Goal: Task Accomplishment & Management: Complete application form

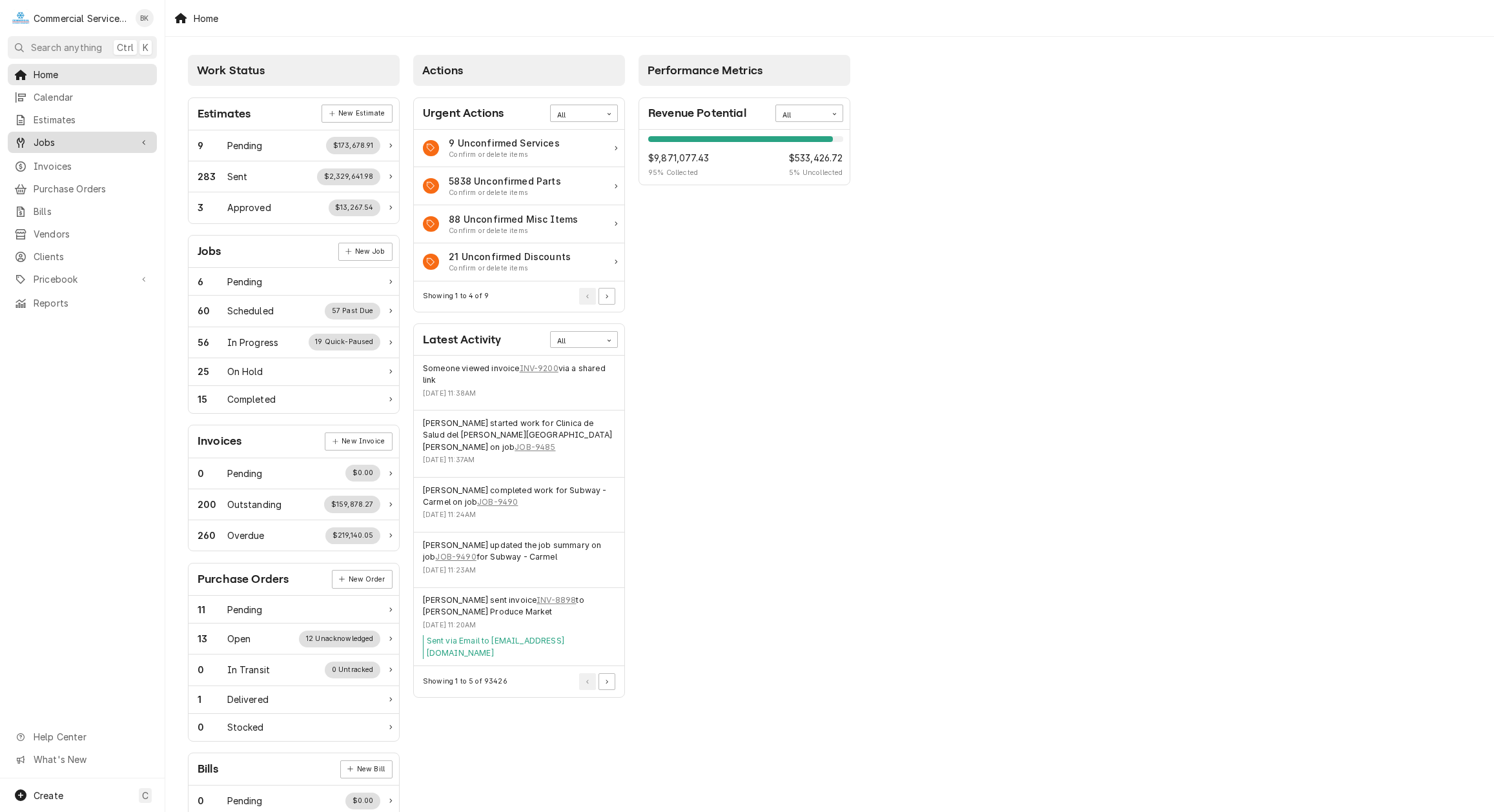
click at [75, 135] on span "Jobs" at bounding box center [82, 142] width 98 height 14
click at [79, 159] on span "Jobs" at bounding box center [91, 165] width 117 height 14
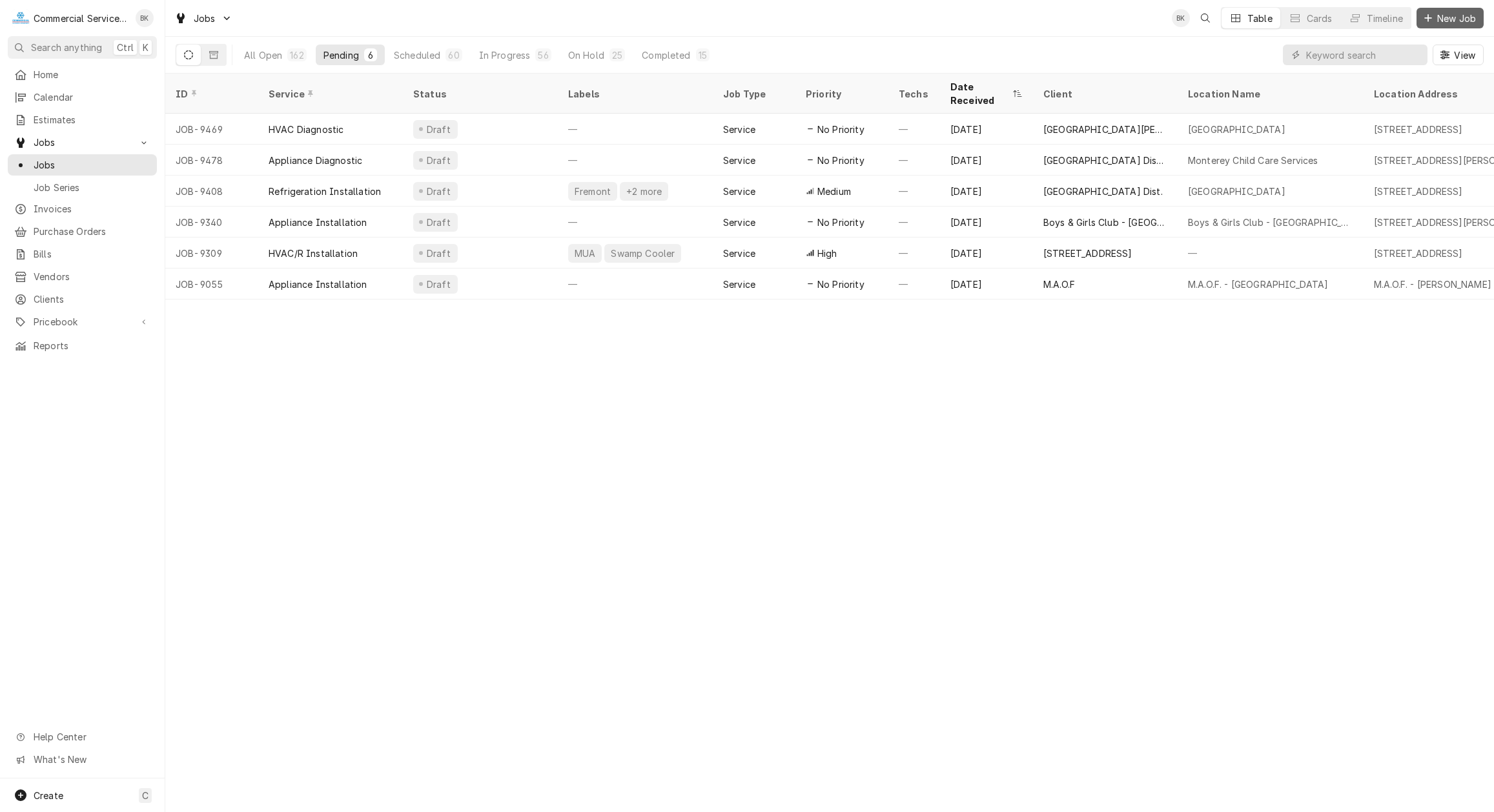
click at [1456, 17] on span "New Job" at bounding box center [1457, 18] width 44 height 14
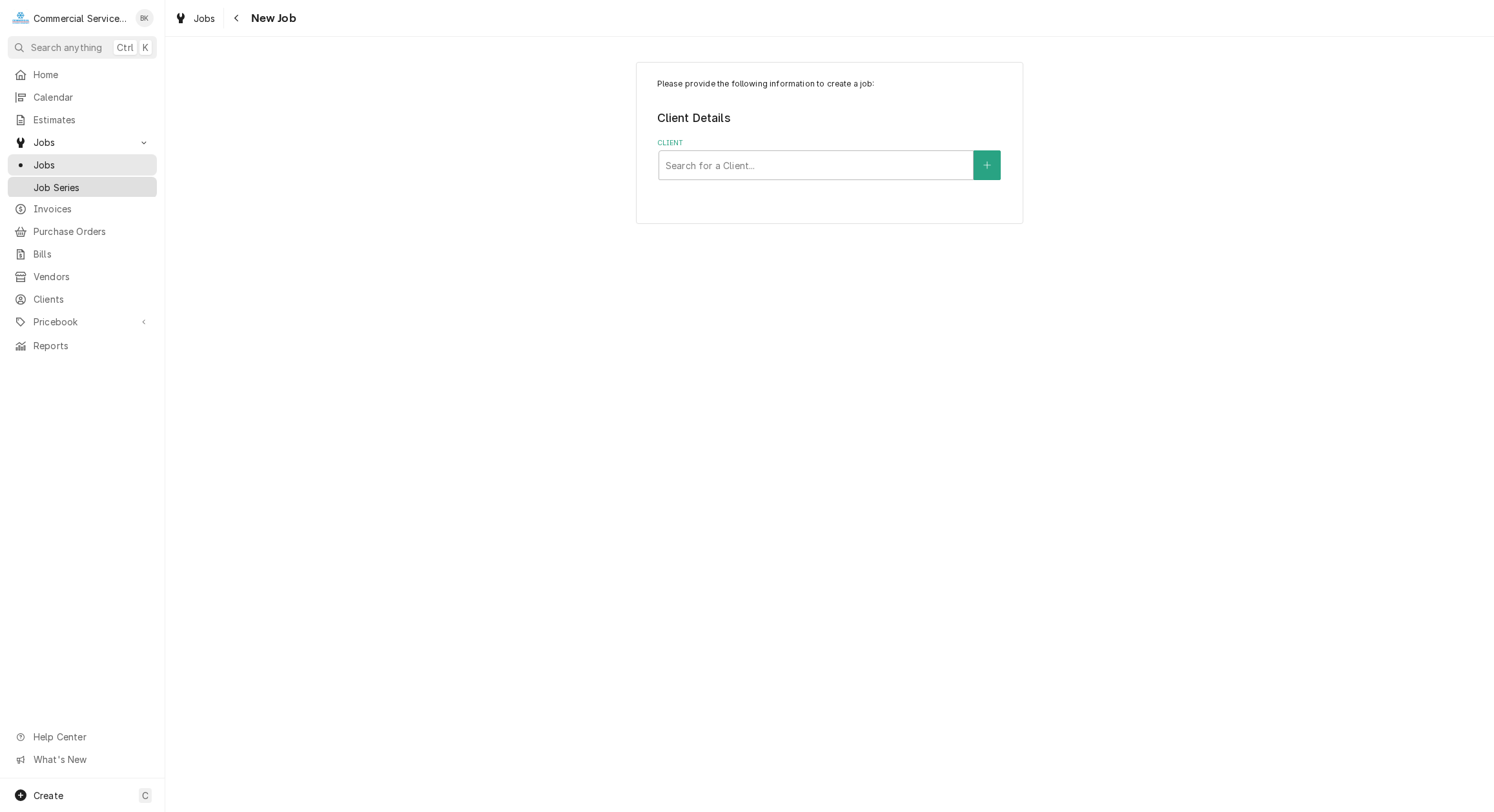
click at [64, 184] on span "Job Series" at bounding box center [91, 187] width 117 height 14
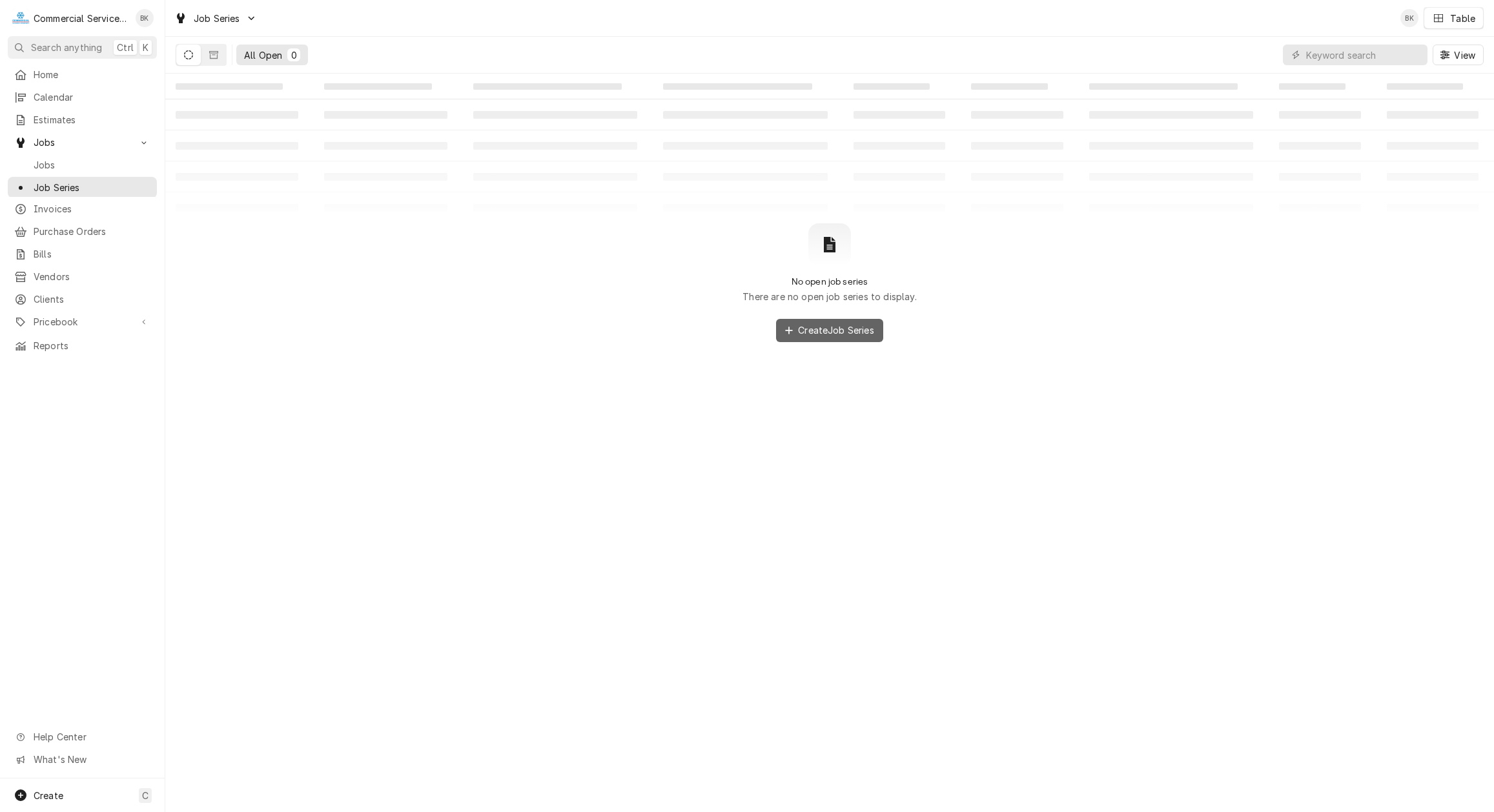
click at [824, 338] on button "Create Job Series" at bounding box center [830, 330] width 107 height 23
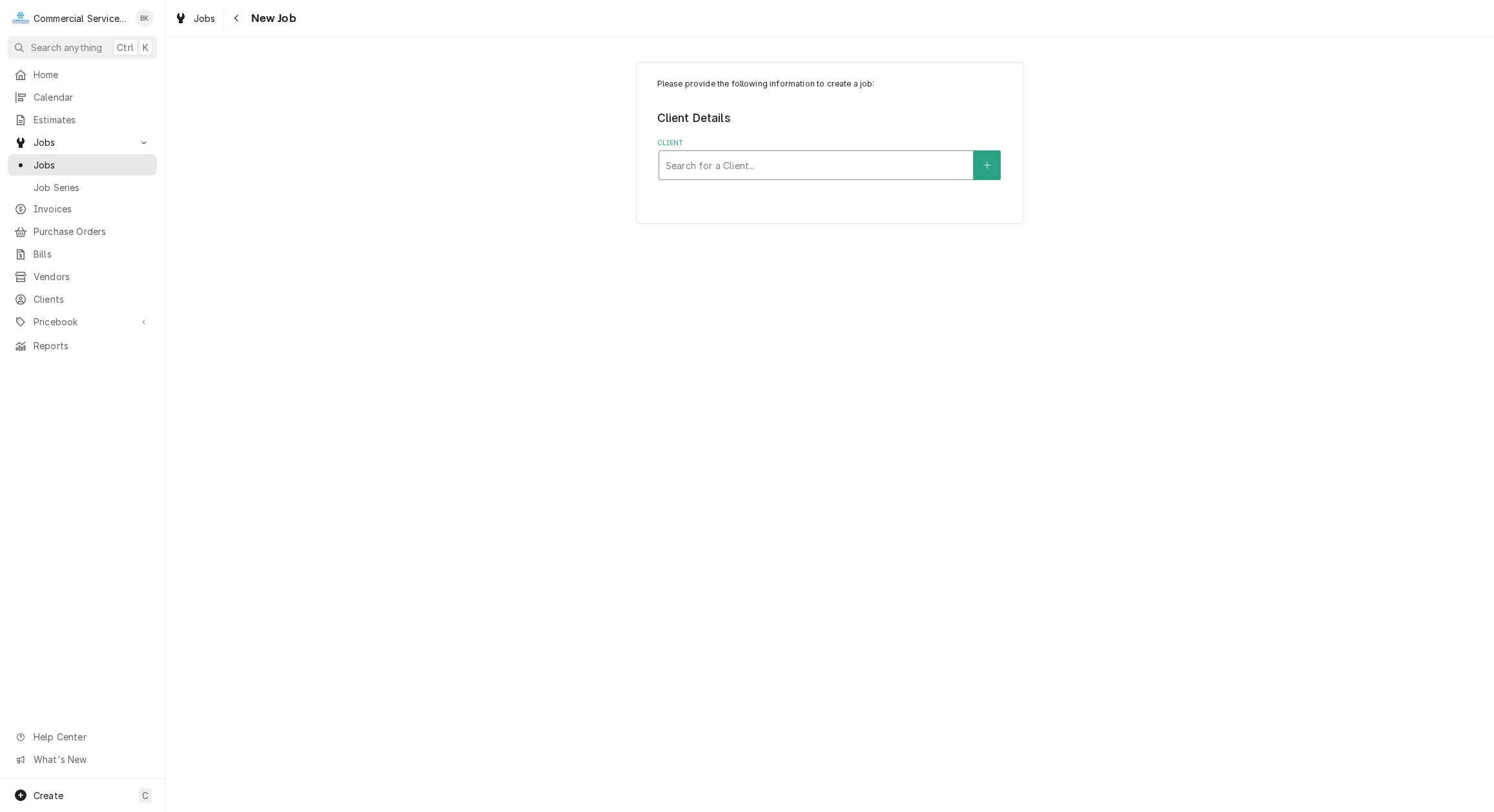
click at [738, 162] on div "Client" at bounding box center [816, 165] width 301 height 23
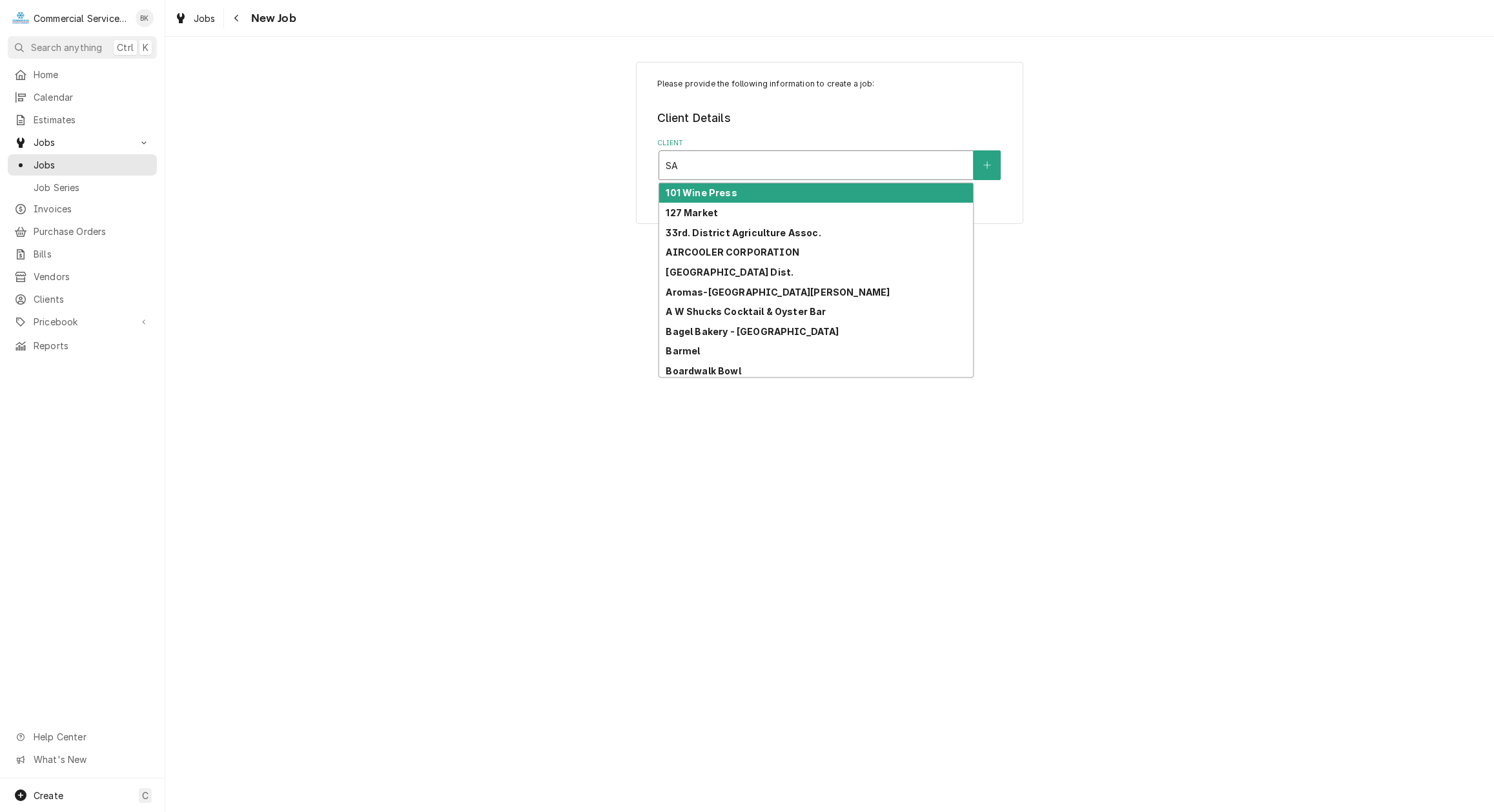
type input "S"
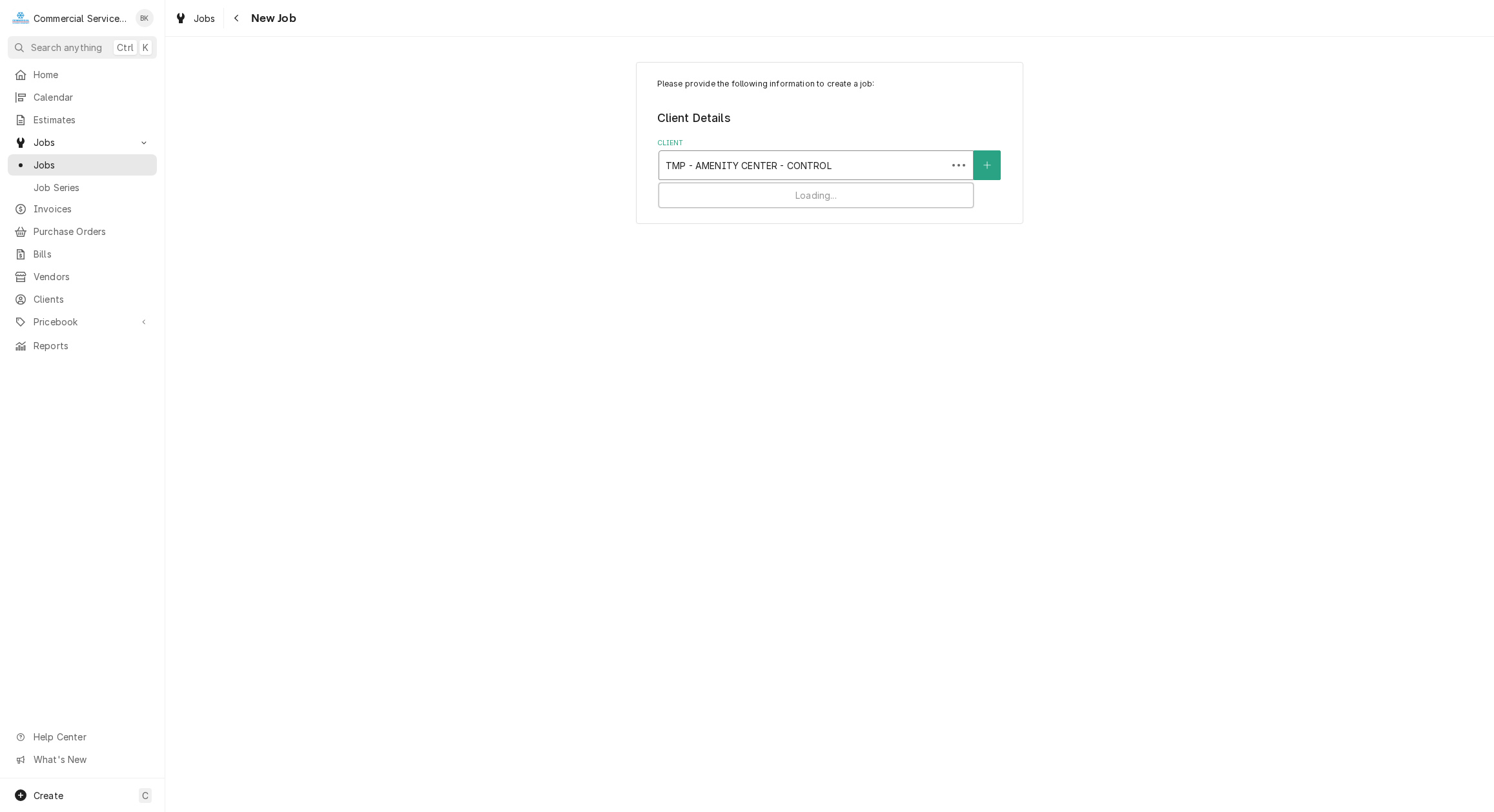
type input "TMP - AMENITY CENTER - CONTROLS"
drag, startPoint x: 869, startPoint y: 162, endPoint x: 665, endPoint y: 163, distance: 204.0
click at [665, 163] on div "Search for a Client..." at bounding box center [816, 165] width 314 height 29
type input "THIRD"
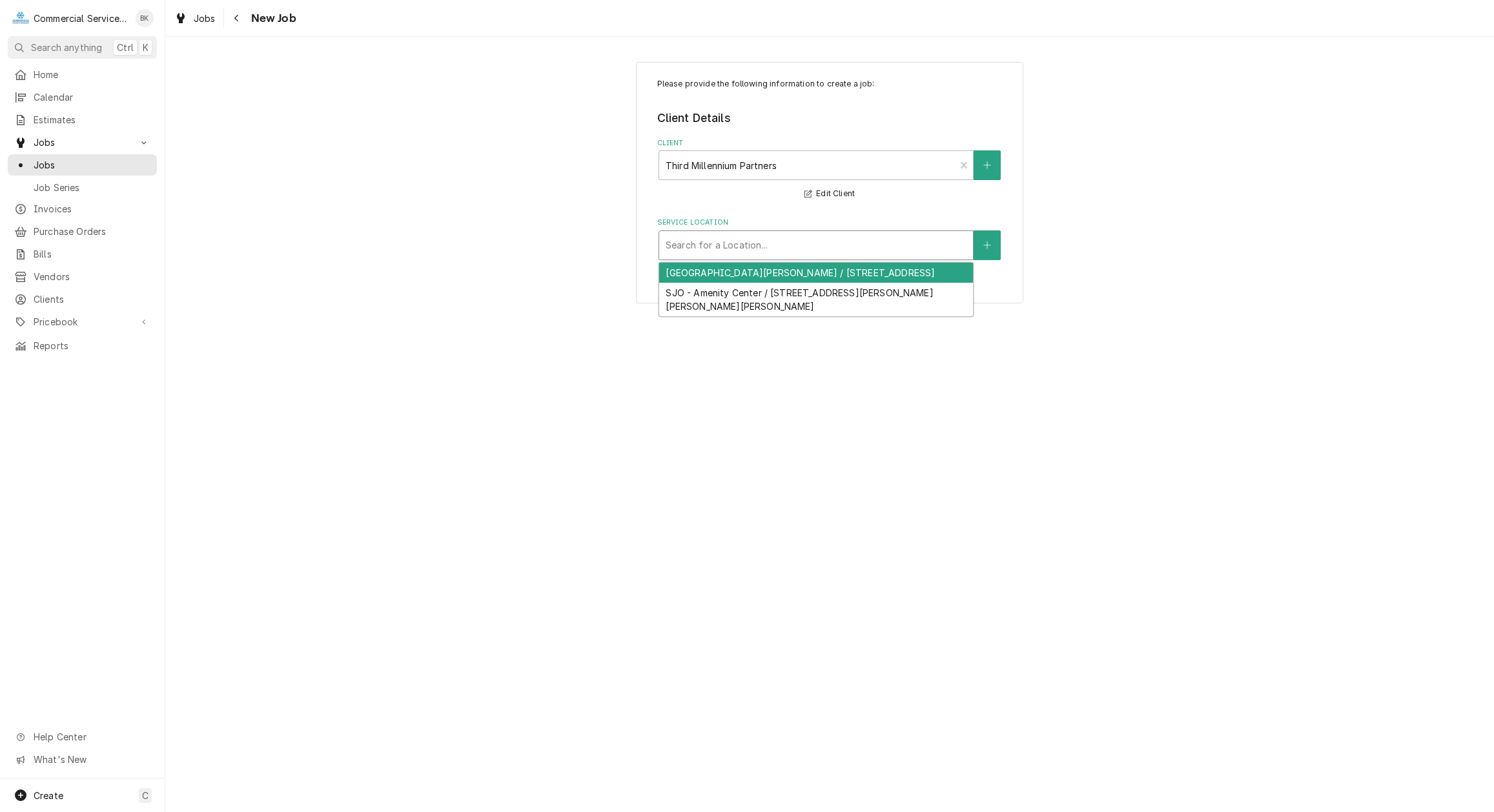
click at [682, 251] on div "Service Location" at bounding box center [816, 244] width 301 height 23
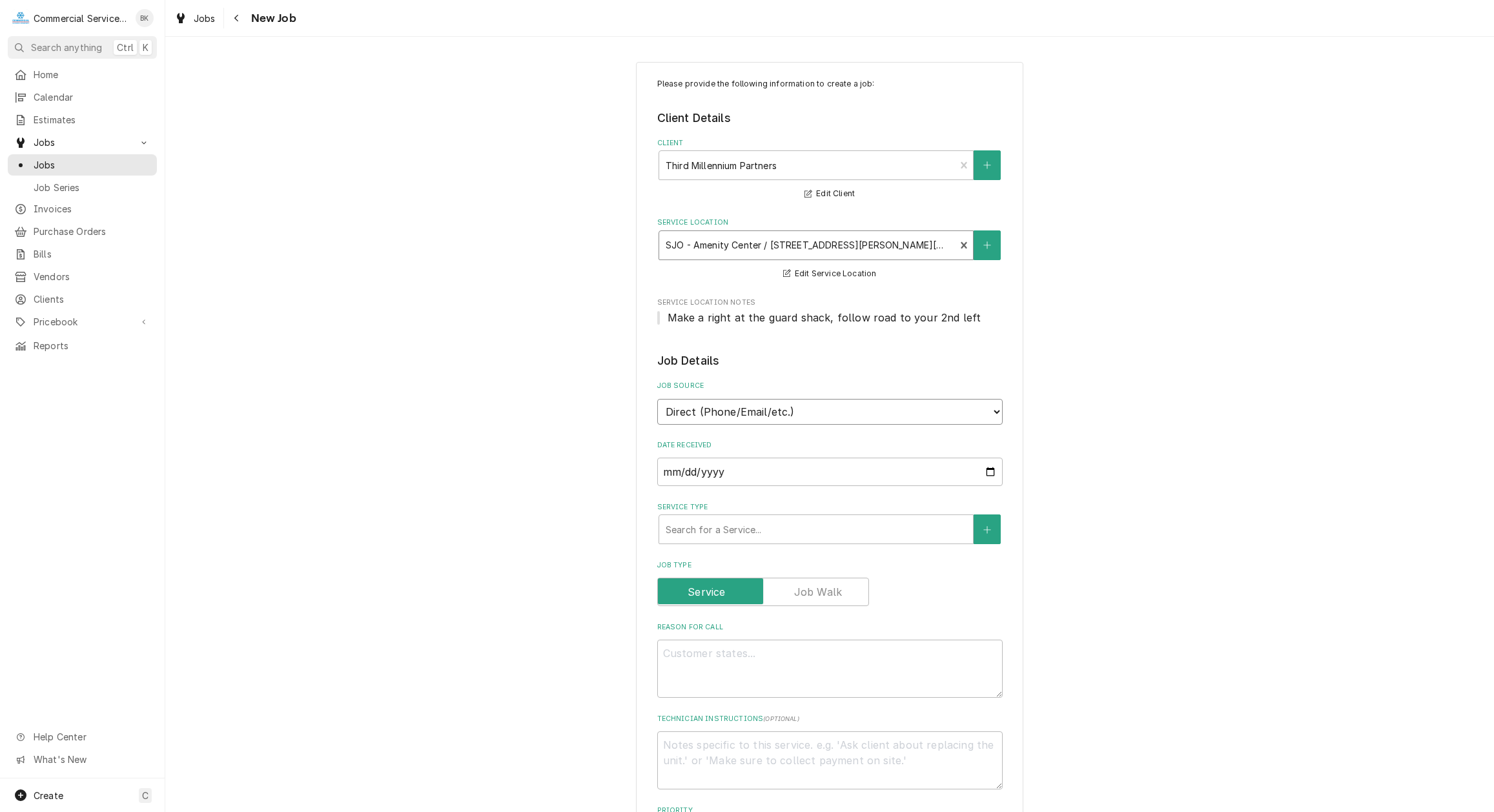
click at [658, 399] on select "Direct (Phone/Email/etc.) Service Channel Corrigo Ecotrak Other" at bounding box center [830, 412] width 346 height 26
click option "Direct (Phone/Email/etc.)" at bounding box center [0, 0] width 0 height 0
click at [757, 535] on div "Service Type" at bounding box center [816, 529] width 301 height 23
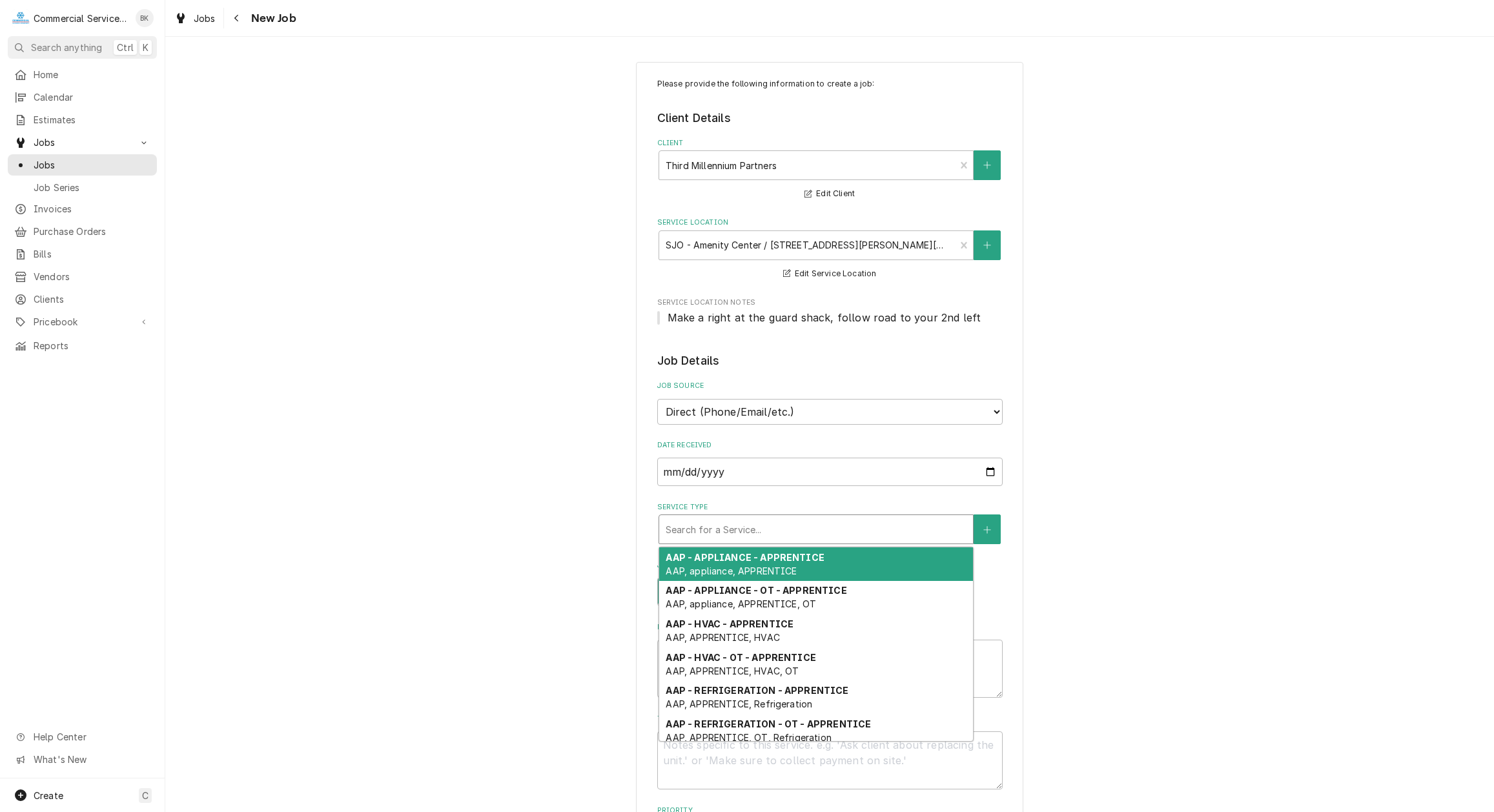
type textarea "x"
type input "H"
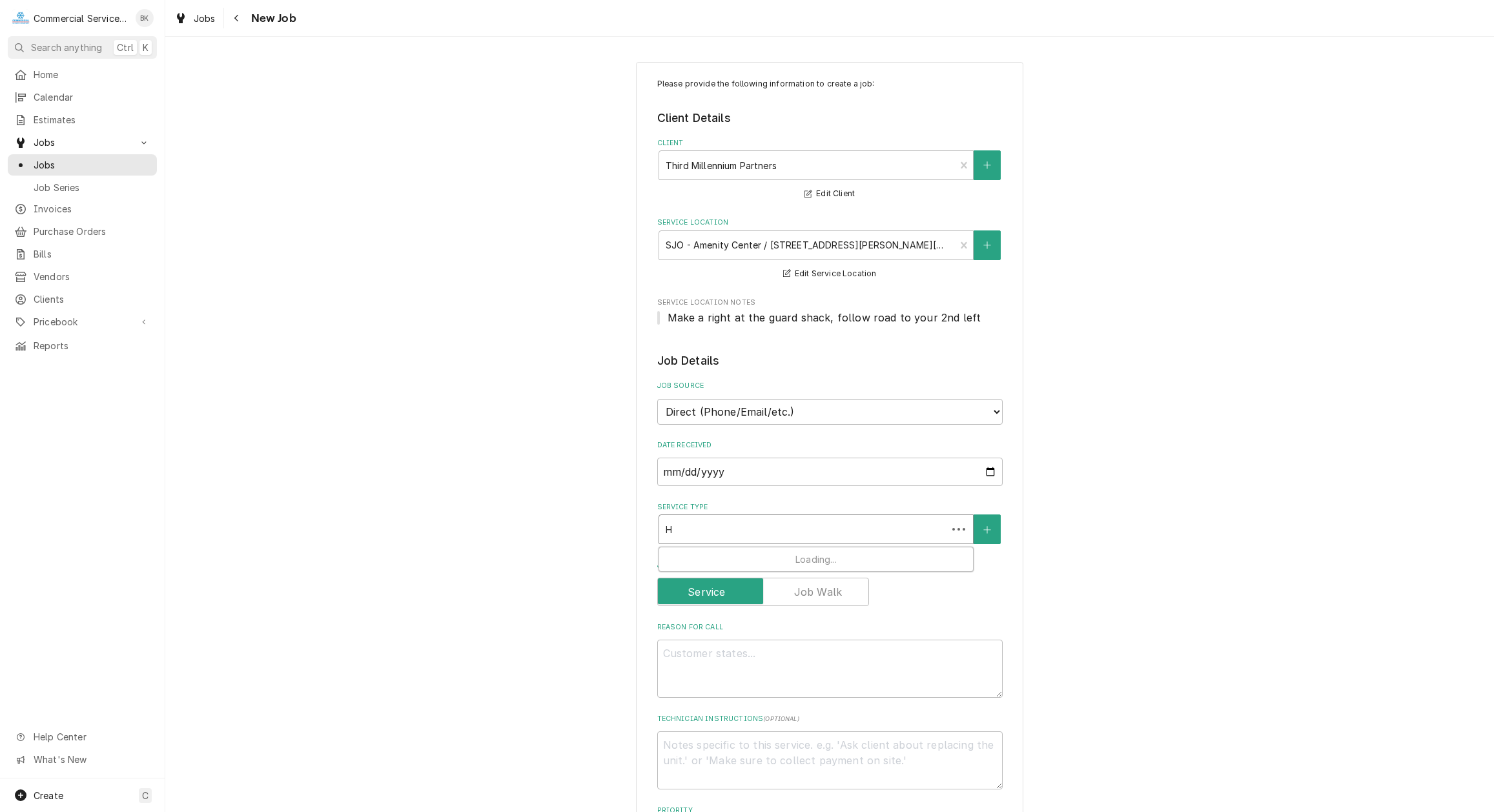
type textarea "x"
type input "HV"
type textarea "x"
type input "HVA"
type textarea "x"
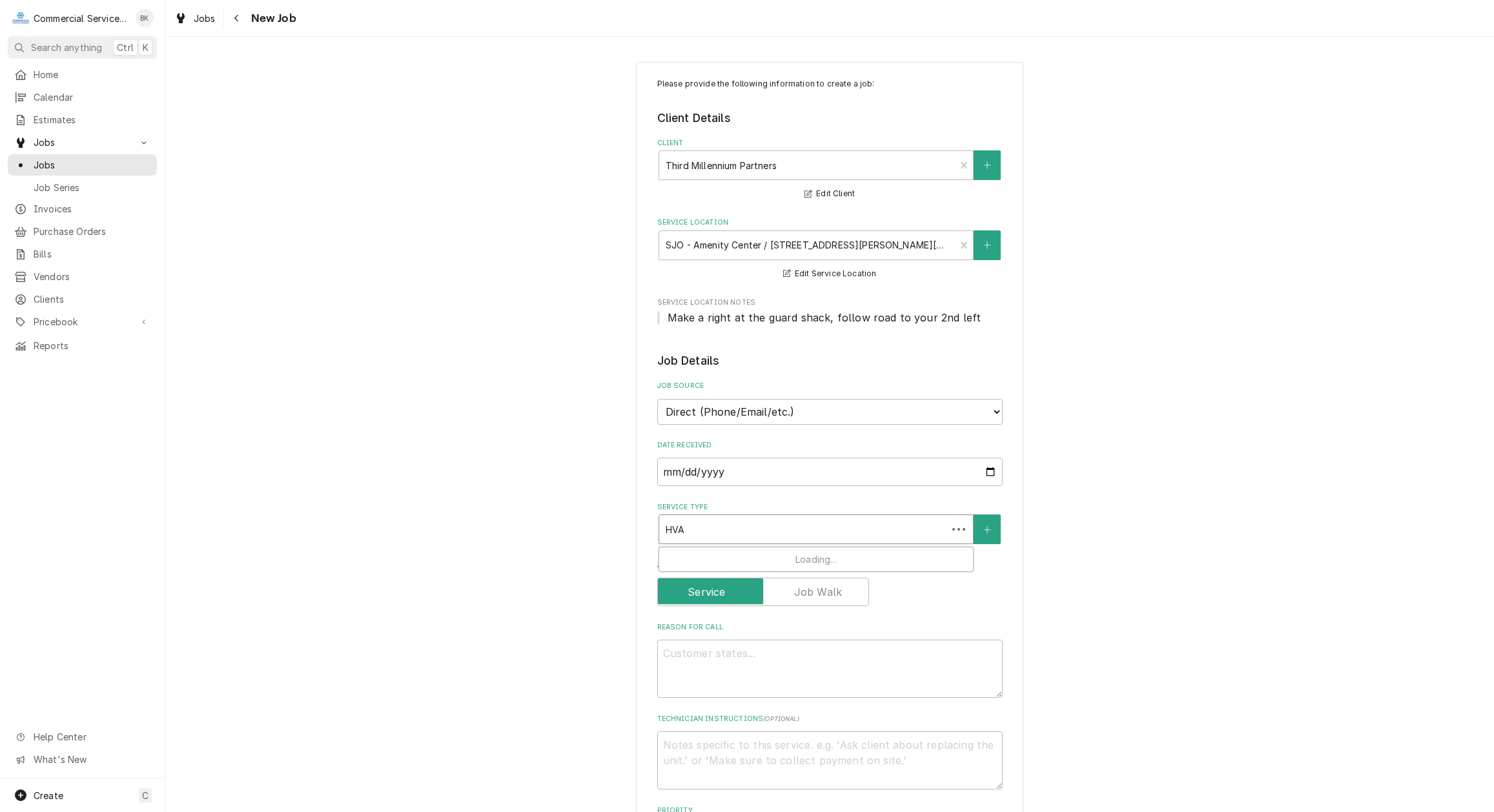
type input "HVAC"
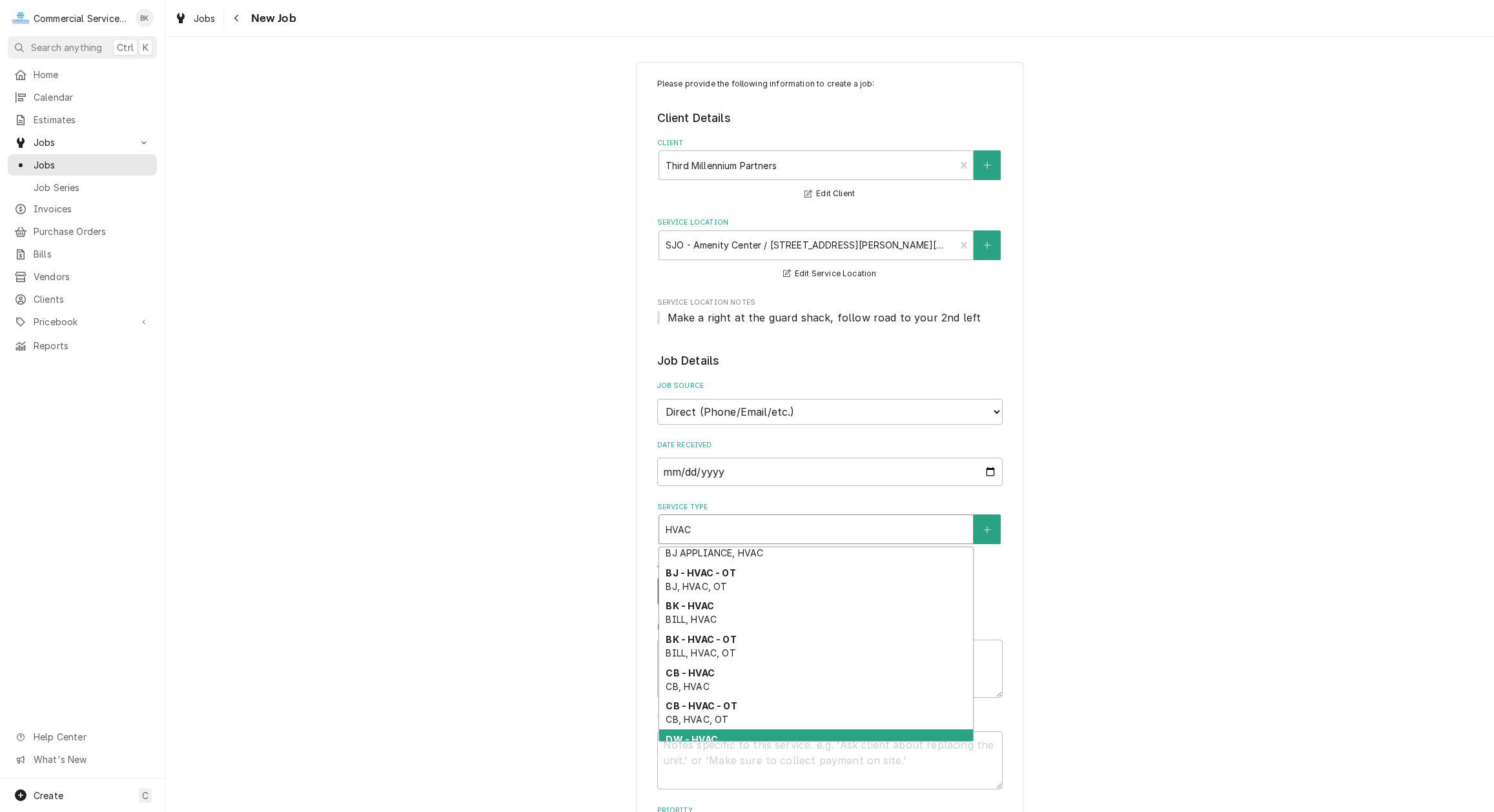
scroll to position [184, 0]
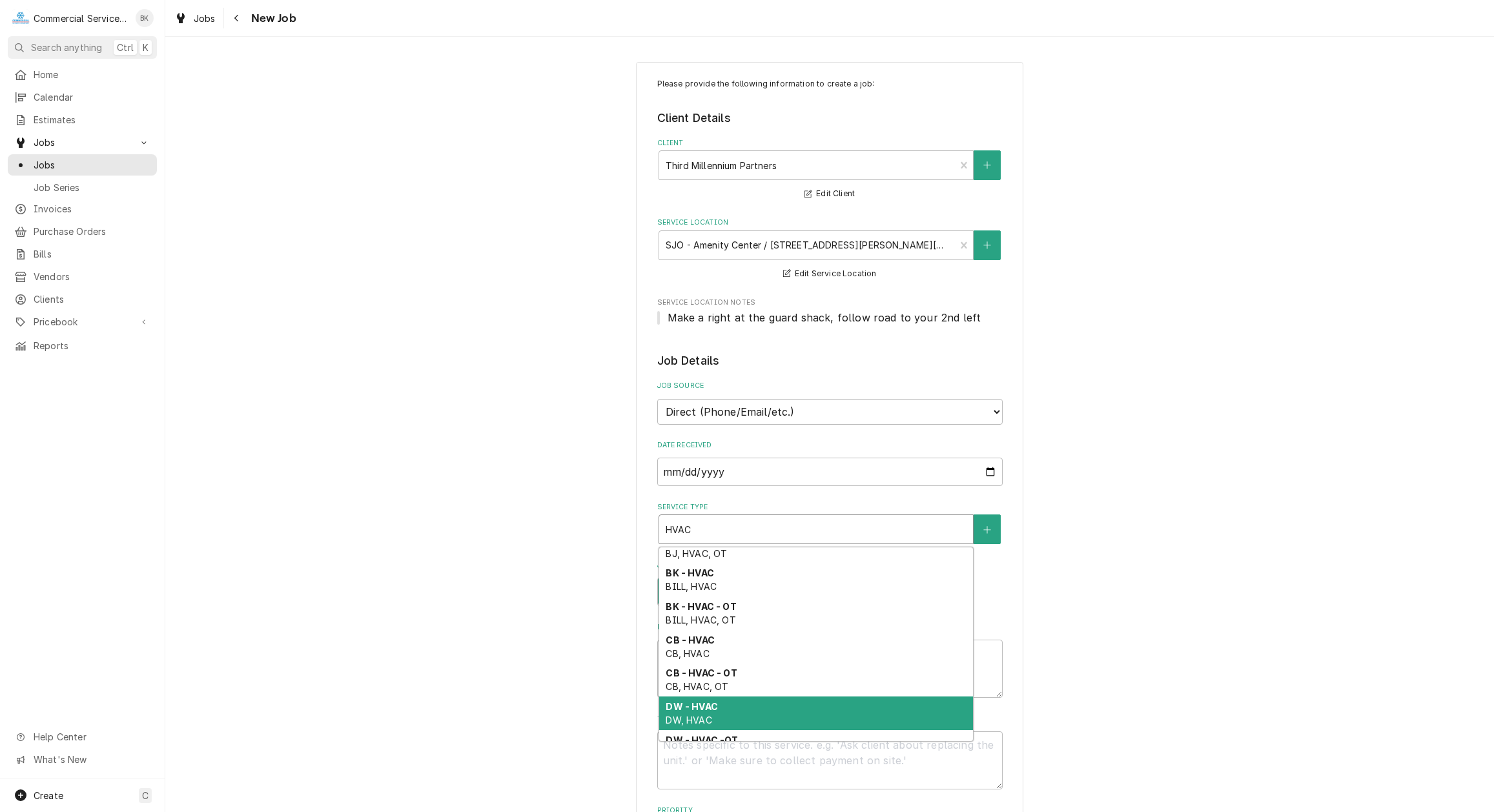
type textarea "x"
type input "HVAC"
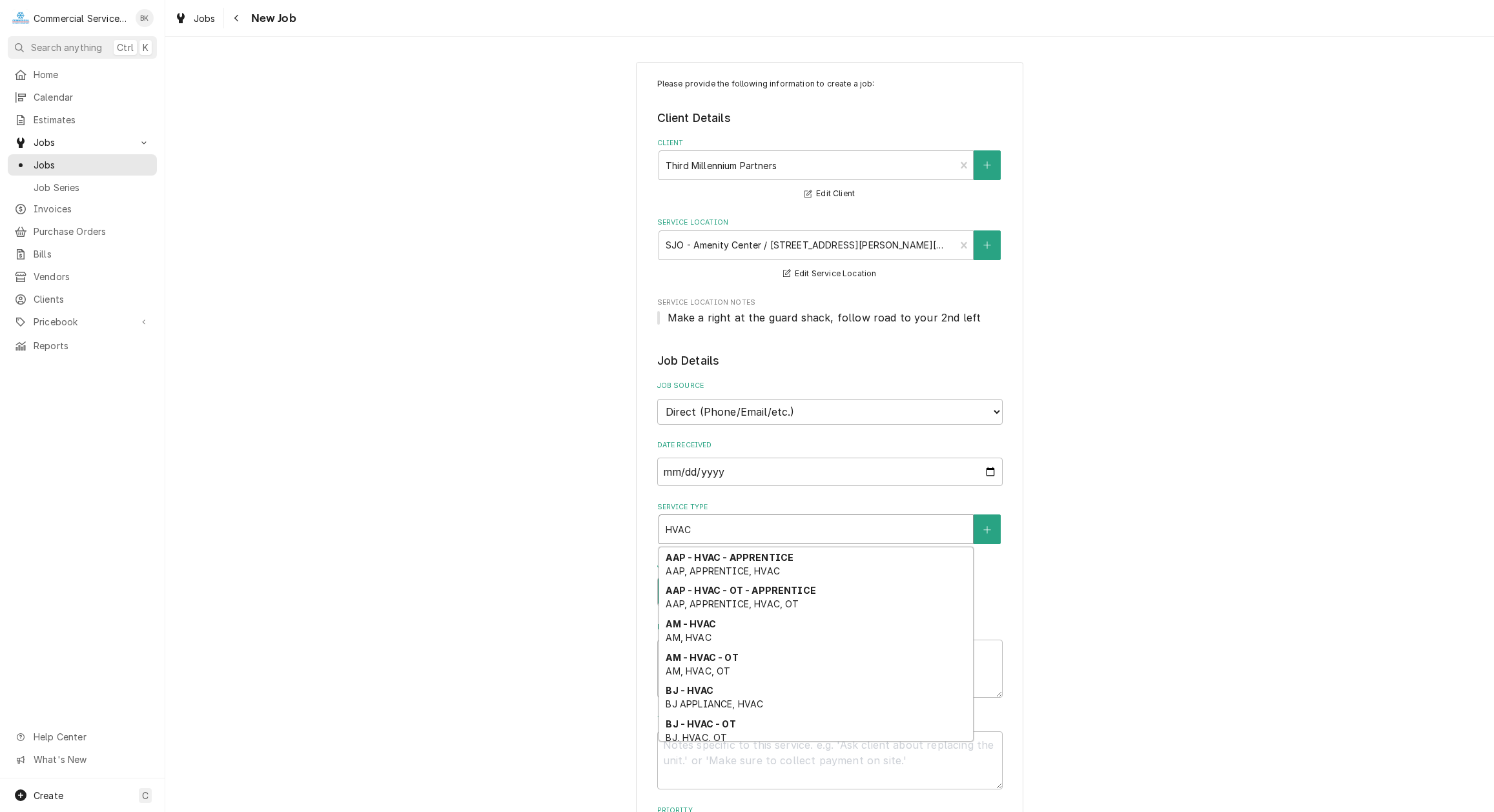
type textarea "x"
type input "HVAC I"
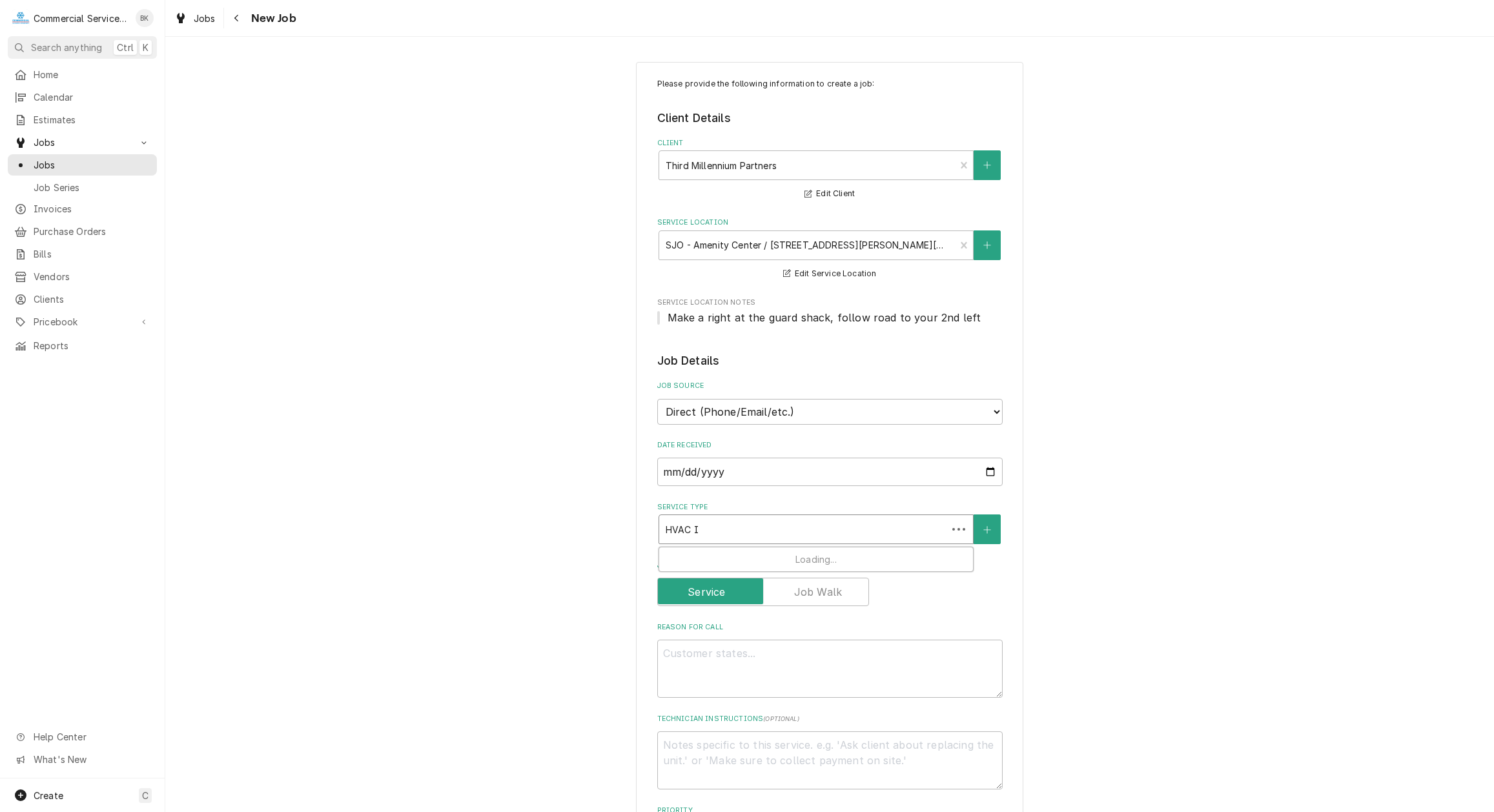
type textarea "x"
type input "HVAC IN"
type textarea "x"
type input "HVAC INS"
type textarea "x"
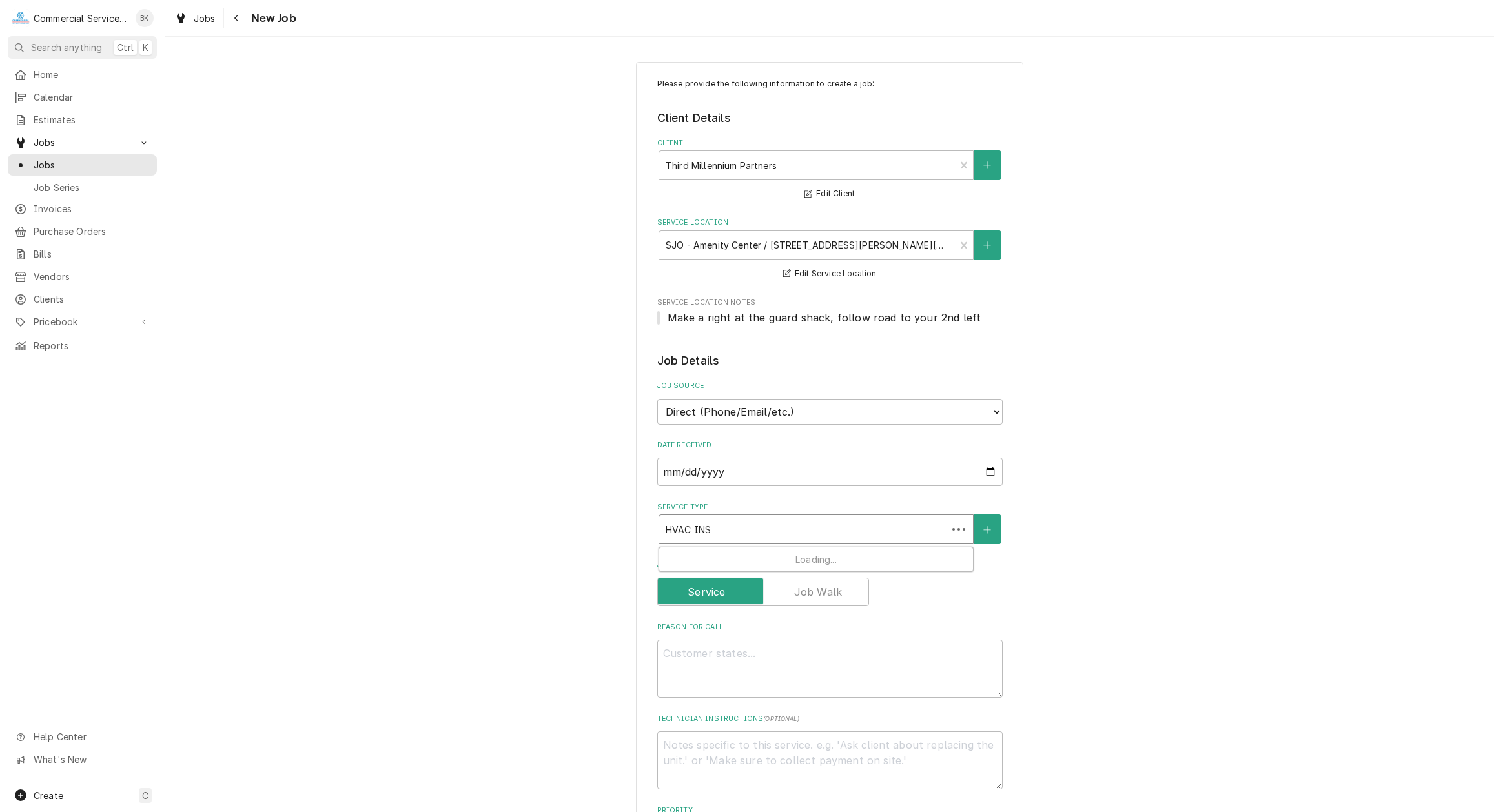
type input "HVAC INST"
type textarea "x"
type input "HVAC INSTA"
type textarea "x"
type input "HVAC INSTAL"
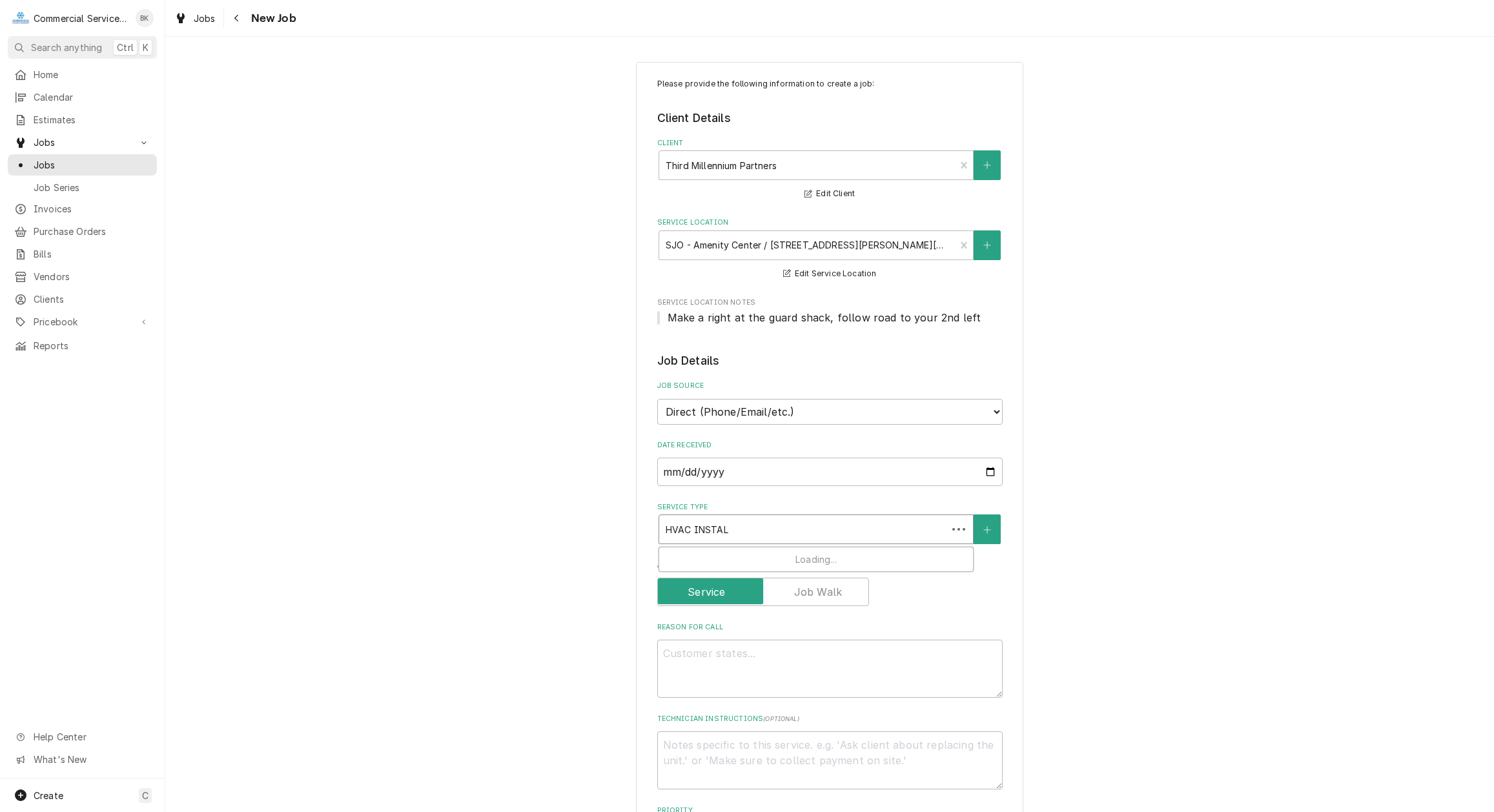
type textarea "x"
type input "HVAC INSTALL"
type textarea "x"
type input "HVAC INSTALLA"
type textarea "x"
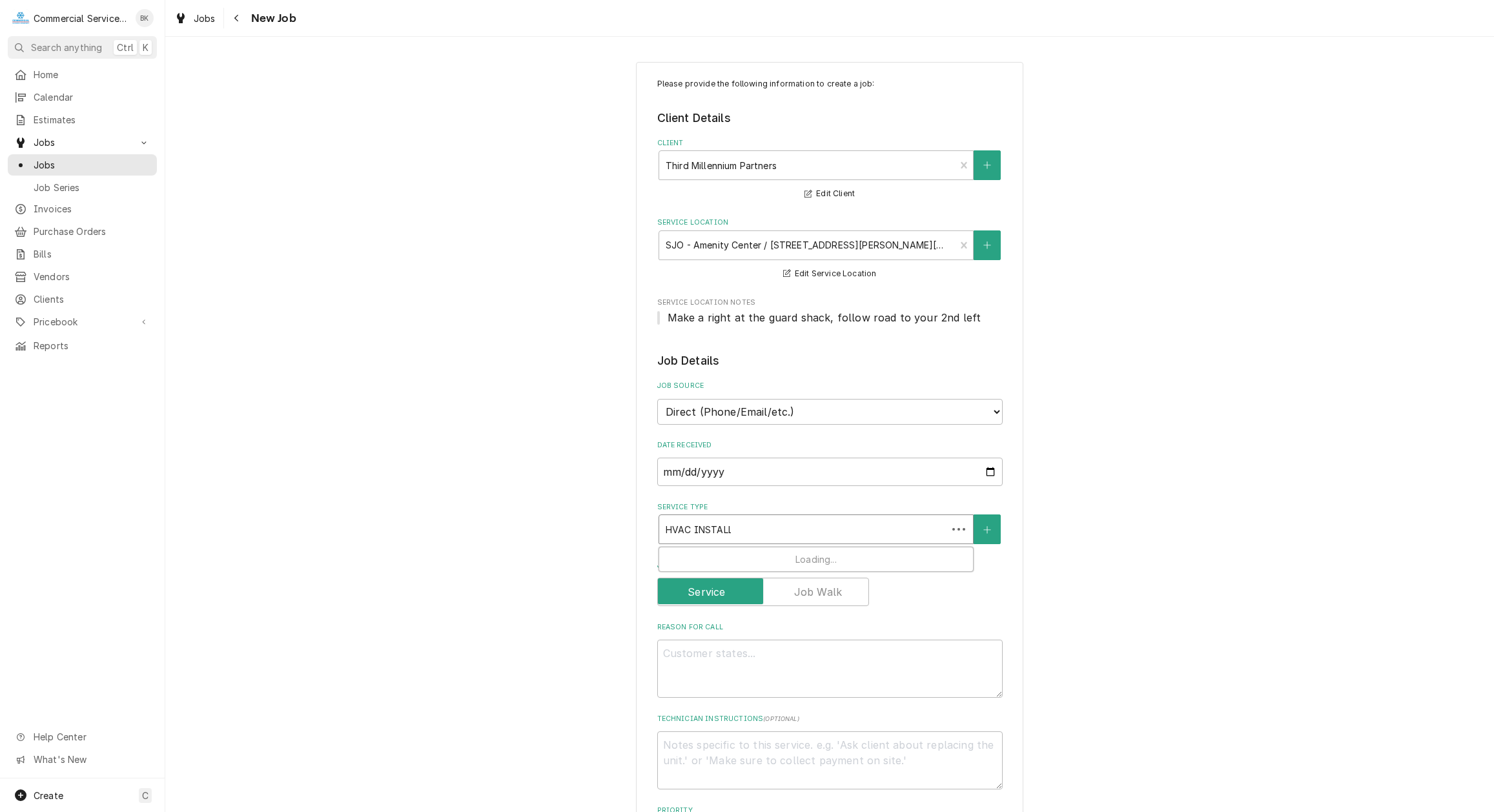
type input "HVAC INSTALLAT"
type textarea "x"
type input "HVAC INSTALLATI"
type textarea "x"
type input "HVAC INSTALLATIO"
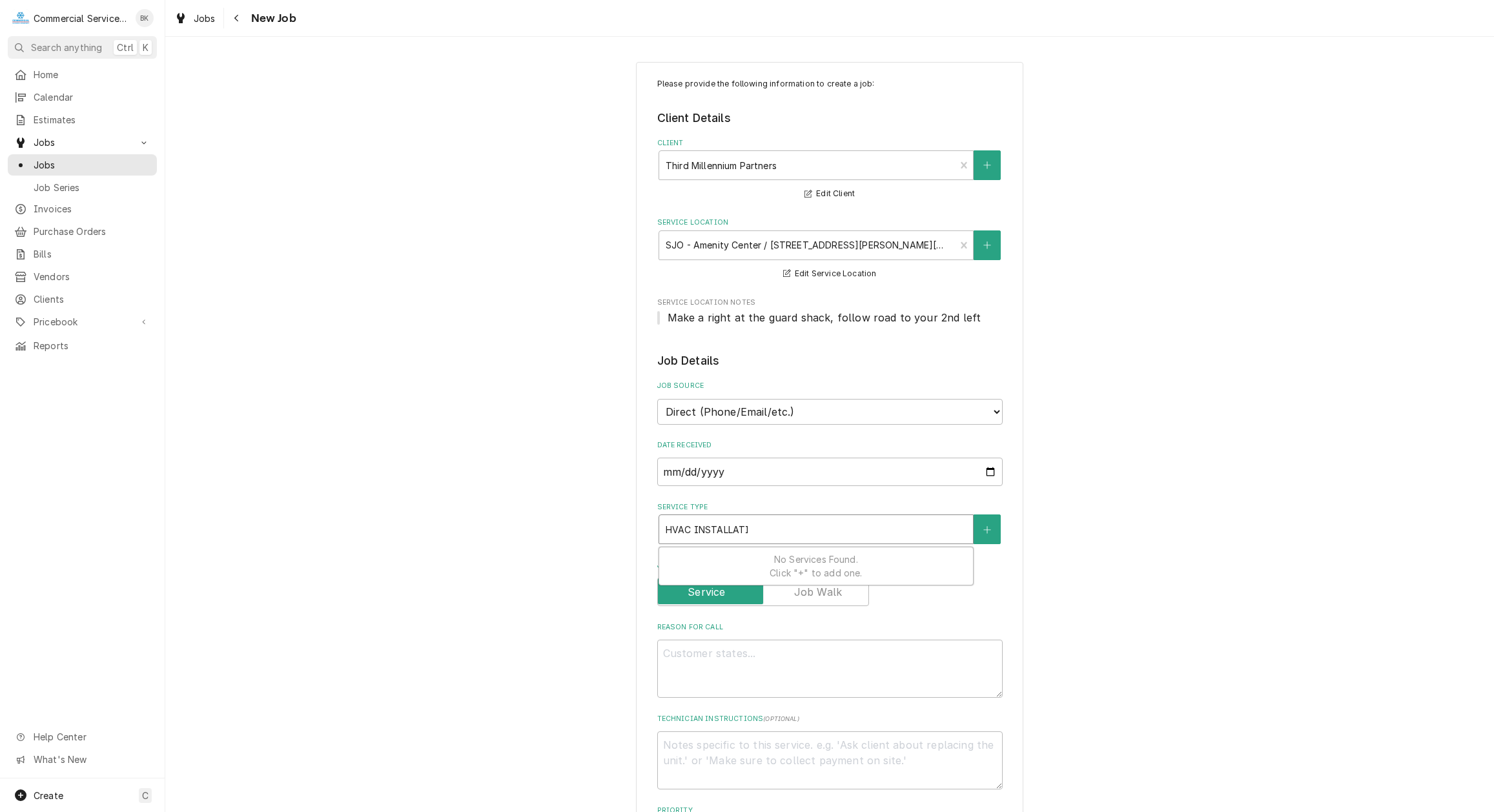
type textarea "x"
type input "HVAC INSTALLATION"
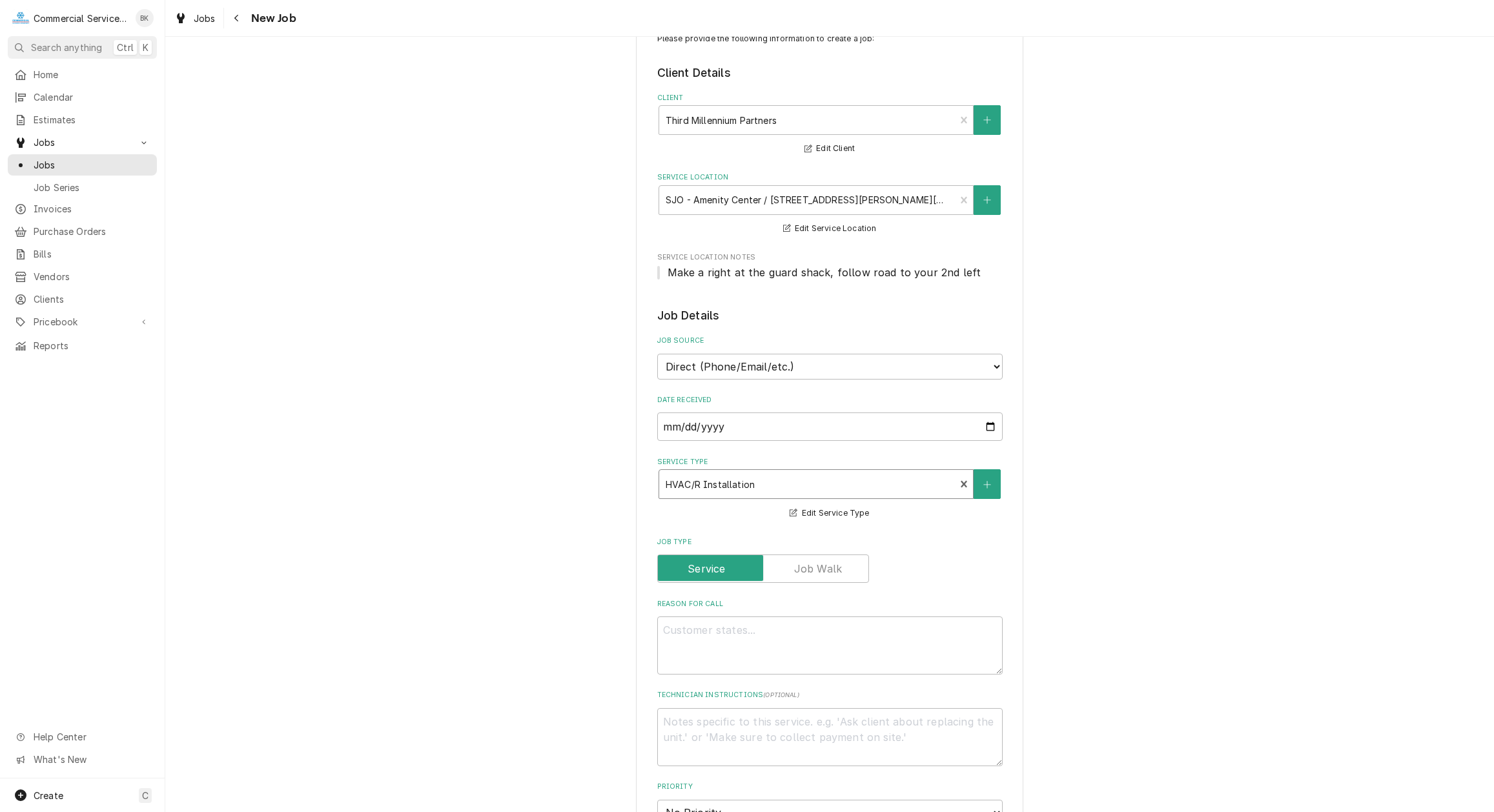
scroll to position [65, 0]
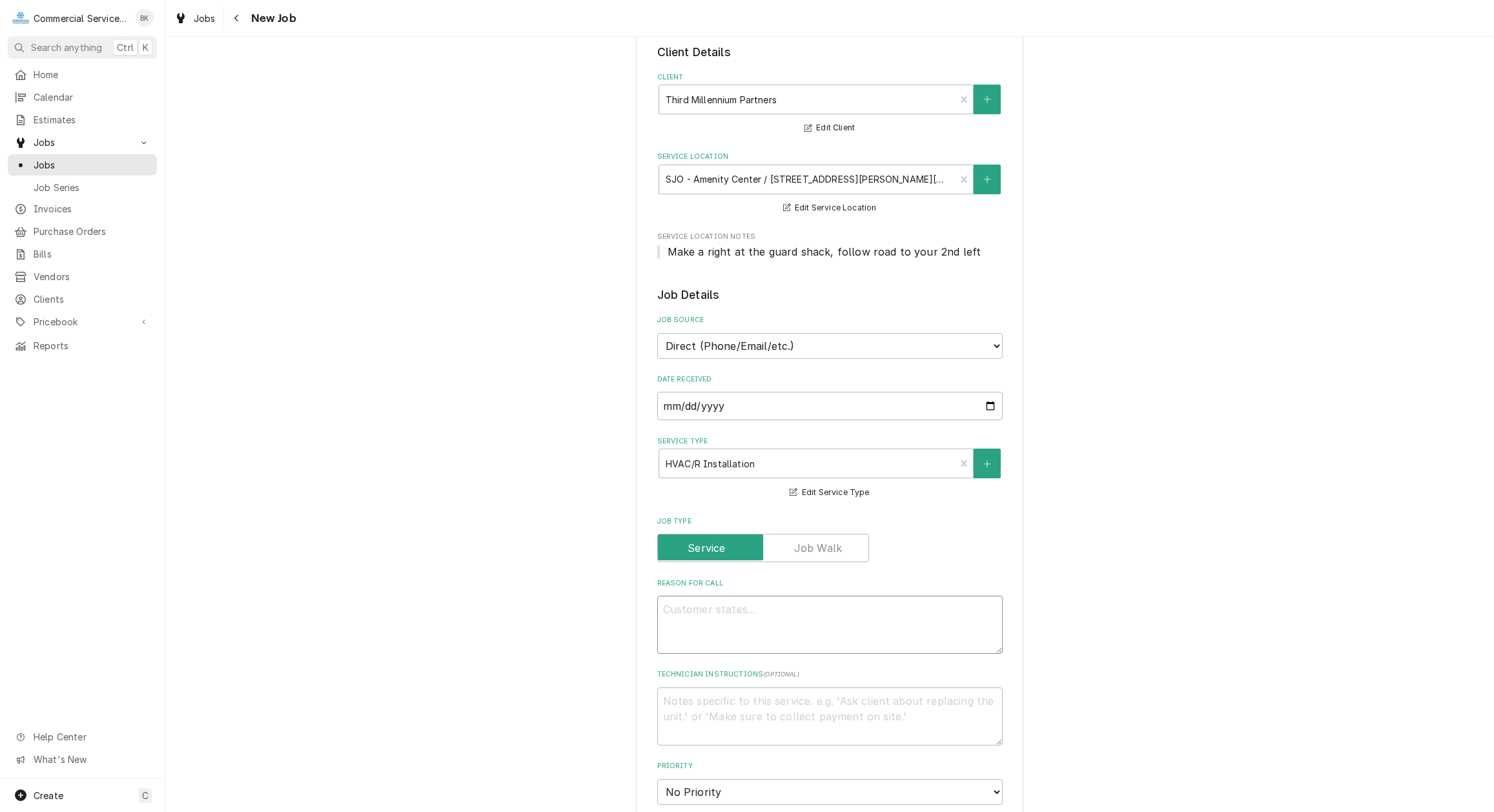
click at [738, 610] on textarea "Reason For Call" at bounding box center [830, 624] width 346 height 58
type textarea "x"
type textarea "W"
type textarea "x"
type textarea "WI"
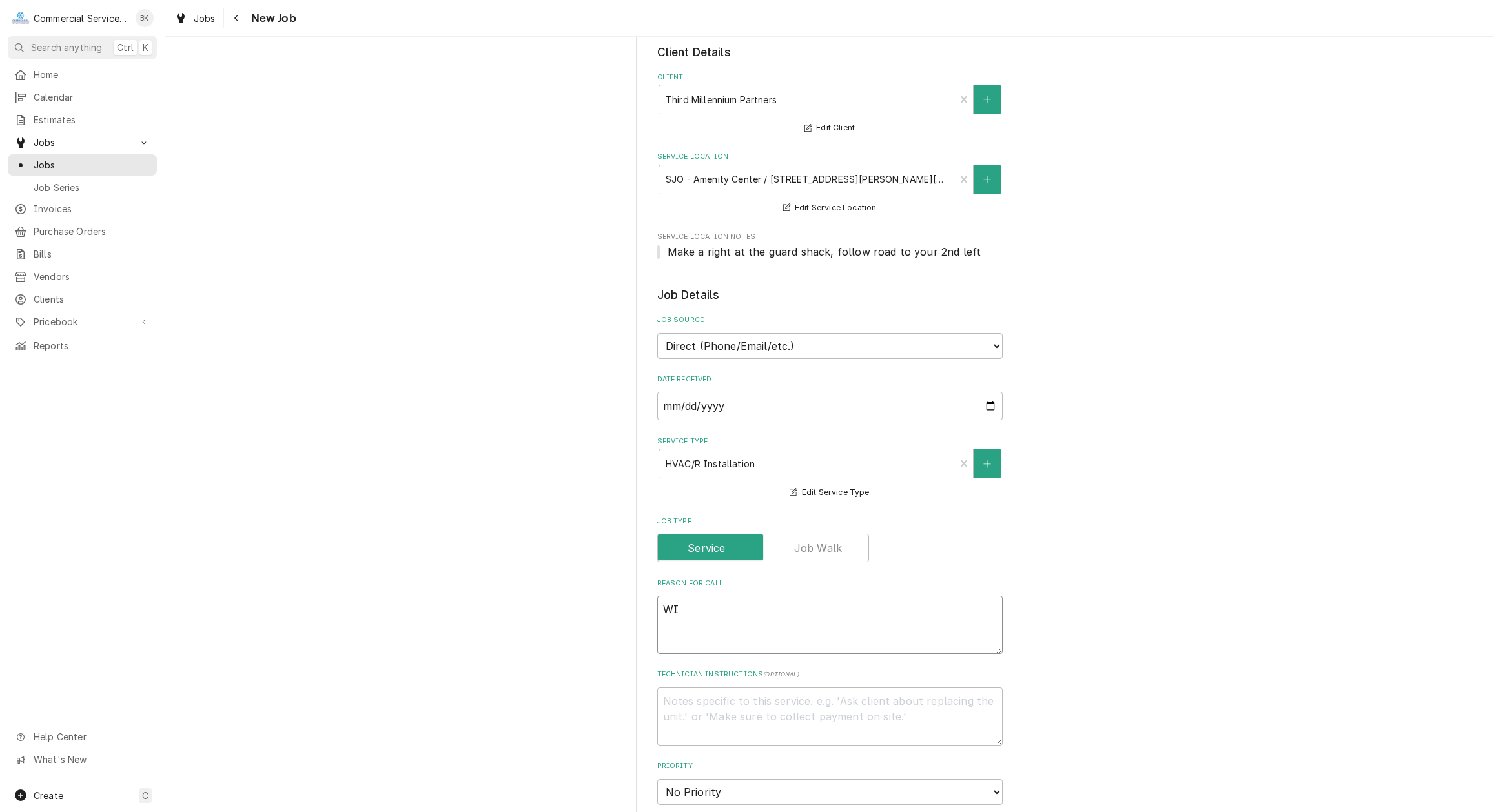
type textarea "x"
type textarea "WIR"
type textarea "x"
type textarea "WIRI"
type textarea "x"
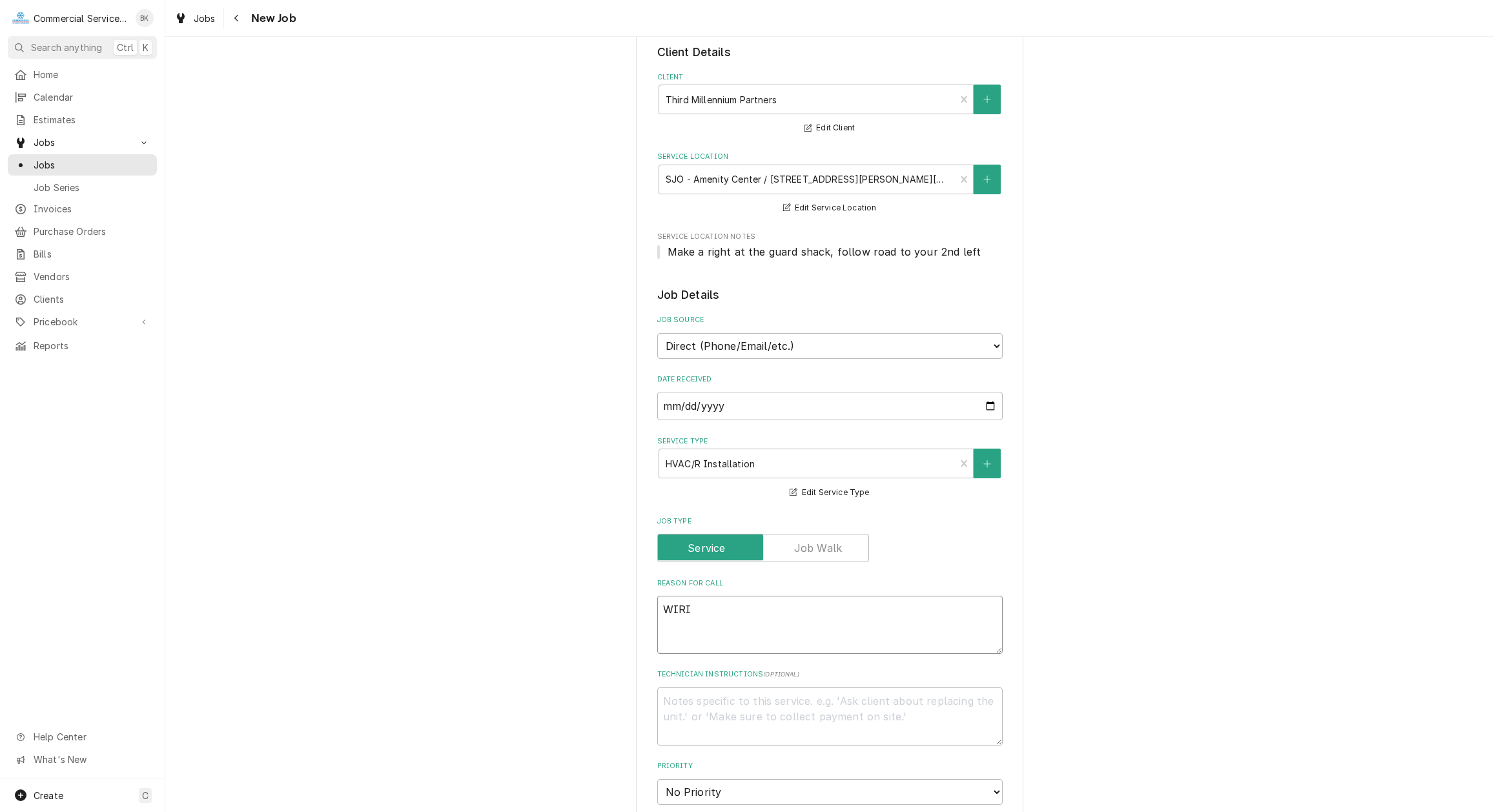
type textarea "WIRIN"
type textarea "x"
type textarea "WIRING"
type textarea "x"
type textarea "WIRING"
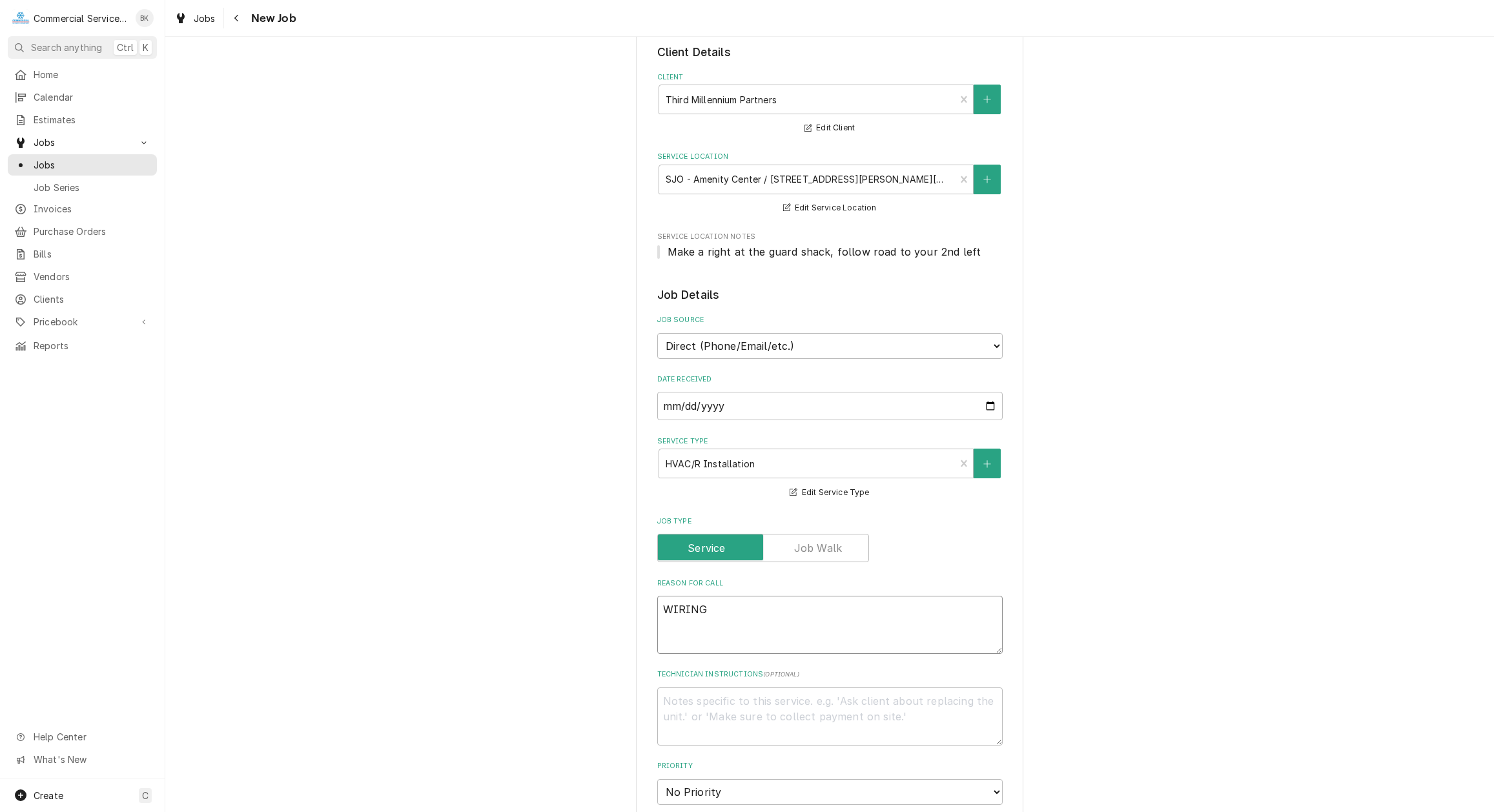
type textarea "x"
type textarea "WIRING O"
type textarea "x"
type textarea "WIRING ON"
type textarea "x"
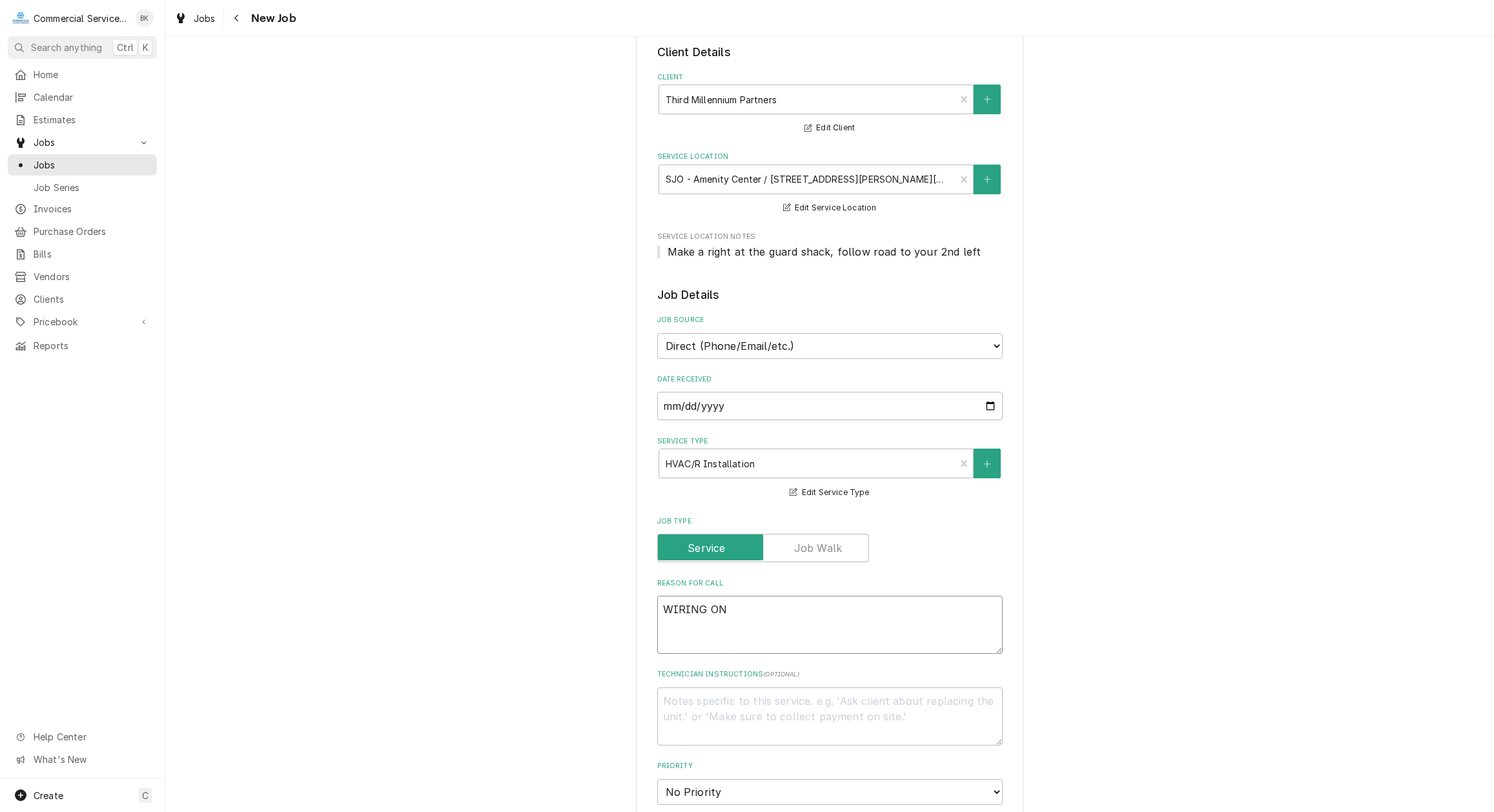
type textarea "WIRING O"
type textarea "x"
type textarea "WIRING OF"
type textarea "x"
type textarea "WIRING OF"
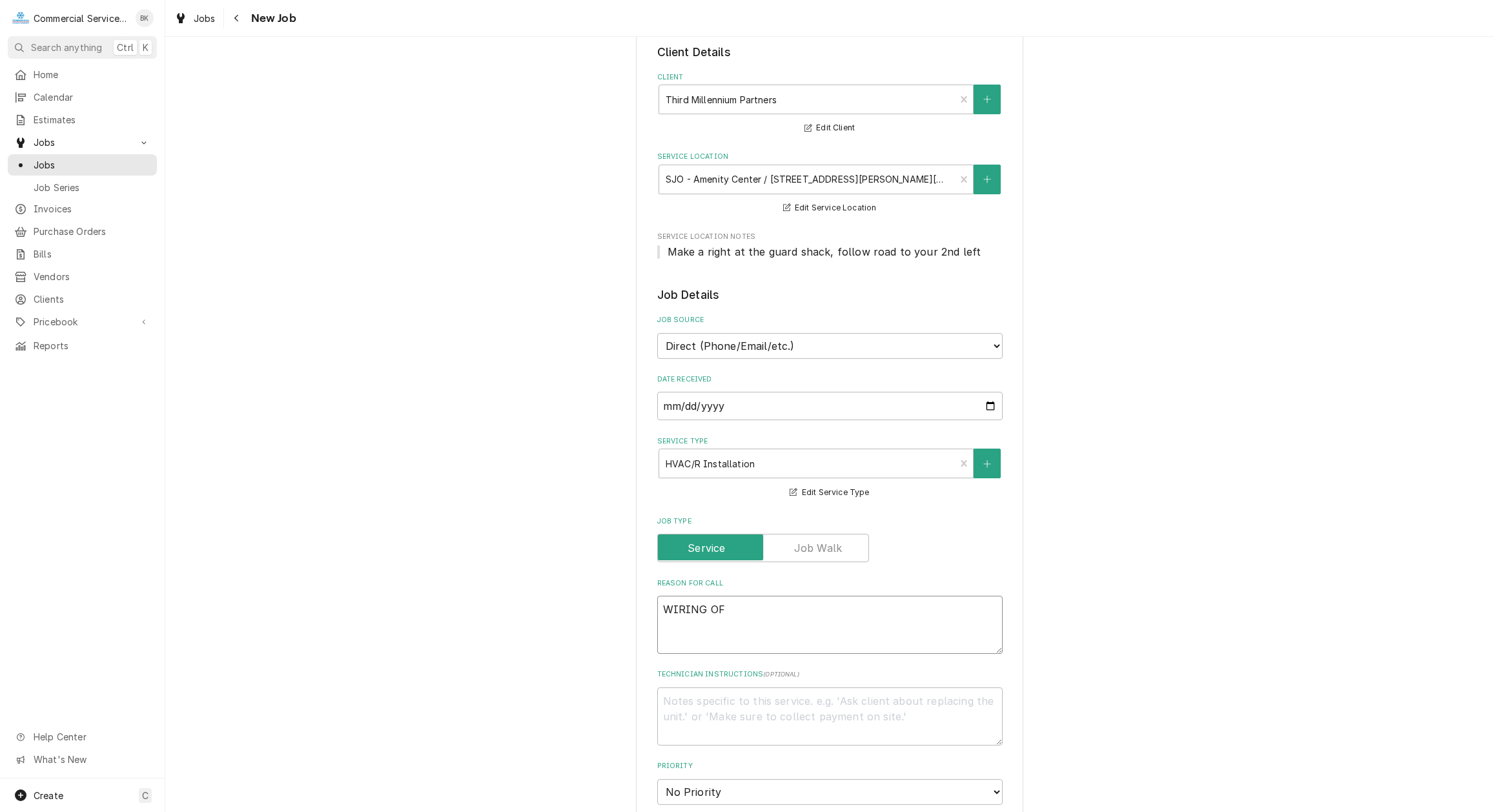
type textarea "x"
type textarea "WIRING OF C"
type textarea "x"
type textarea "WIRING OF CO"
type textarea "x"
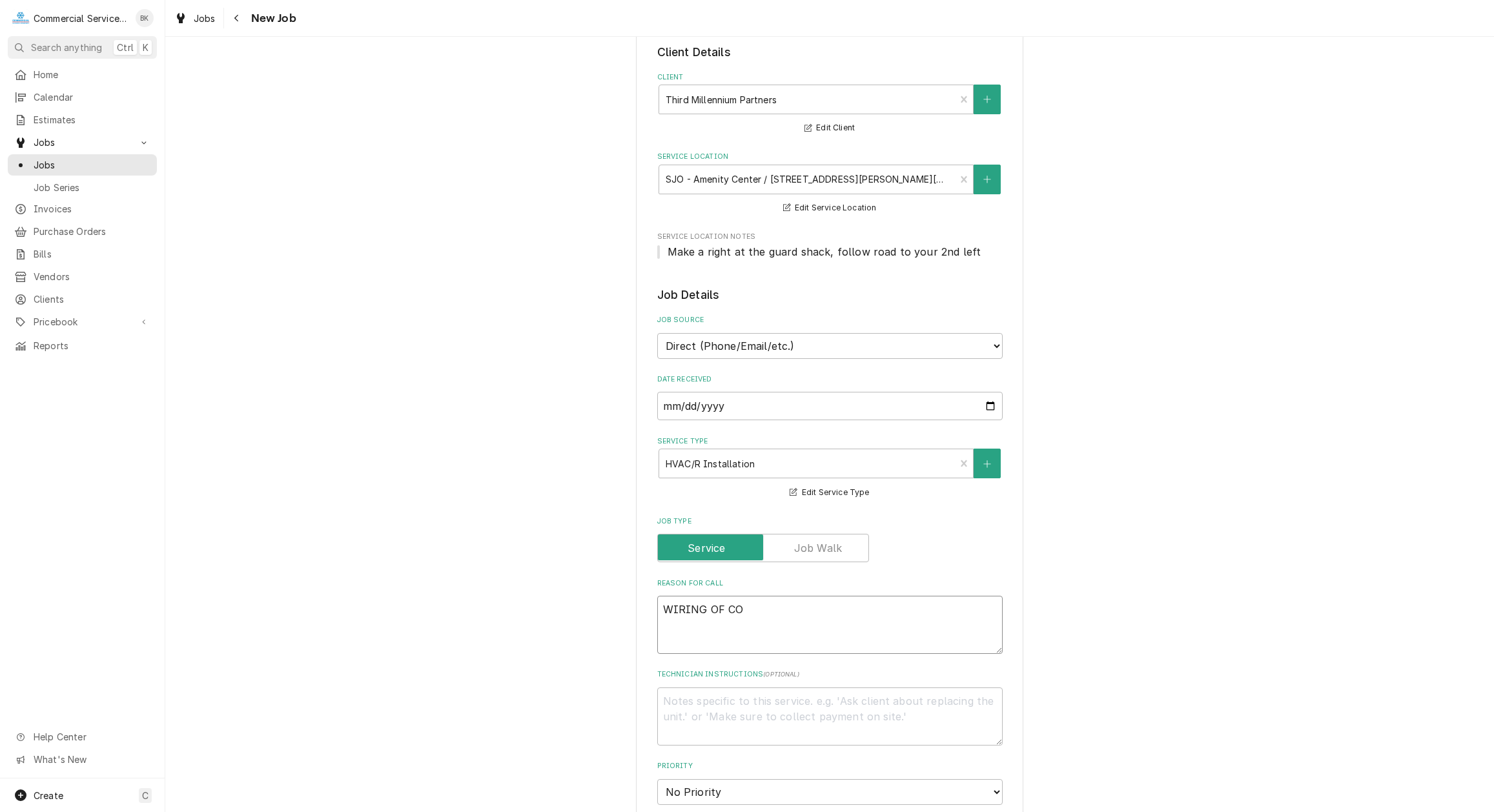
type textarea "WIRING OF CON"
type textarea "x"
type textarea "WIRING OF CONT"
type textarea "x"
type textarea "WIRING OF CONTR"
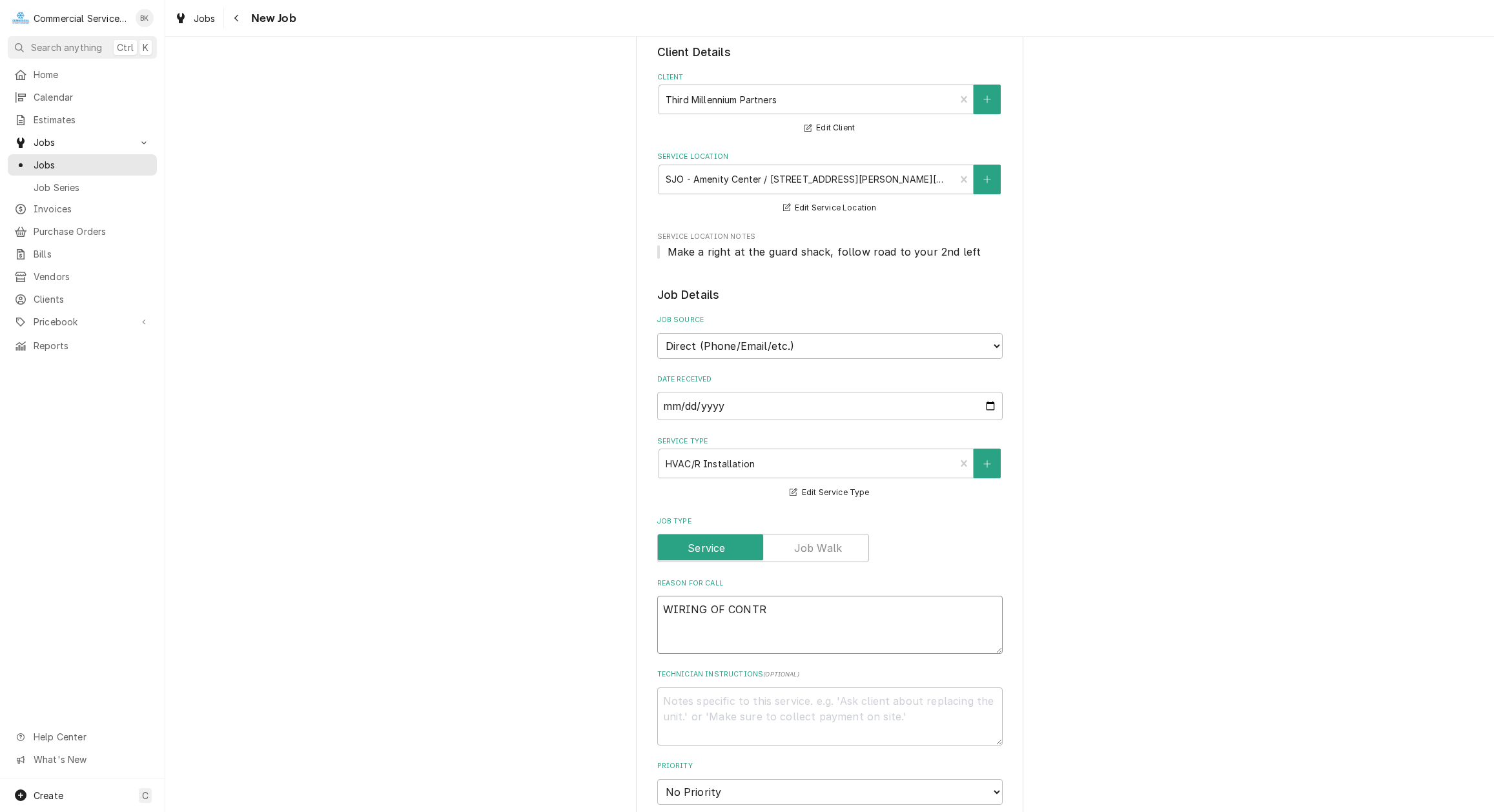
type textarea "x"
type textarea "WIRING OF CONTRO"
type textarea "x"
type textarea "WIRING OF CONTROL"
type textarea "x"
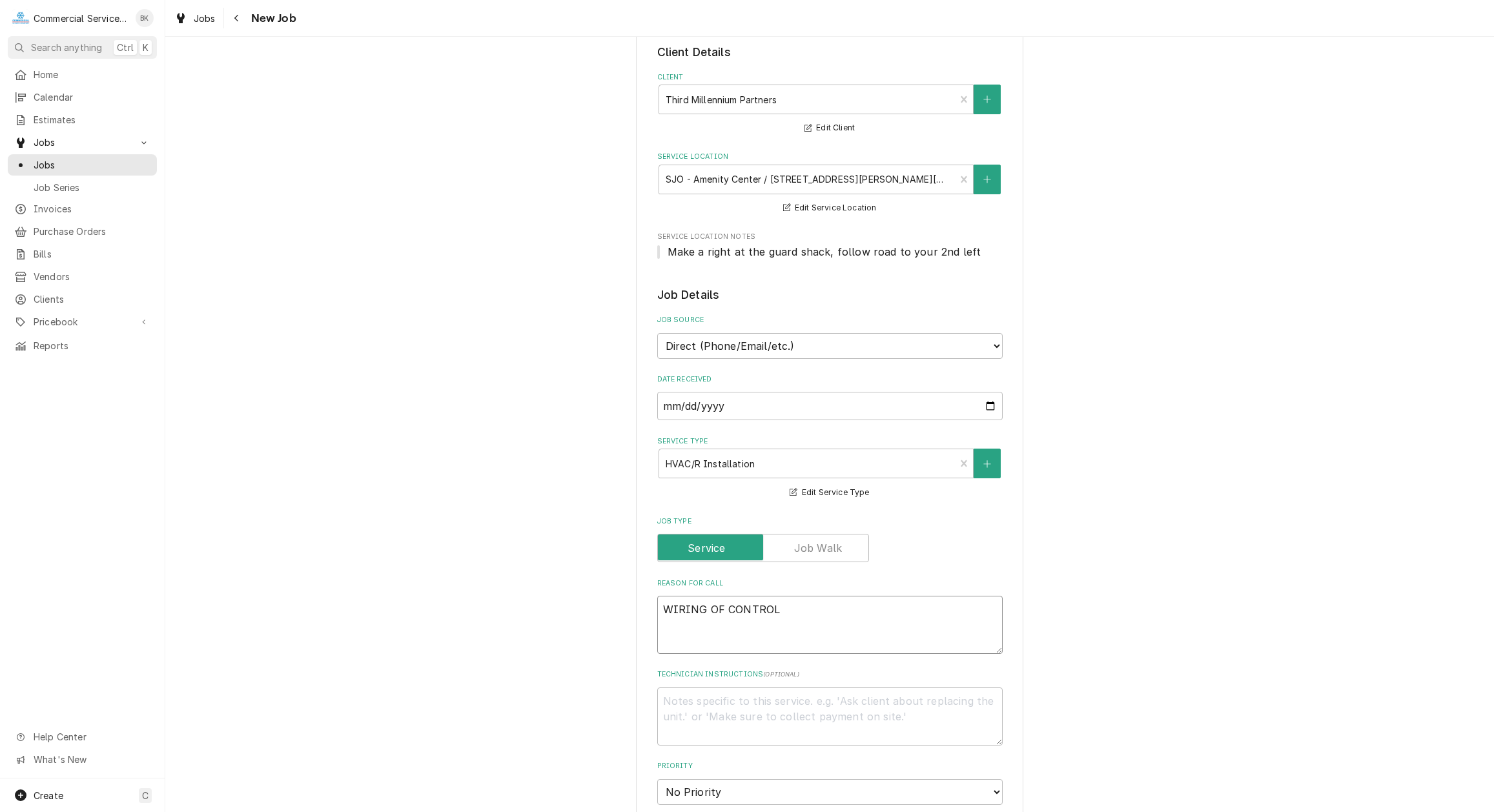
type textarea "WIRING OF CONTROLS"
type textarea "x"
type textarea "WIRING OF CONTROLS"
type textarea "x"
type textarea "WIRING OF CONTROLS A"
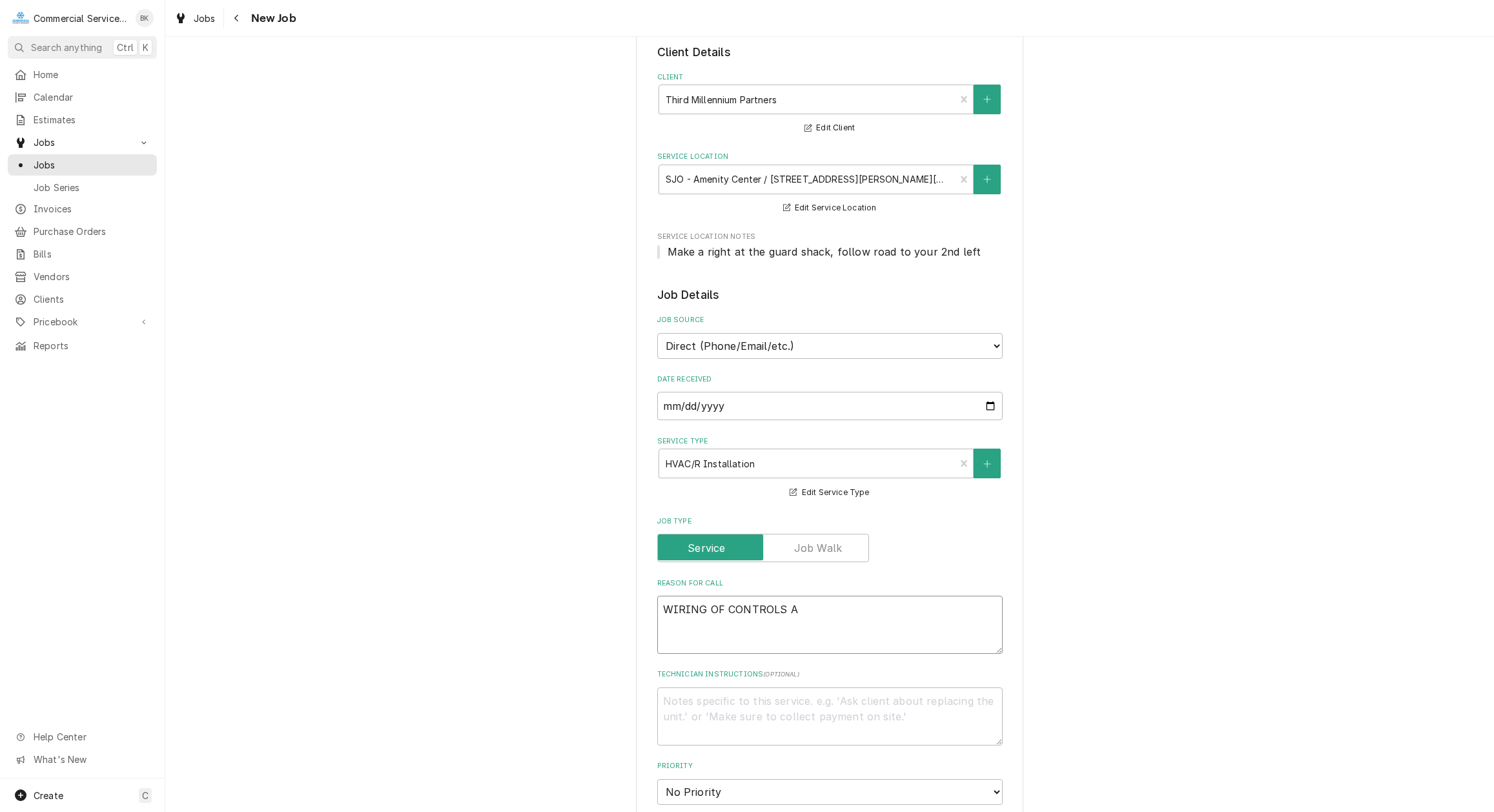
type textarea "x"
type textarea "WIRING OF CONTROLS AN"
type textarea "x"
type textarea "WIRING OF CONTROLS AND"
type textarea "x"
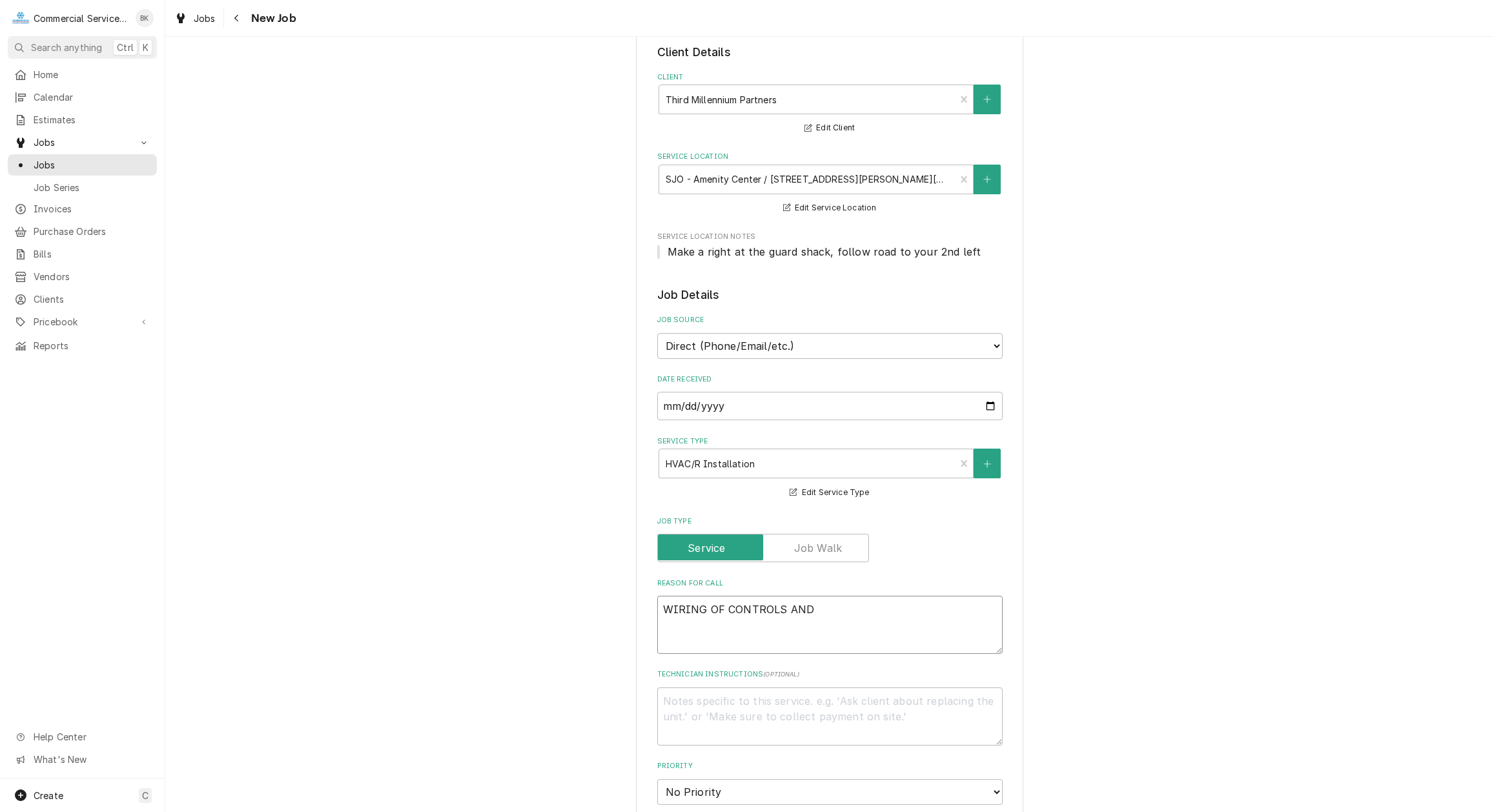
type textarea "WIRING OF CONTROLS AND"
type textarea "x"
type textarea "WIRING OF CONTROLS AND I"
type textarea "x"
type textarea "WIRING OF CONTROLS AND IN"
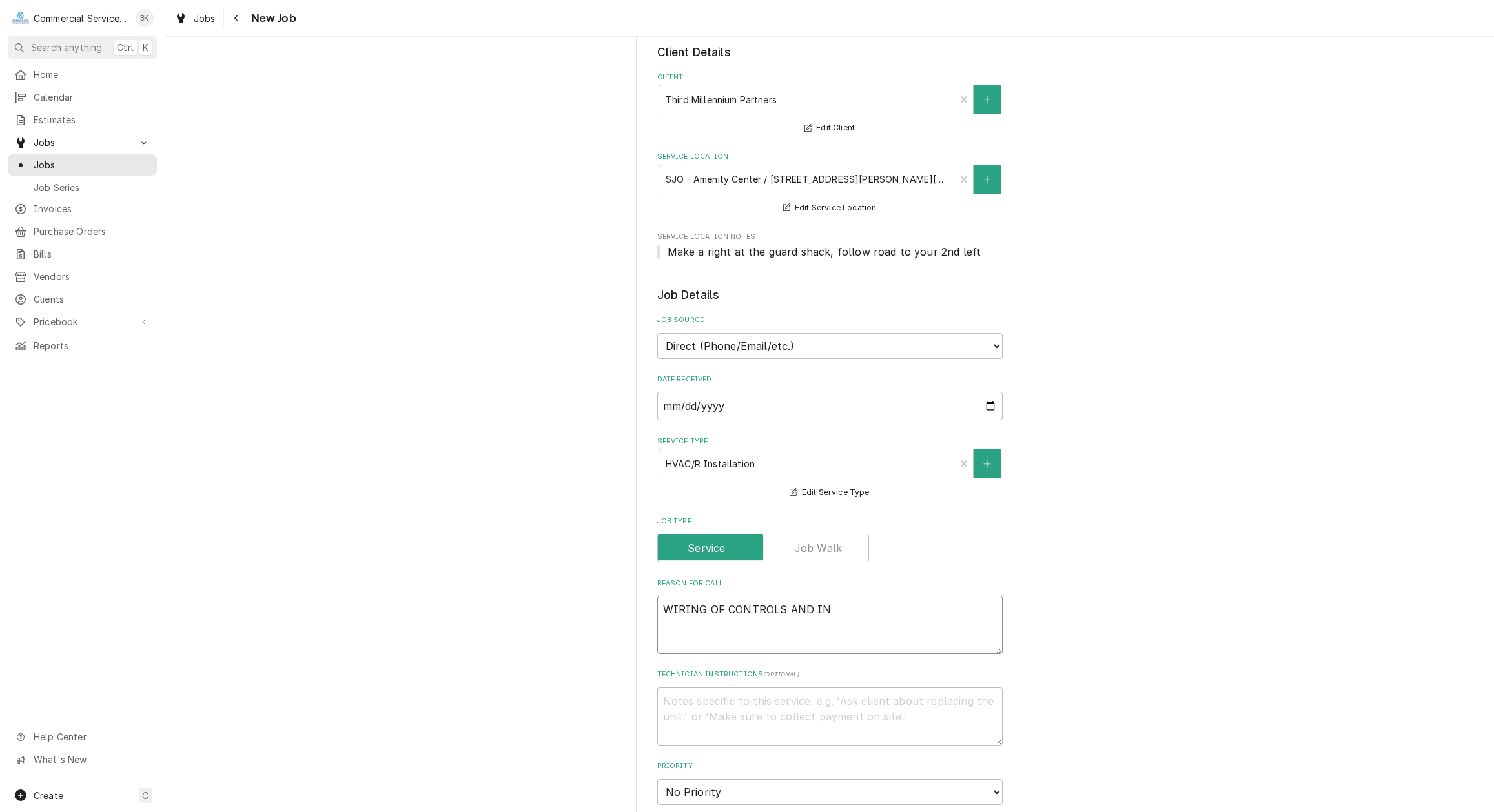
type textarea "x"
type textarea "WIRING OF CONTROLS AND INS"
type textarea "x"
type textarea "WIRING OF CONTROLS AND INST"
type textarea "x"
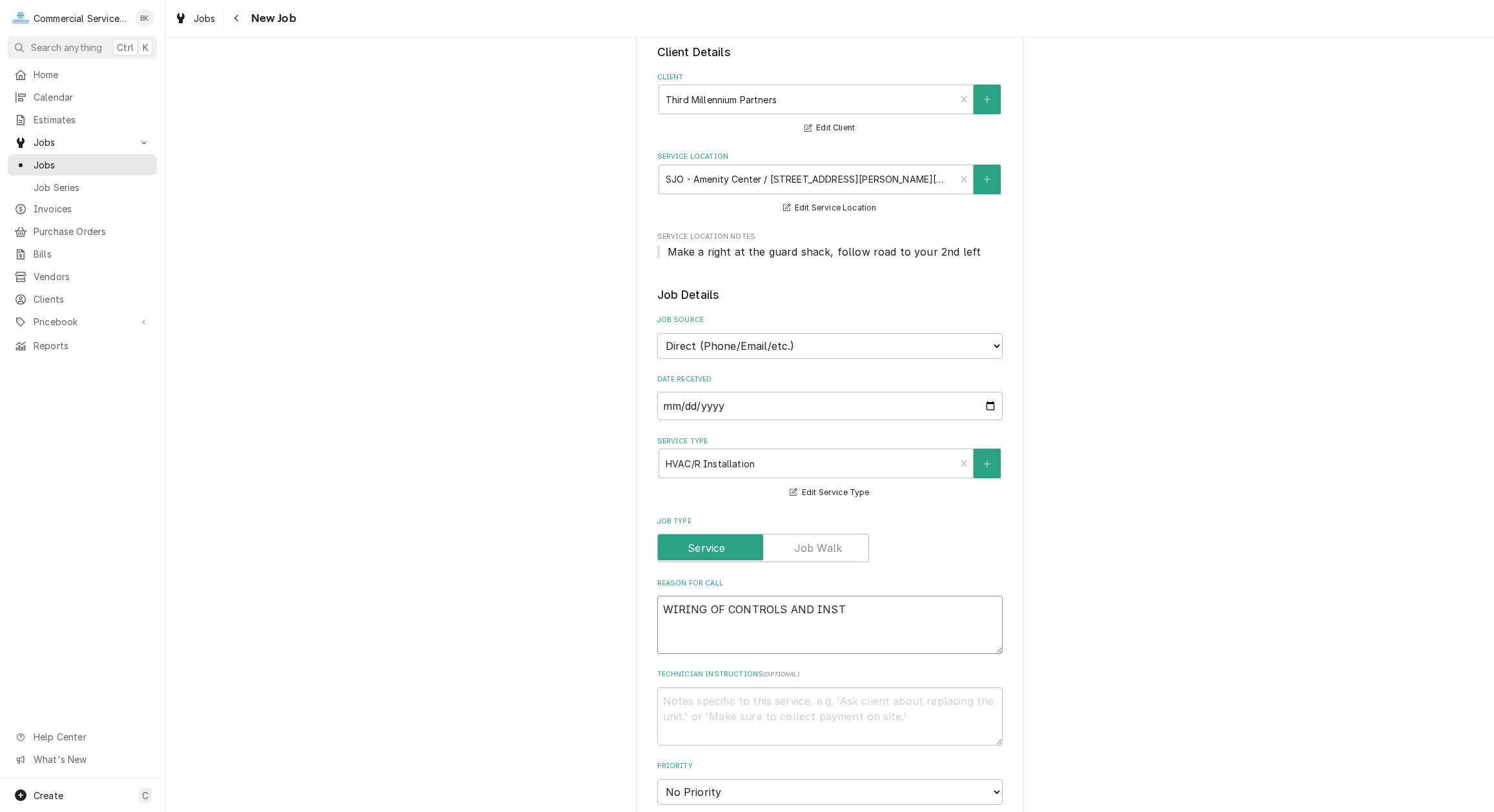
type textarea "WIRING OF CONTROLS AND INSTA"
type textarea "x"
type textarea "WIRING OF CONTROLS AND INSTAL"
type textarea "x"
type textarea "WIRING OF CONTROLS AND INSTALL"
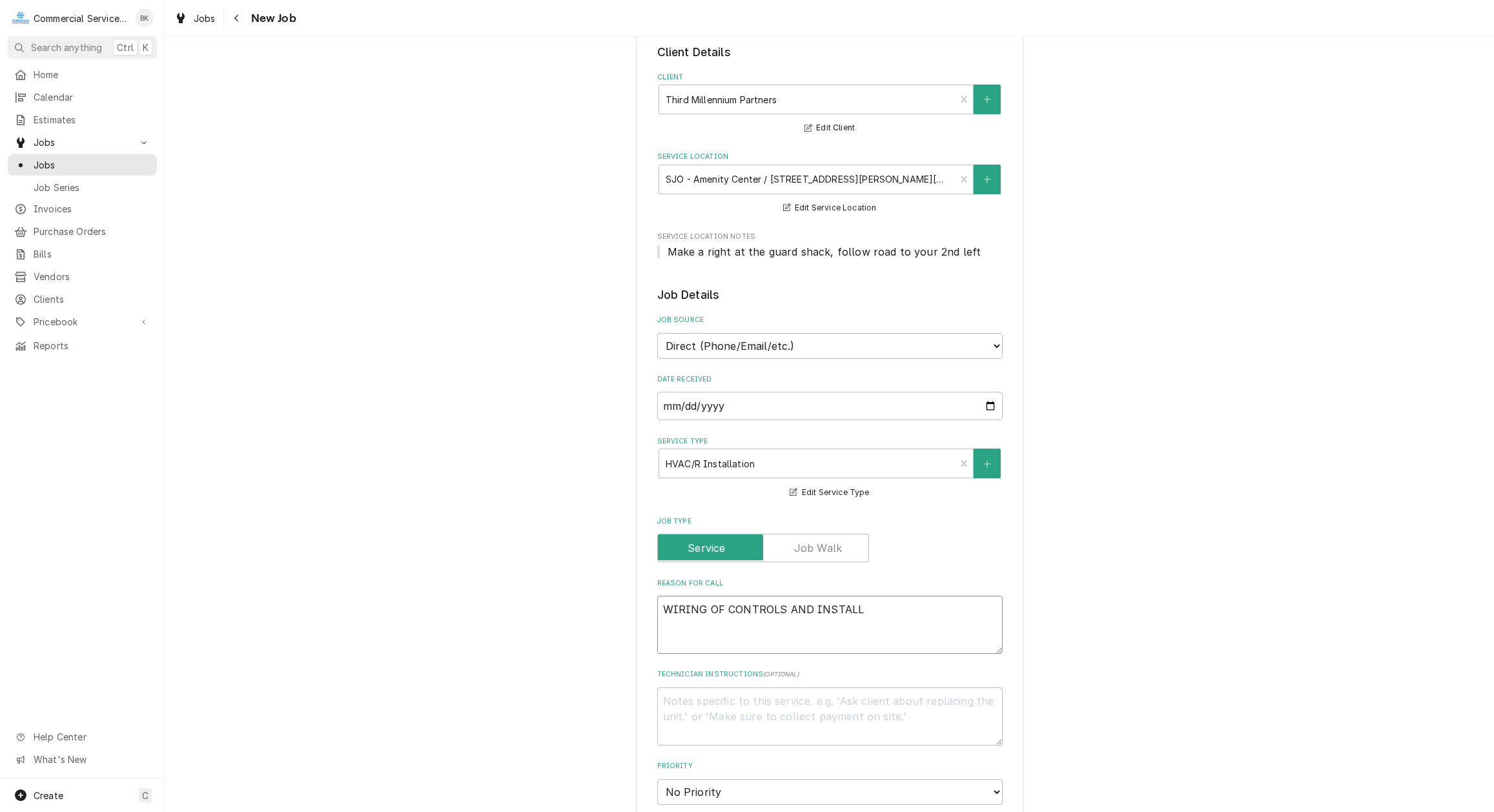
type textarea "x"
type textarea "WIRING OF CONTROLS AND INSTALLA"
type textarea "x"
type textarea "WIRING OF CONTROLS AND INSTALLAT"
type textarea "x"
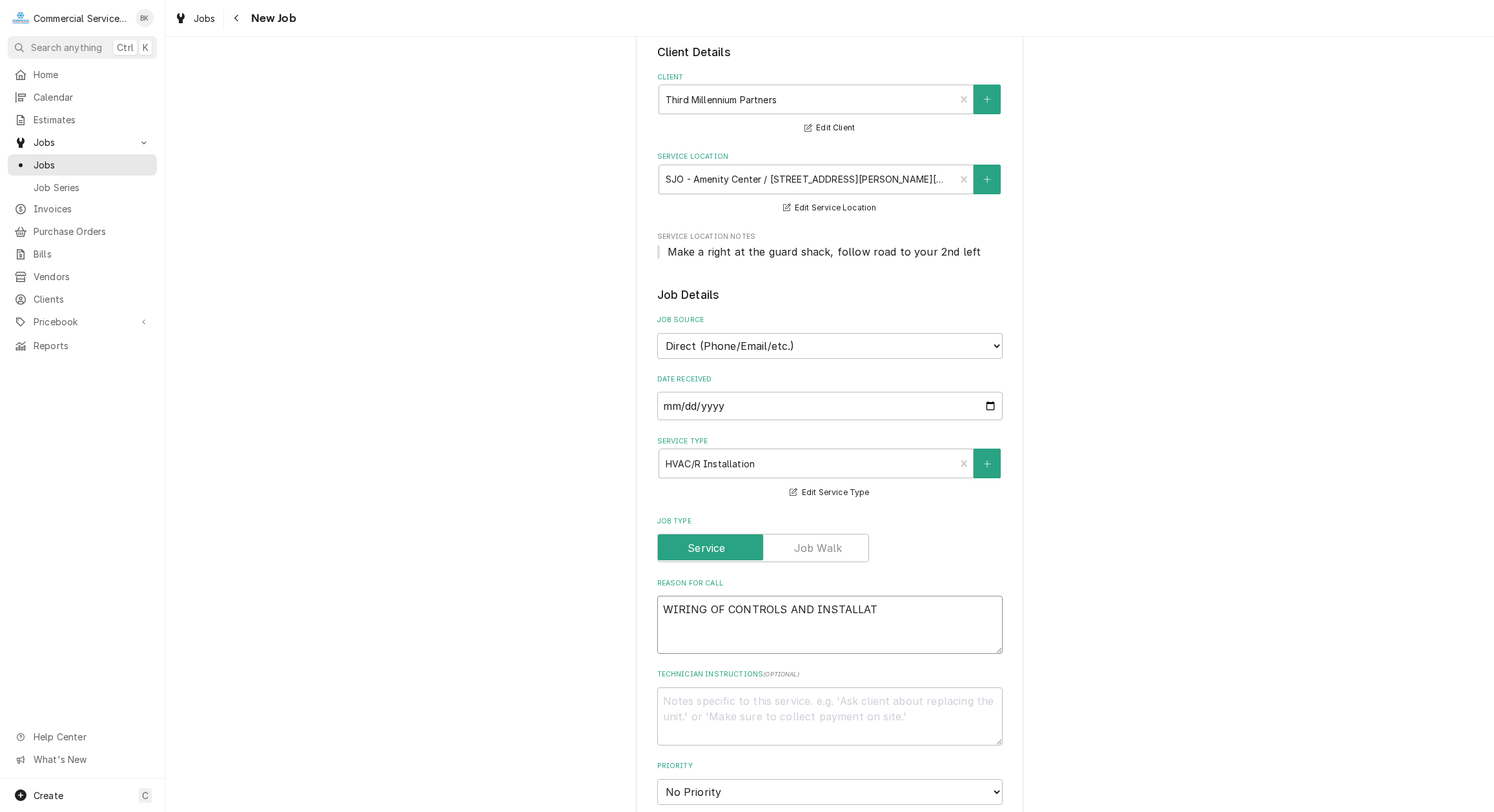
type textarea "WIRING OF CONTROLS AND INSTALLATI"
type textarea "x"
type textarea "WIRING OF CONTROLS AND INSTALLATIO"
type textarea "x"
type textarea "WIRING OF CONTROLS AND INSTALLATION"
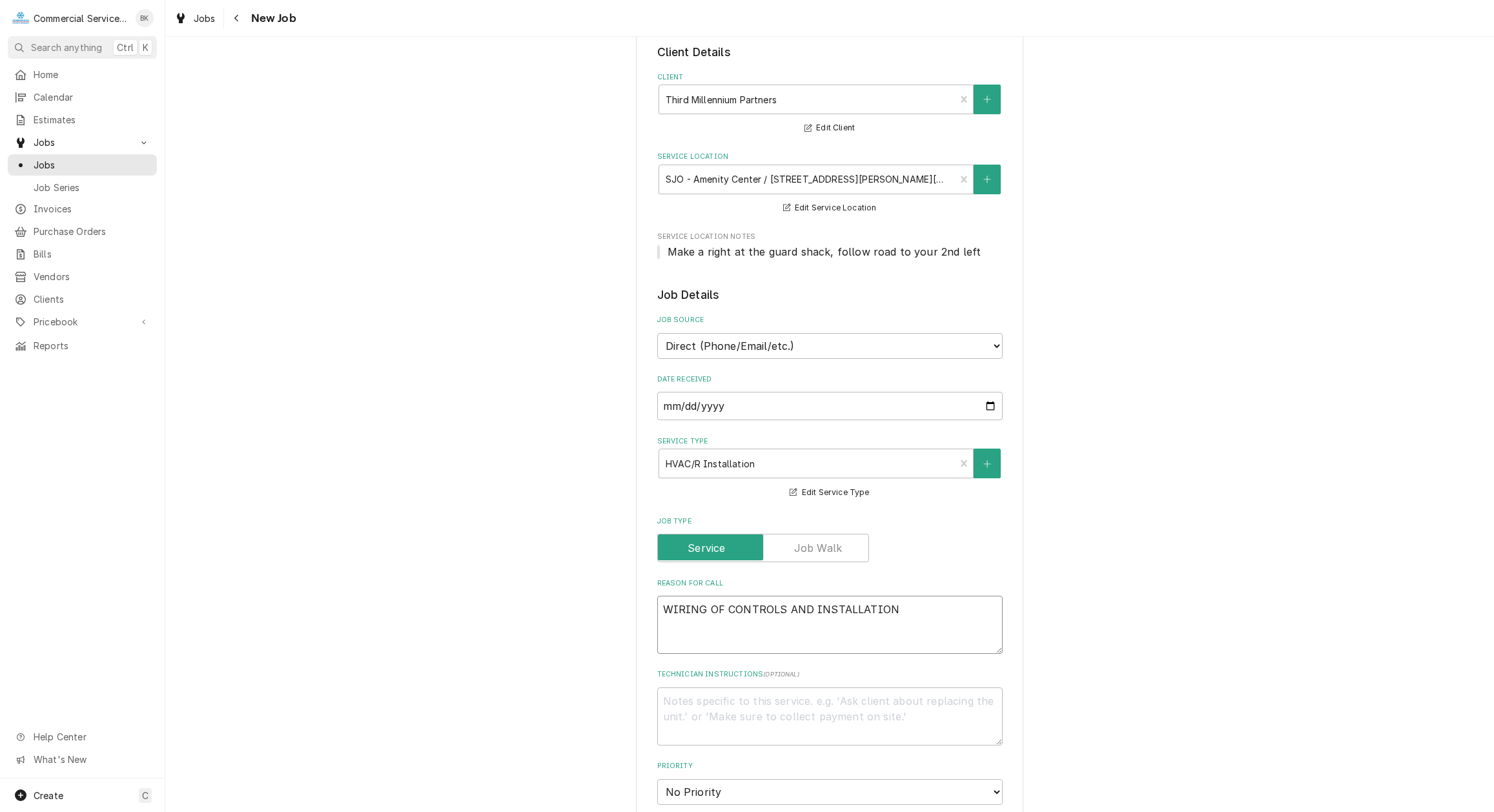
type textarea "x"
type textarea "WIRING OF CONTROLS AND INSTALLATION"
type textarea "x"
type textarea "WIRING OF CONTROLS AND INSTALLATION O"
type textarea "x"
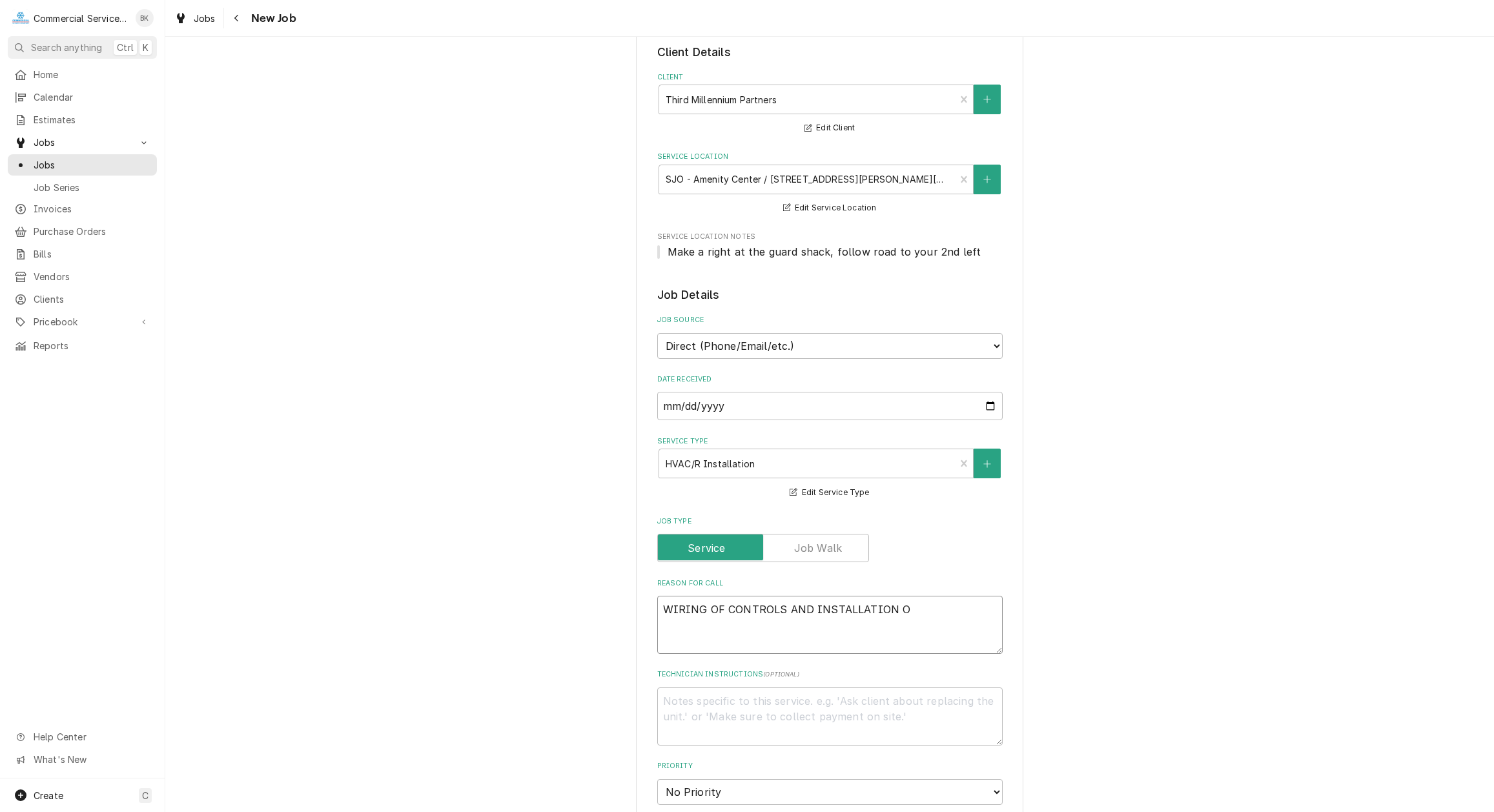
type textarea "WIRING OF CONTROLS AND INSTALLATION OF"
type textarea "x"
type textarea "WIRING OF CONTROLS AND INSTALLATION OF"
type textarea "x"
type textarea "WIRING OF CONTROLS AND INSTALLATION OF CO"
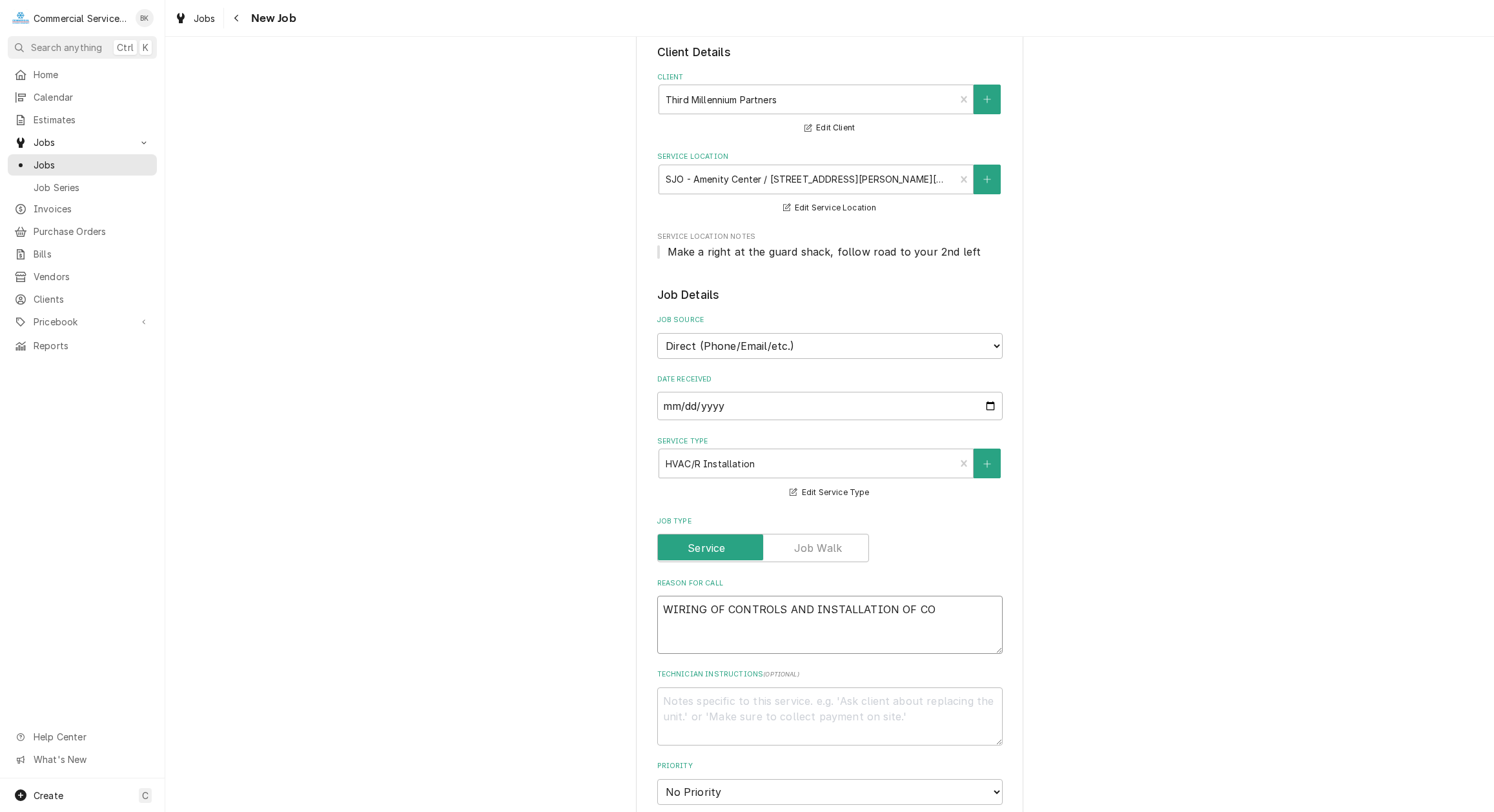
type textarea "x"
type textarea "WIRING OF CONTROLS AND INSTALLATION OF CON"
type textarea "x"
type textarea "WIRING OF CONTROLS AND INSTALLATION OF CONT"
type textarea "x"
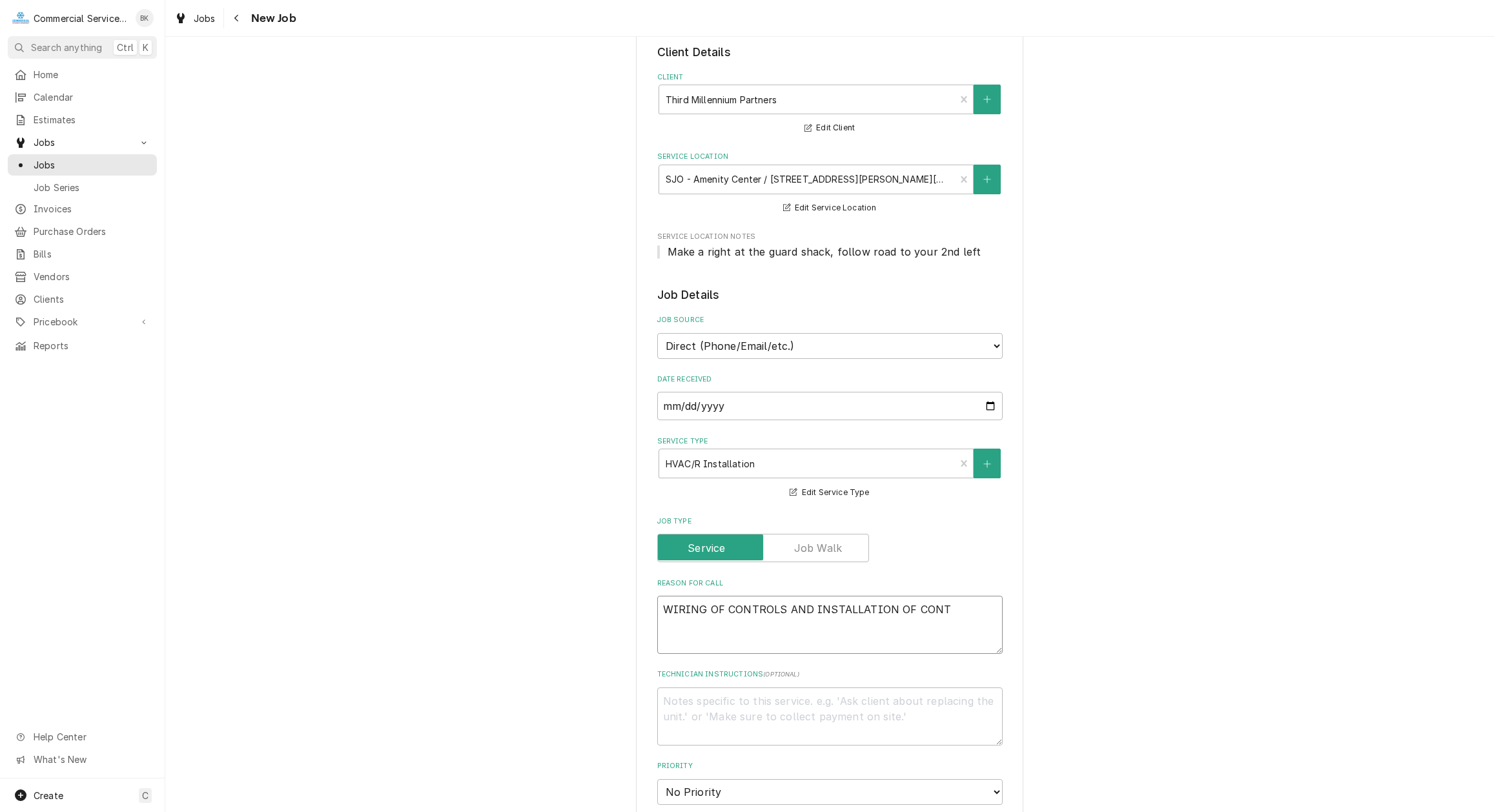
type textarea "WIRING OF CONTROLS AND INSTALLATION OF CONTR"
type textarea "x"
type textarea "WIRING OF CONTROLS AND INSTALLATION OF CONTRO"
type textarea "x"
type textarea "WIRING OF CONTROLS AND INSTALLATION OF CONTROL"
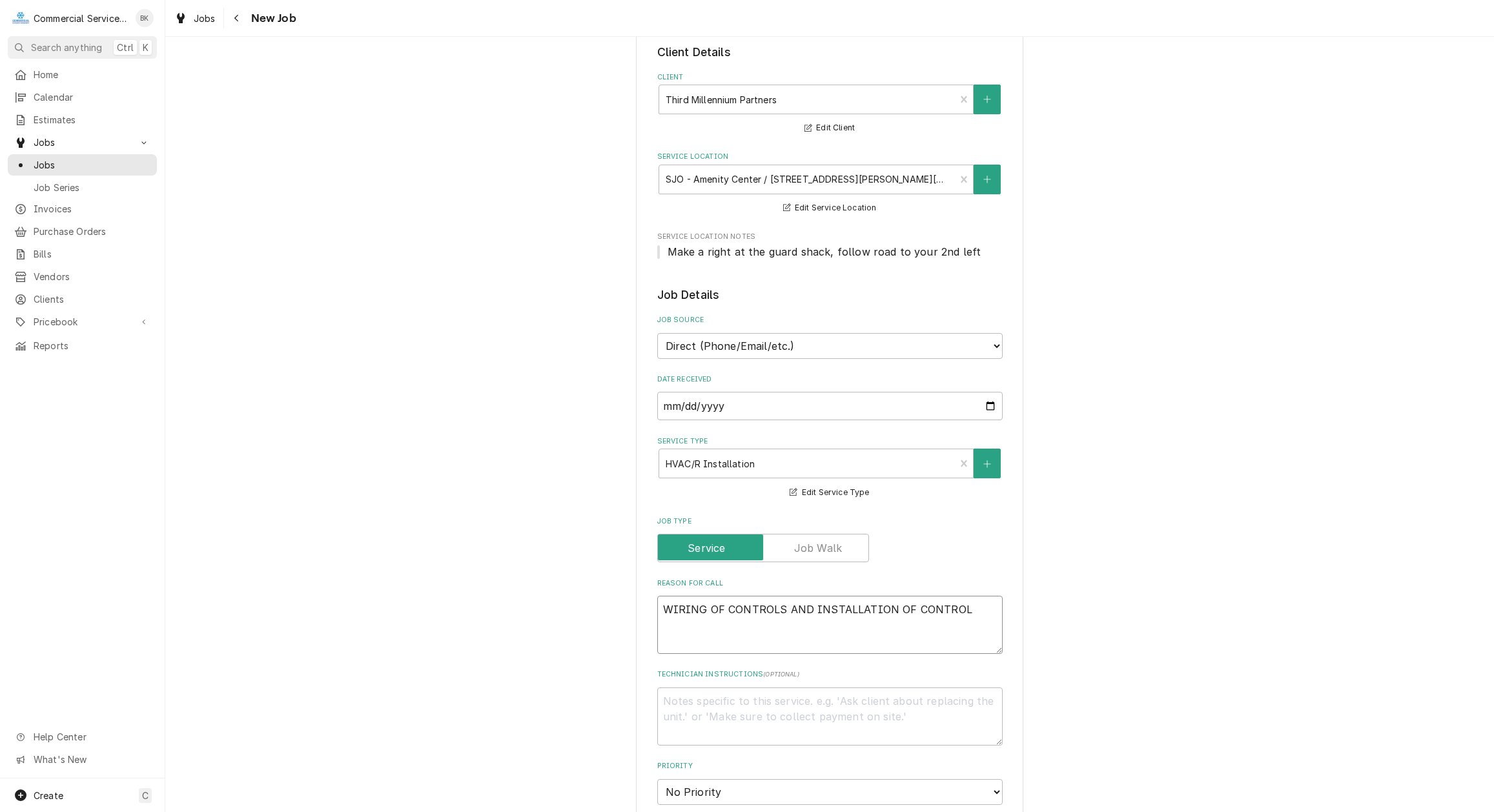
type textarea "x"
type textarea "WIRING OF CONTROLS AND INSTALLATION OF CONTROLS"
type textarea "x"
type textarea "WIRING OF CONTROLS AND INSTALLATION OF CONTROLS"
type textarea "x"
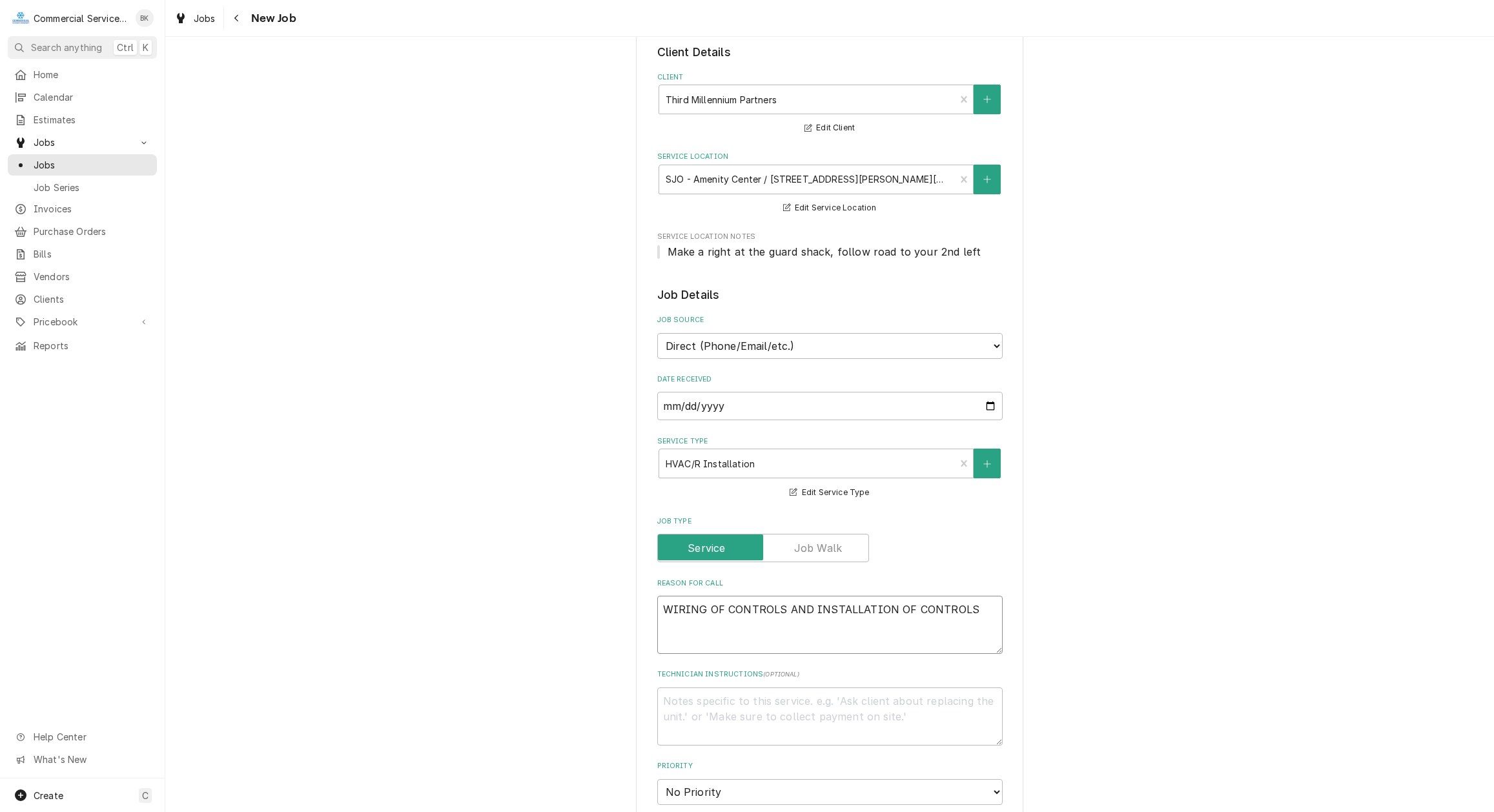
type textarea "WIRING OF CONTROLS AND INSTALLATION OF CONTROLS -"
type textarea "x"
type textarea "WIRING OF CONTROLS AND INSTALLATION OF CONTROLS -"
type textarea "x"
type textarea "WIRING OF CONTROLS AND INSTALLATION OF CONTROLS -"
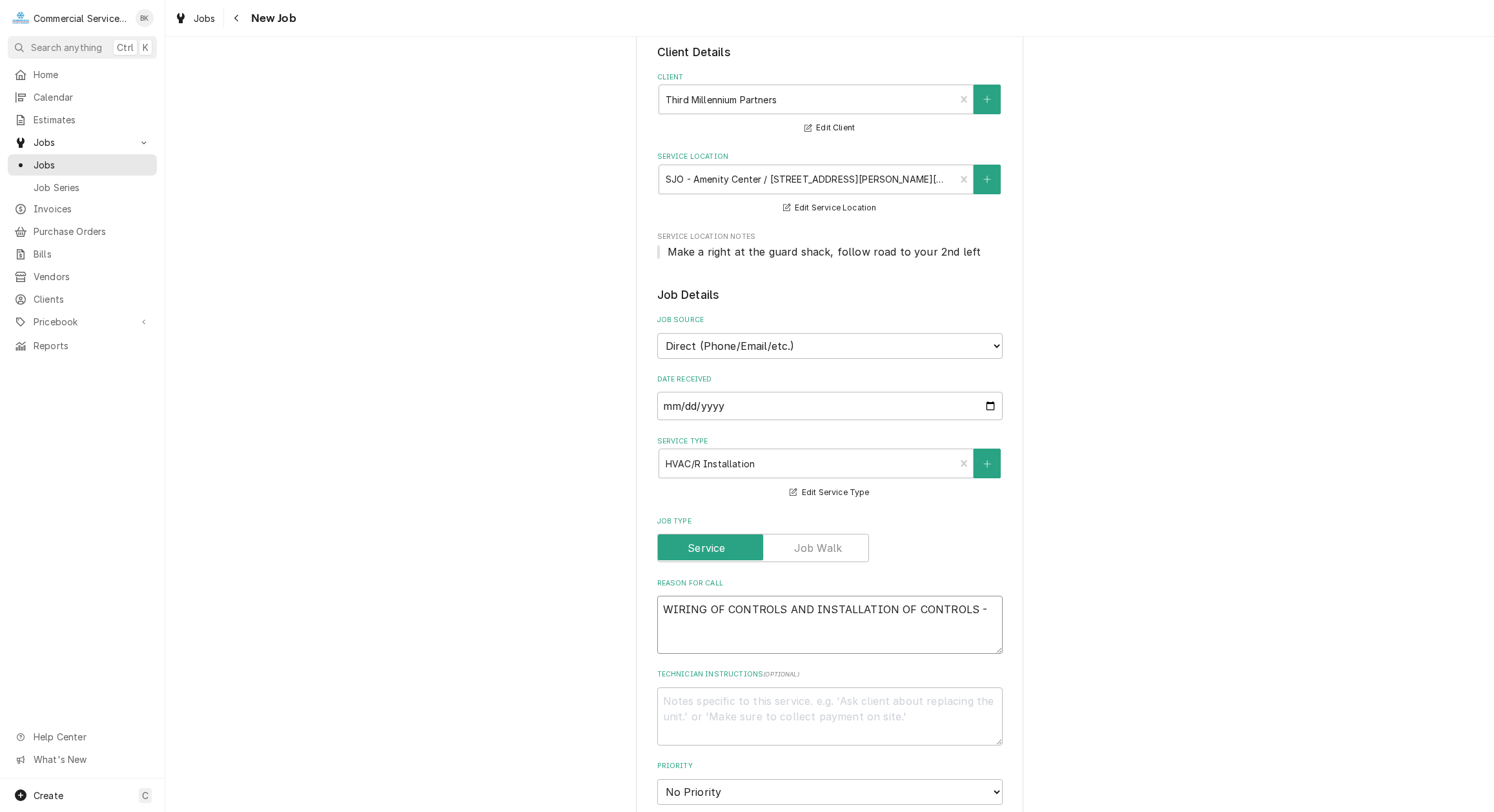
type textarea "x"
type textarea "WIRING OF CONTROLS AND INSTALLATION OF CONTROLS"
type textarea "x"
type textarea "WIRING OF CONTROLS AND INSTALLATION OF CONTROLS F"
type textarea "x"
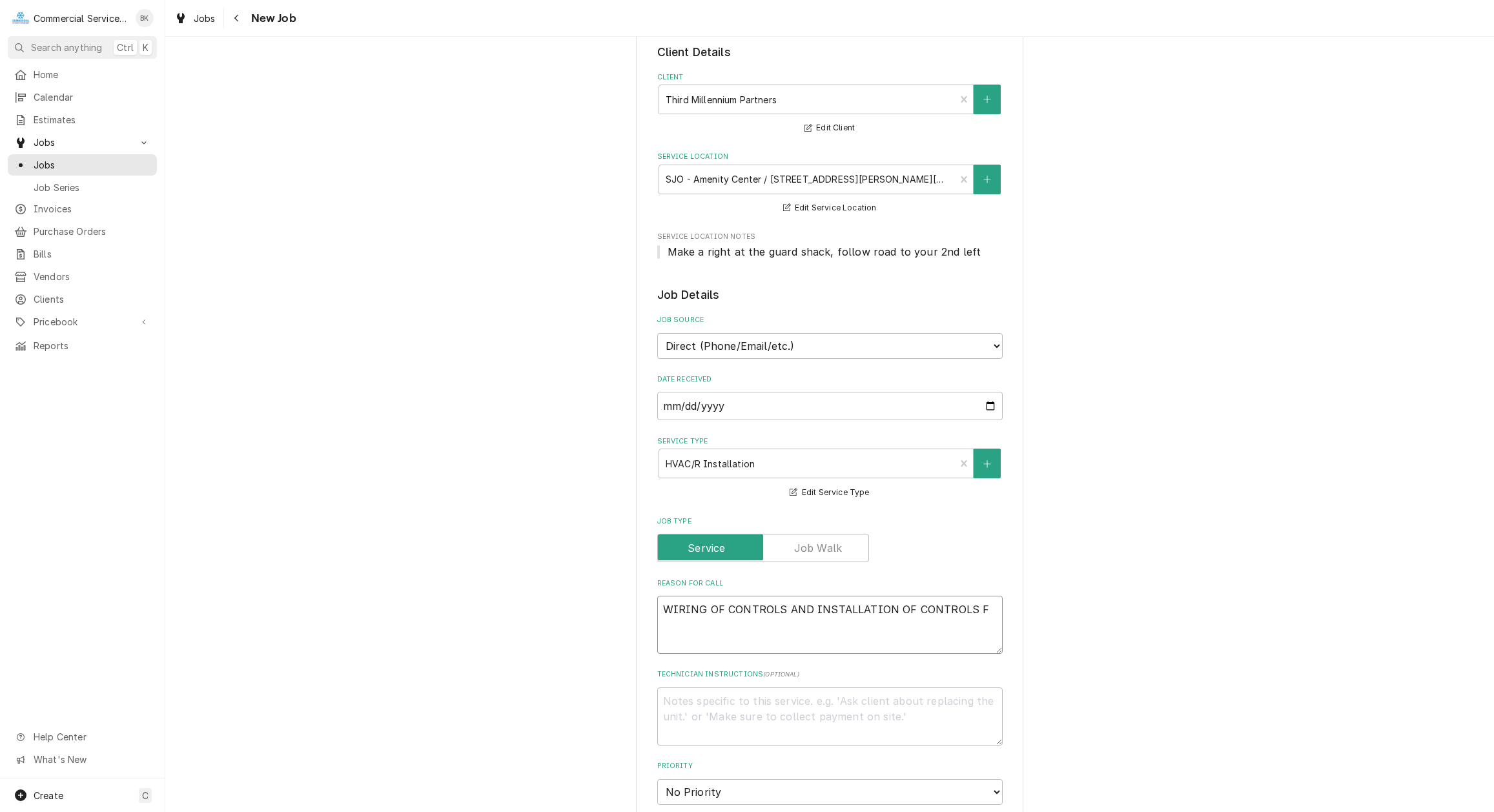
type textarea "WIRING OF CONTROLS AND INSTALLATION OF CONTROLS FO"
type textarea "x"
type textarea "WIRING OF CONTROLS AND INSTALLATION OF CONTROLS FOR"
type textarea "x"
type textarea "WIRING OF CONTROLS AND INSTALLATION OF CONTROLS FOR"
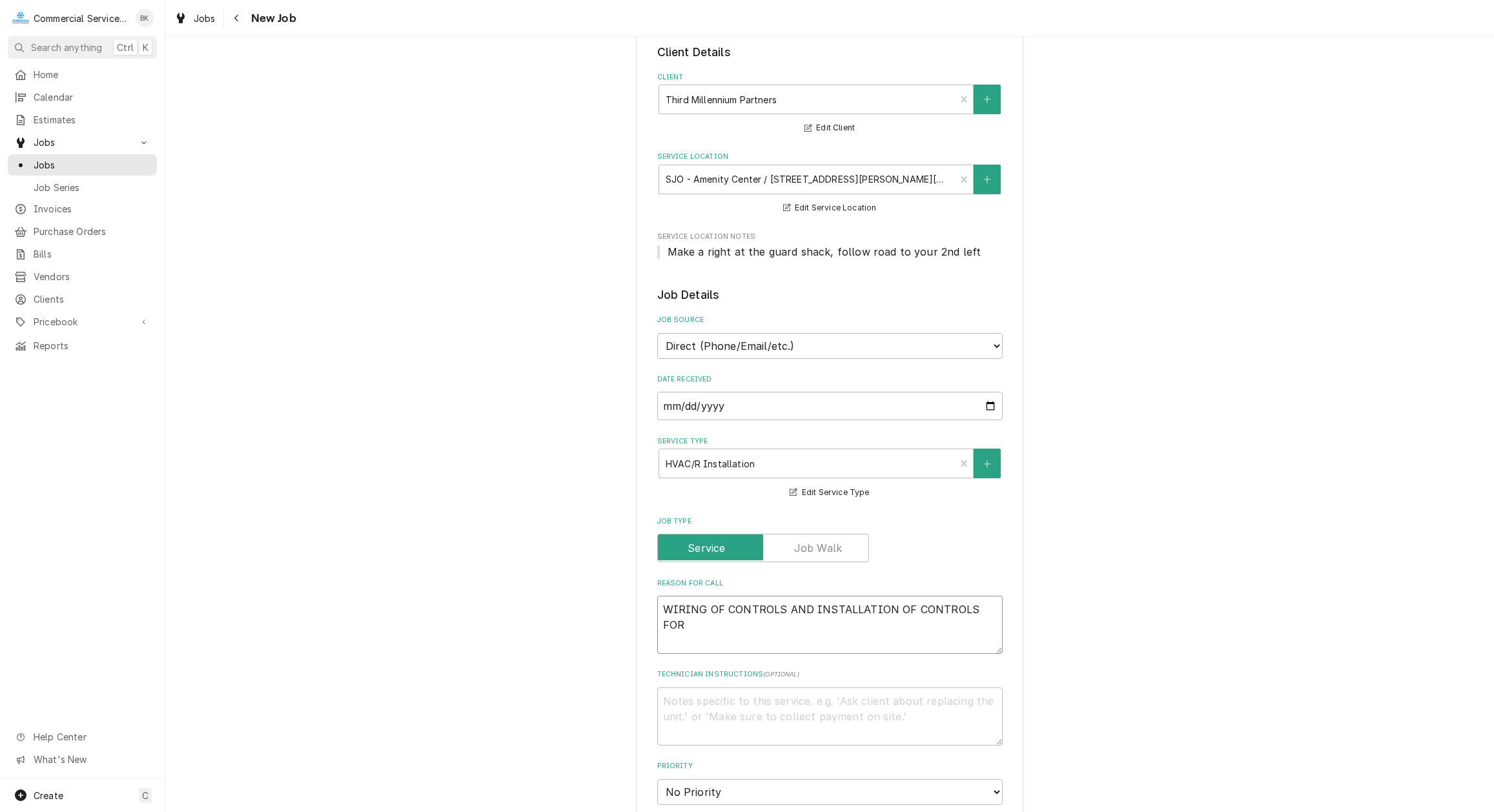
type textarea "x"
type textarea "WIRING OF CONTROLS AND INSTALLATION OF CONTROLS FOR H"
type textarea "x"
type textarea "WIRING OF CONTROLS AND INSTALLATION OF CONTROLS FOR HV"
type textarea "x"
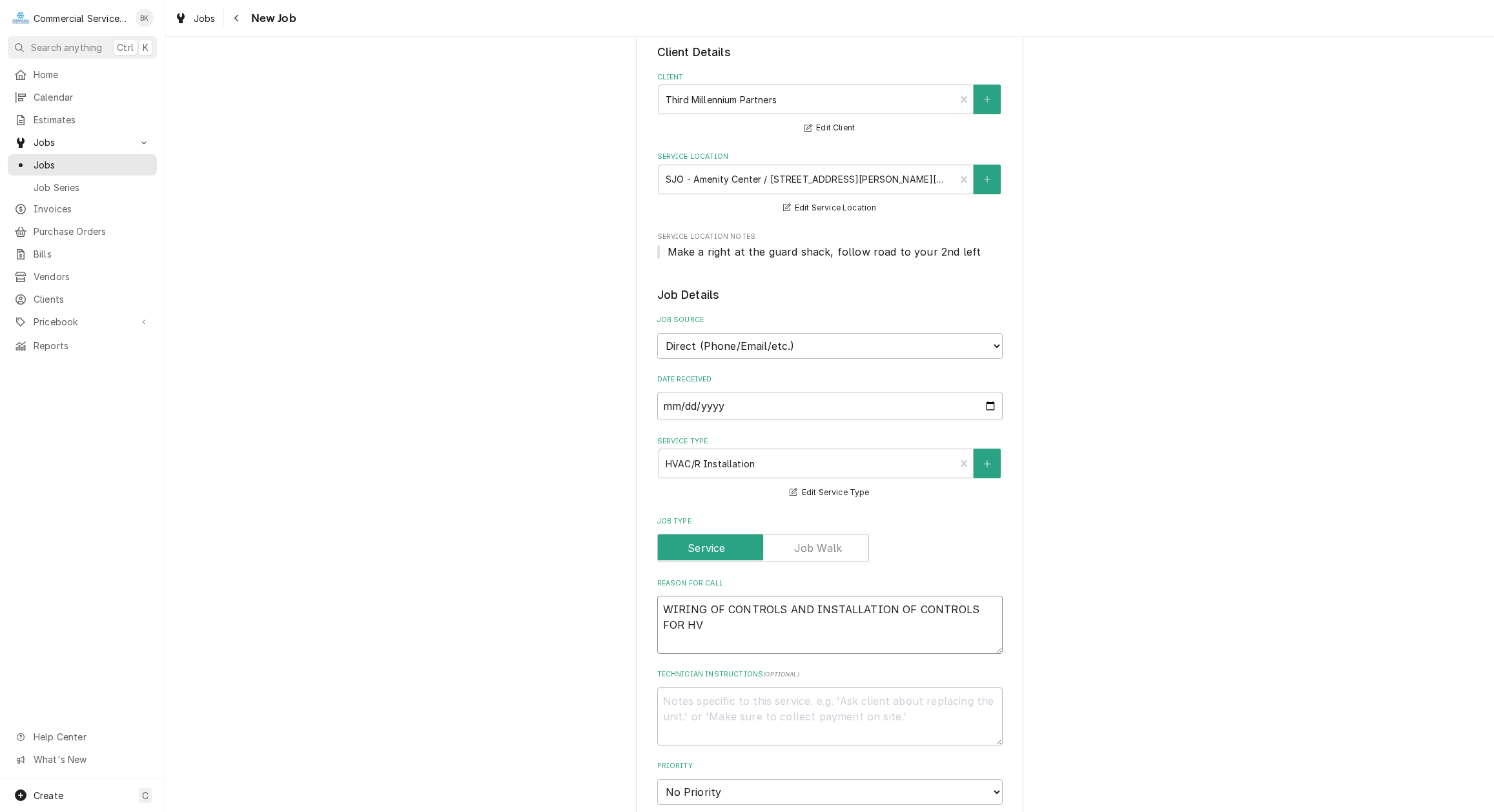
type textarea "WIRING OF CONTROLS AND INSTALLATION OF CONTROLS FOR HVA"
type textarea "x"
type textarea "WIRING OF CONTROLS AND INSTALLATION OF CONTROLS FOR HVAC"
type textarea "x"
type textarea "WIRING OF CONTROLS AND INSTALLATION OF CONTROLS FOR HVAC"
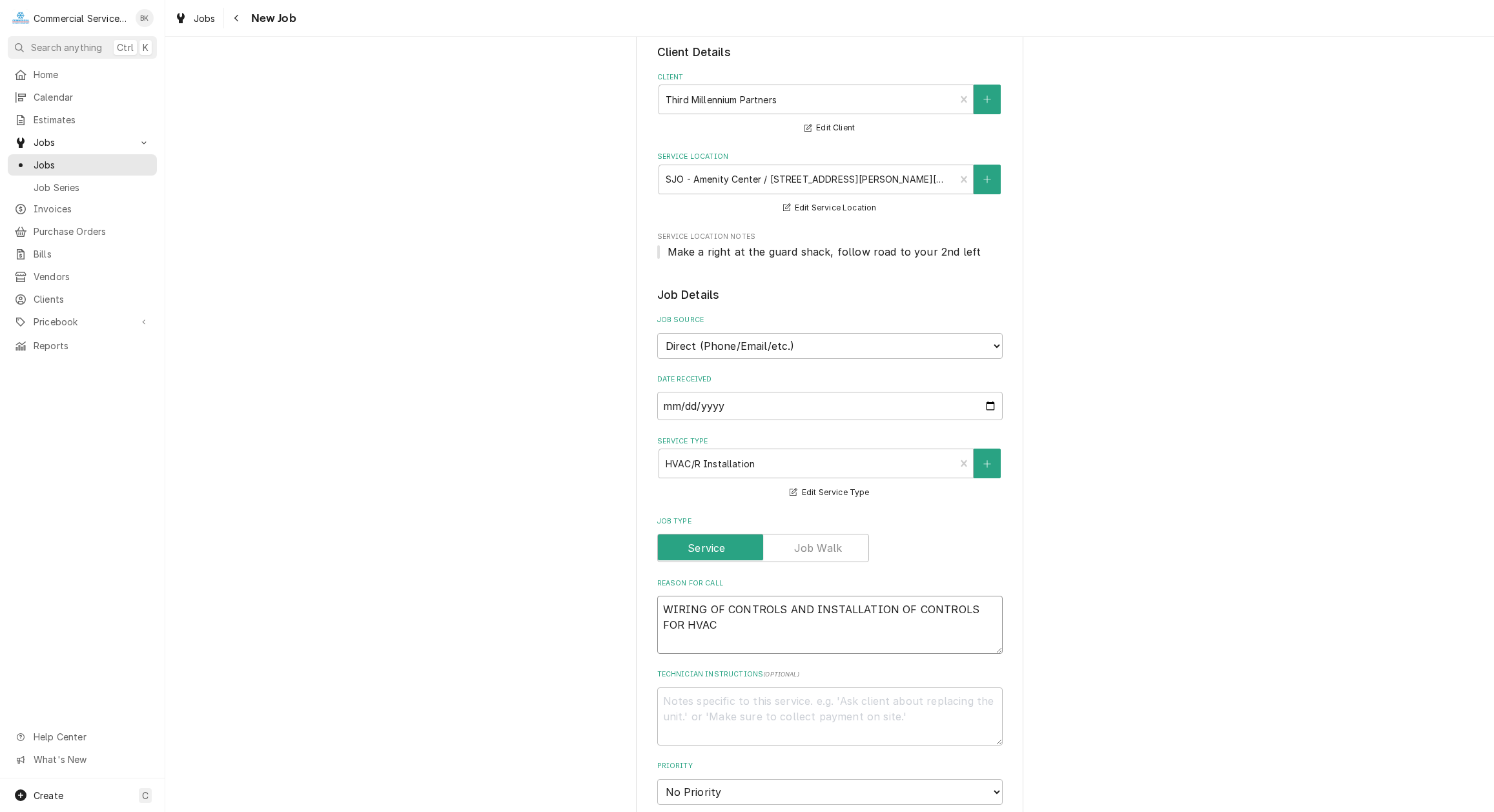
type textarea "x"
type textarea "WIRING OF CONTROLS AND INSTALLATION OF CONTROLS FOR HVAC E"
type textarea "x"
type textarea "WIRING OF CONTROLS AND INSTALLATION OF CONTROLS FOR HVAC EQ"
type textarea "x"
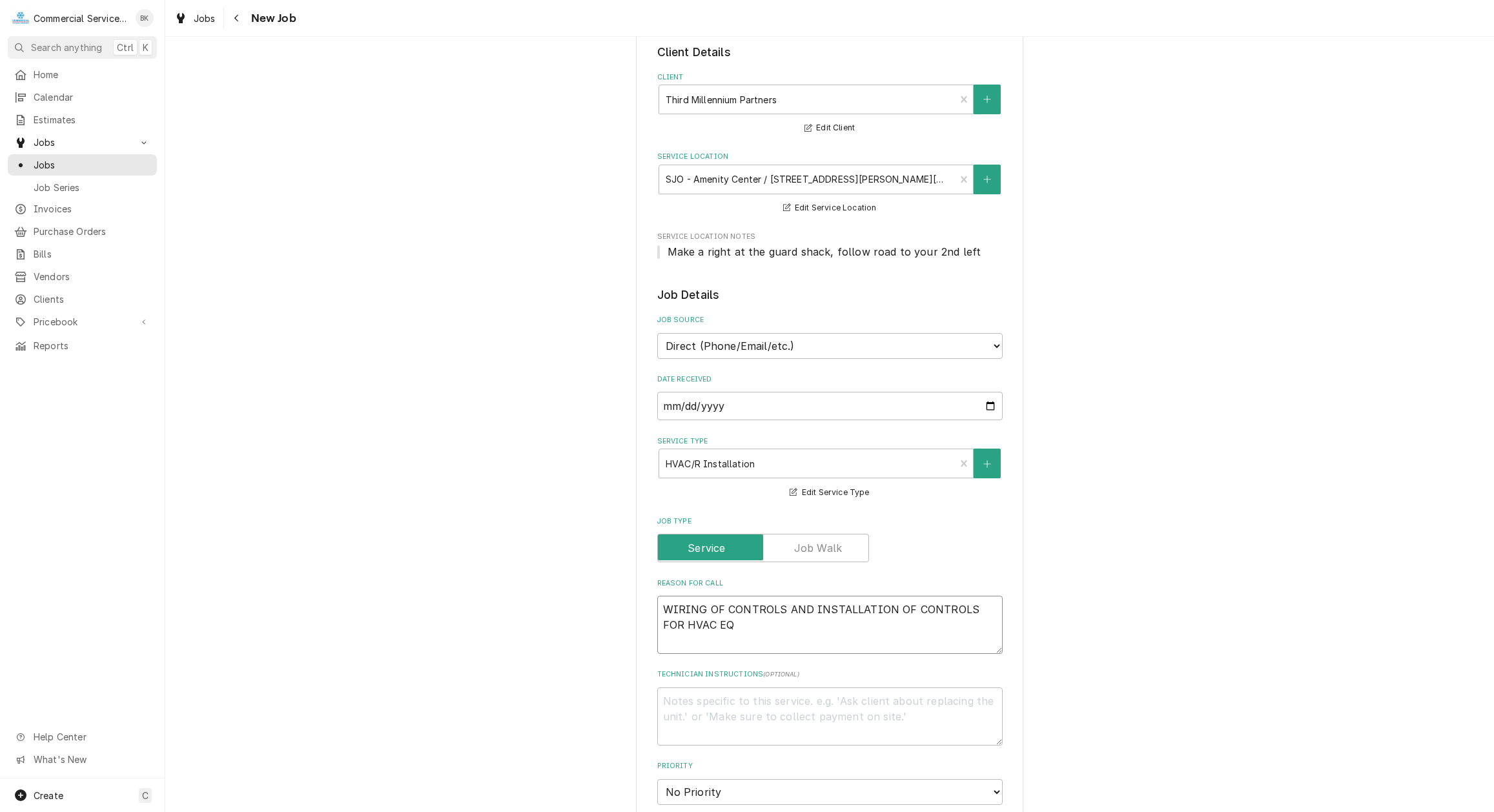
type textarea "WIRING OF CONTROLS AND INSTALLATION OF CONTROLS FOR HVAC EQU"
type textarea "x"
type textarea "WIRING OF CONTROLS AND INSTALLATION OF CONTROLS FOR HVAC EQUI"
type textarea "x"
type textarea "WIRING OF CONTROLS AND INSTALLATION OF CONTROLS FOR HVAC EQUIP"
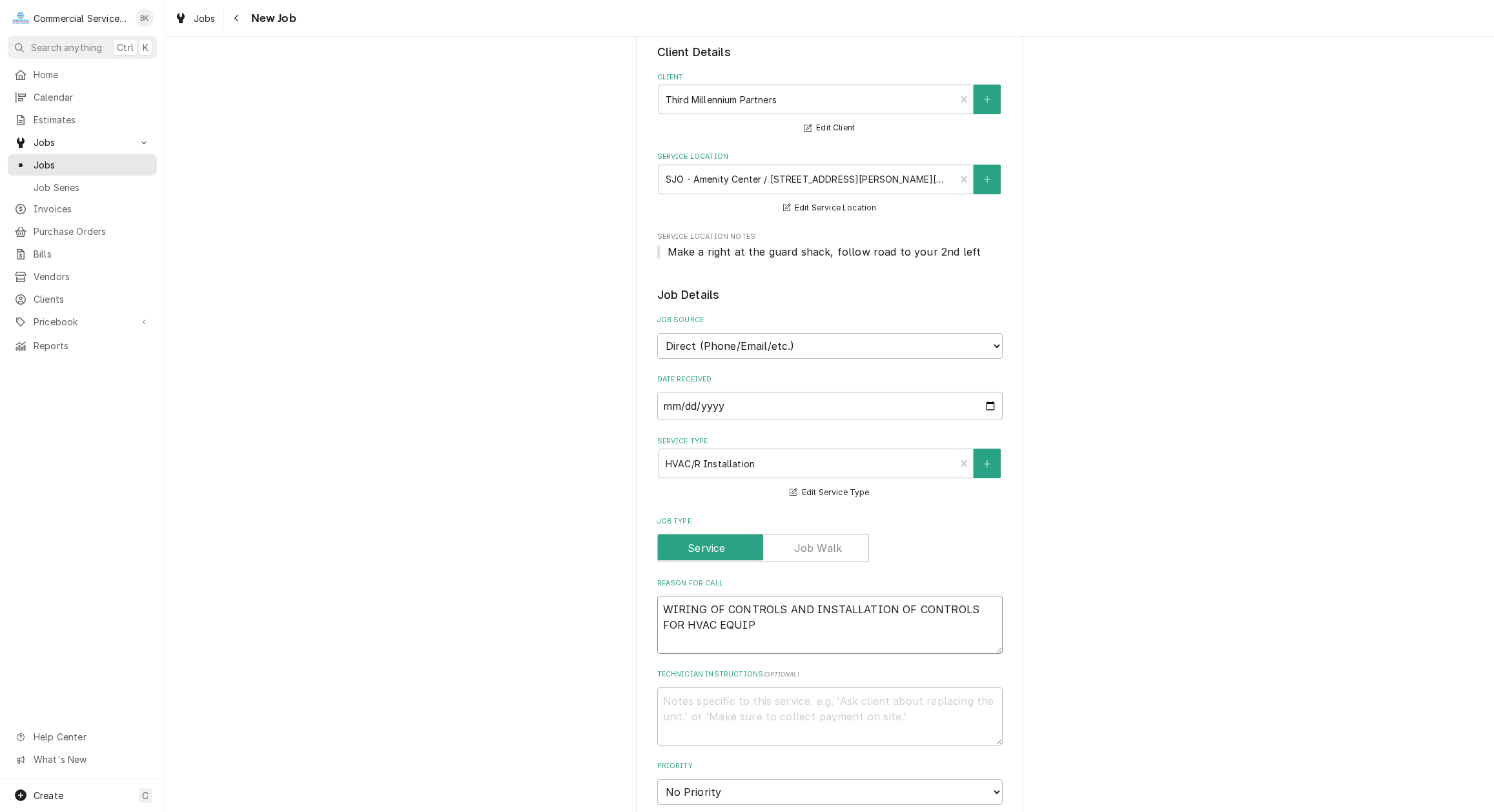
type textarea "x"
type textarea "WIRING OF CONTROLS AND INSTALLATION OF CONTROLS FOR HVAC EQUIPM"
type textarea "x"
type textarea "WIRING OF CONTROLS AND INSTALLATION OF CONTROLS FOR HVAC EQUIPME"
type textarea "x"
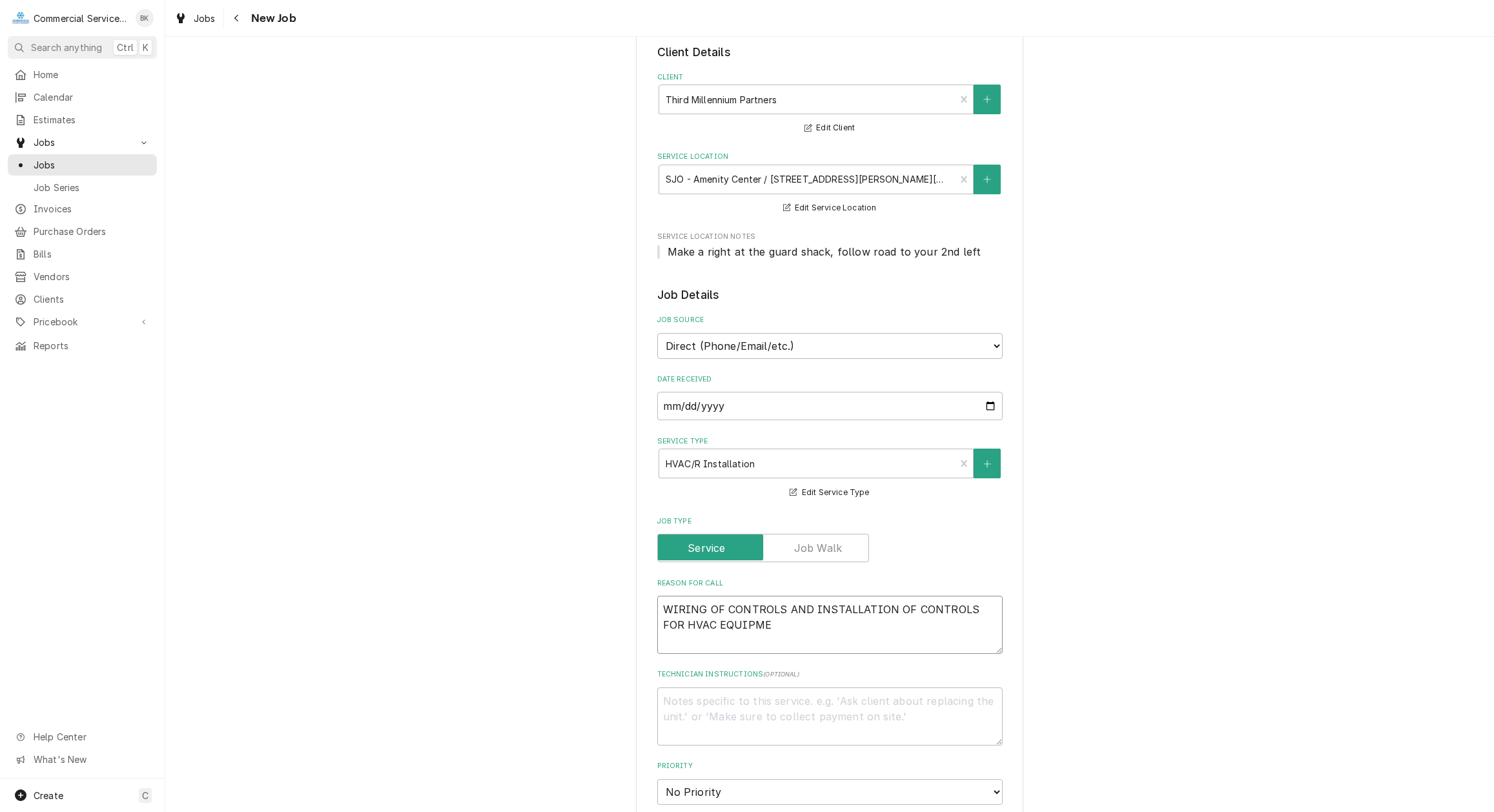
type textarea "WIRING OF CONTROLS AND INSTALLATION OF CONTROLS FOR HVAC EQUIPMEN"
type textarea "x"
type textarea "WIRING OF CONTROLS AND INSTALLATION OF CONTROLS FOR HVAC EQUIPMENT"
type textarea "x"
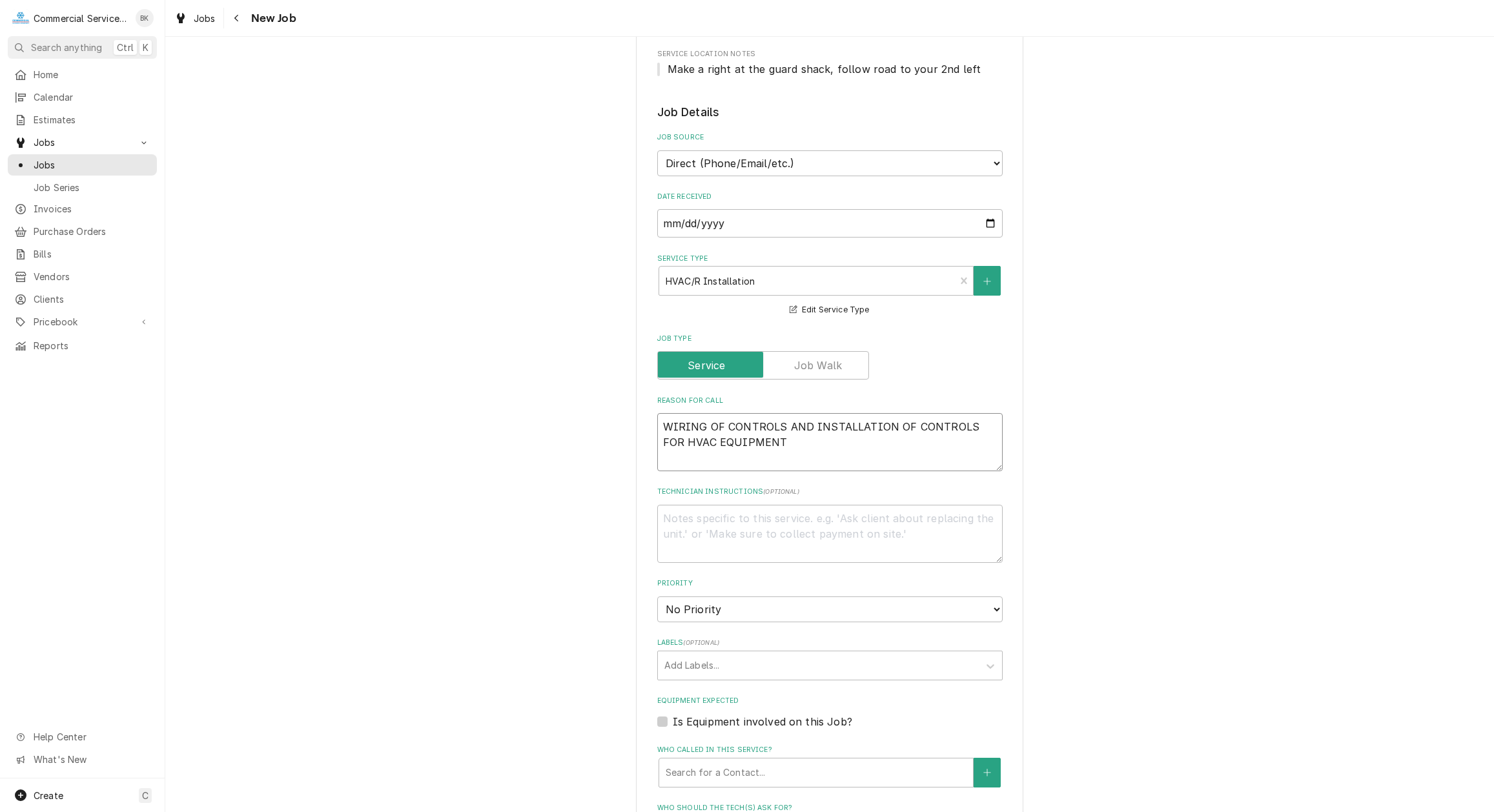
scroll to position [329, 0]
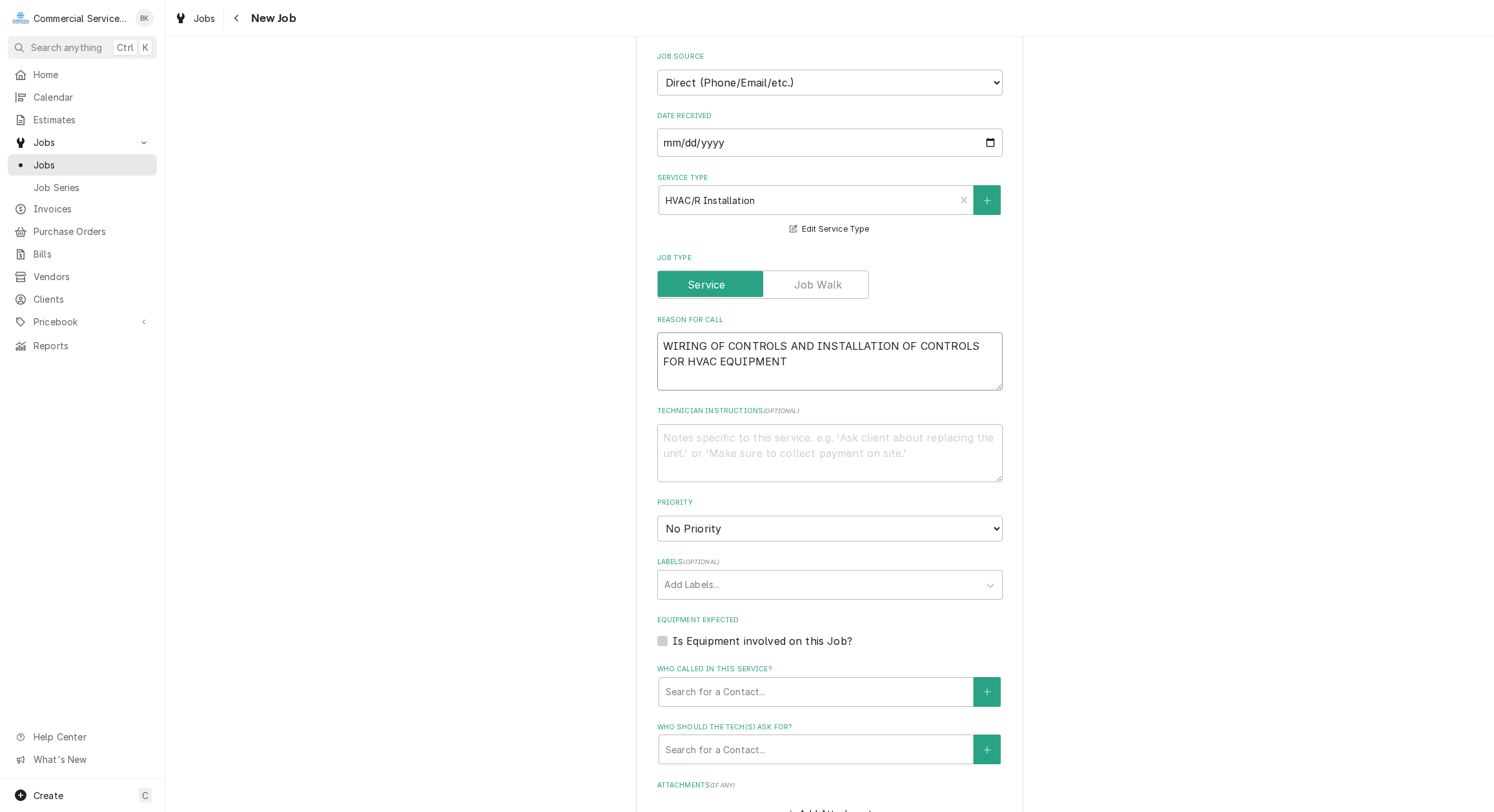
type textarea "WIRING OF CONTROLS AND INSTALLATION OF CONTROLS FOR HVAC EQUIPMENT"
click at [658, 515] on select "No Priority Urgent High Medium Low" at bounding box center [830, 528] width 346 height 26
select select "3"
click option "Medium" at bounding box center [0, 0] width 0 height 0
click at [732, 585] on div "Labels" at bounding box center [819, 584] width 308 height 23
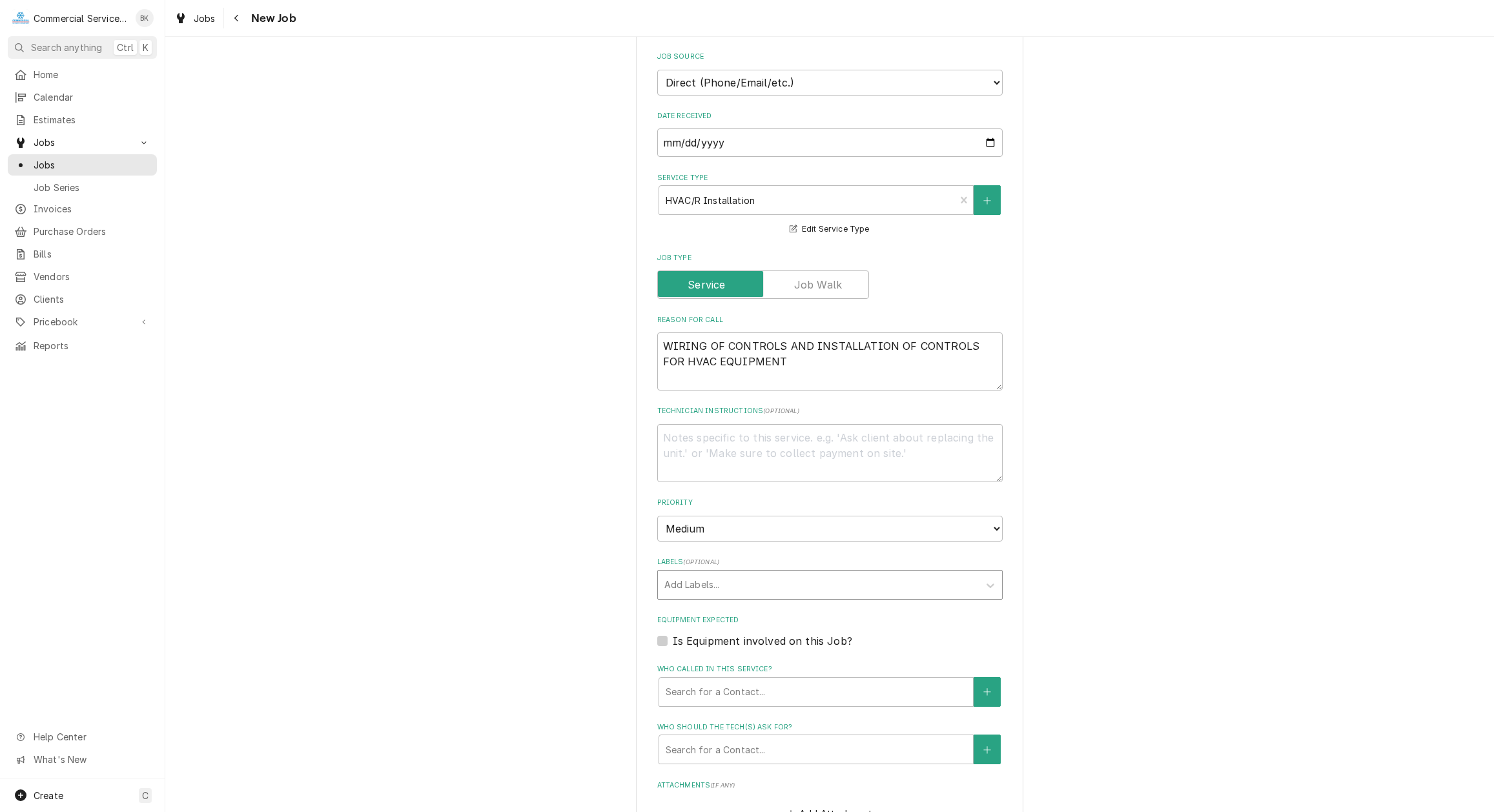
type textarea "x"
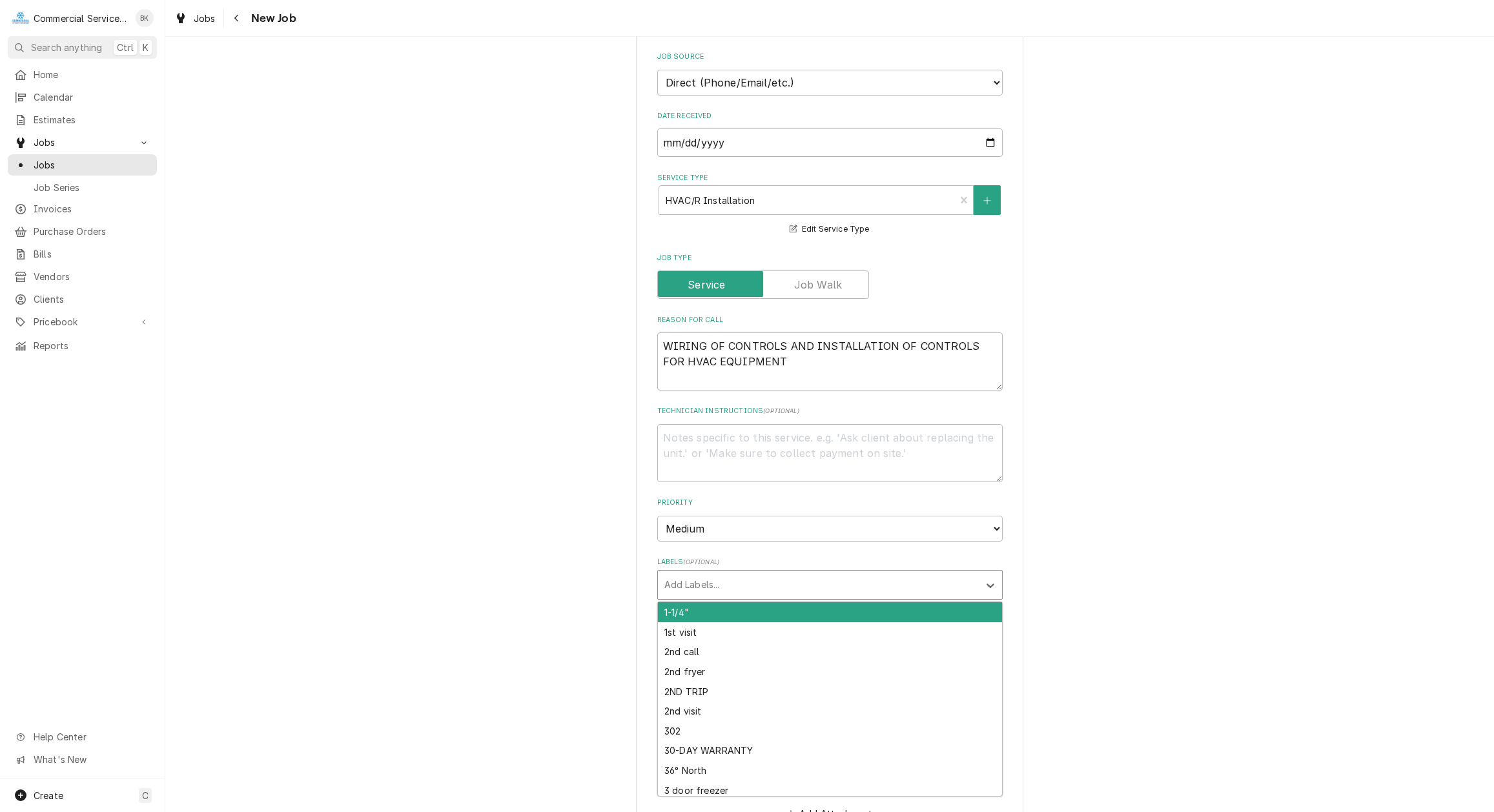
scroll to position [395, 0]
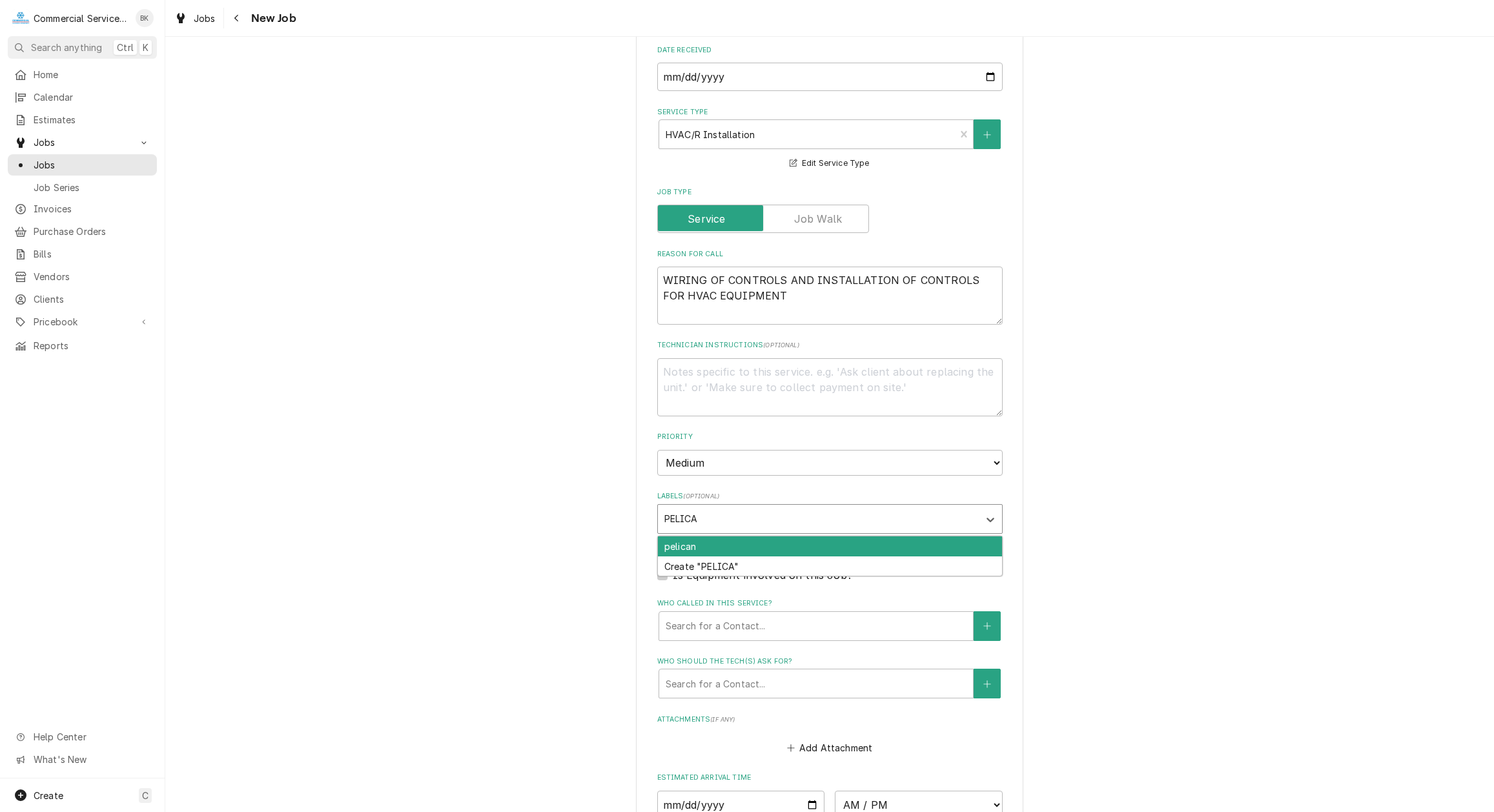
type input "PELICAN"
type textarea "x"
type input "CONTROLS"
type textarea "x"
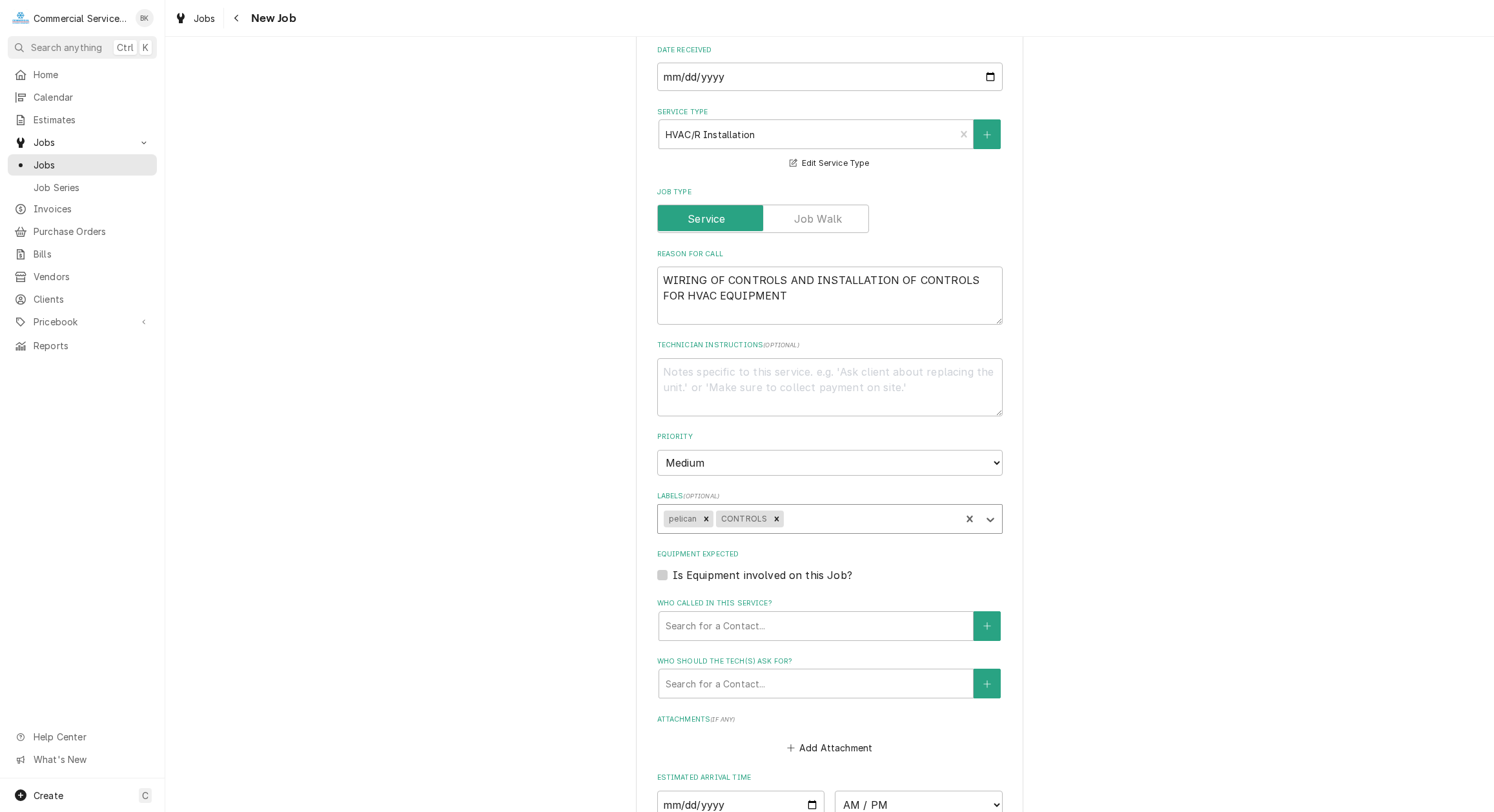
type textarea "x"
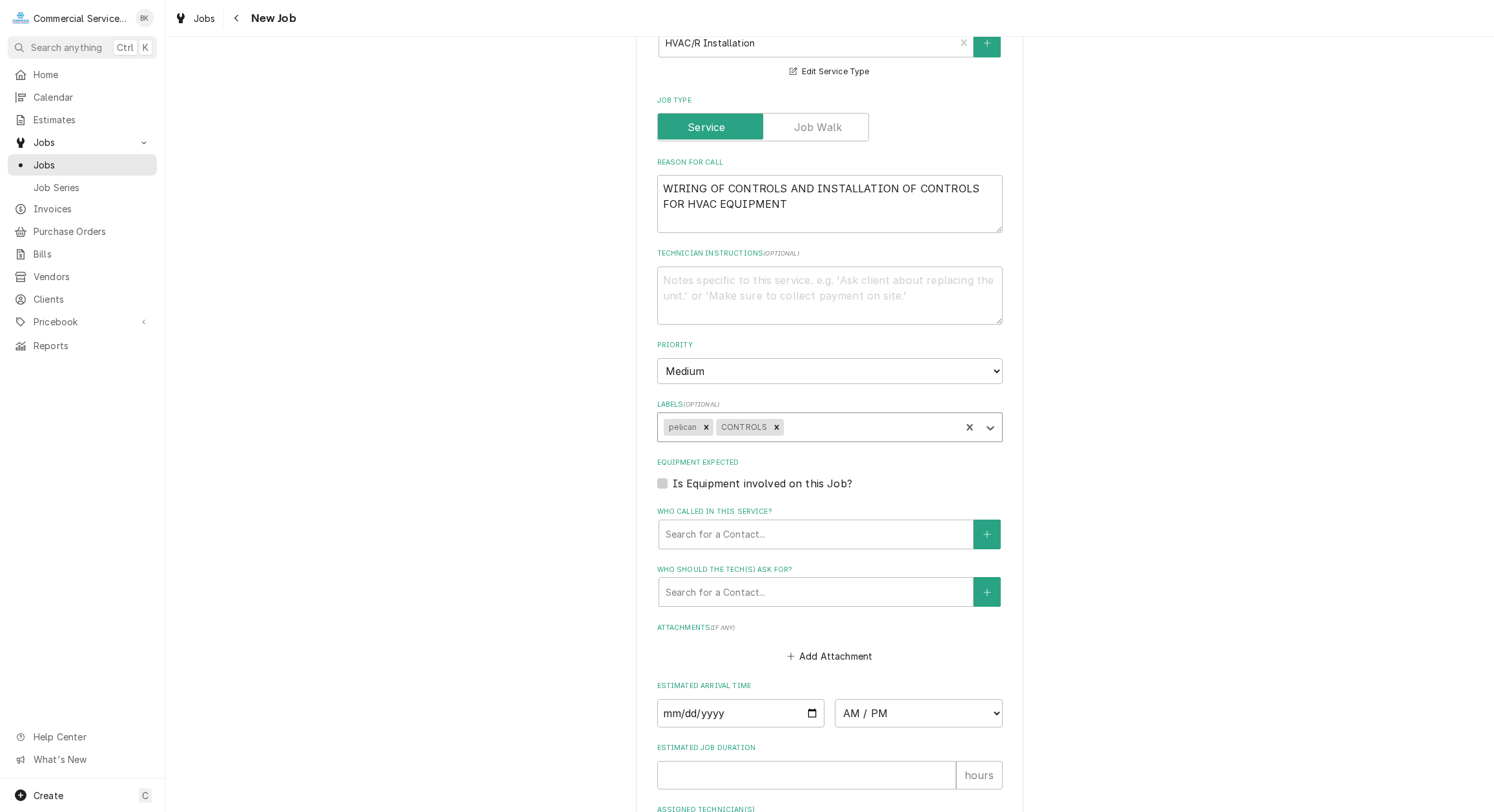
scroll to position [593, 0]
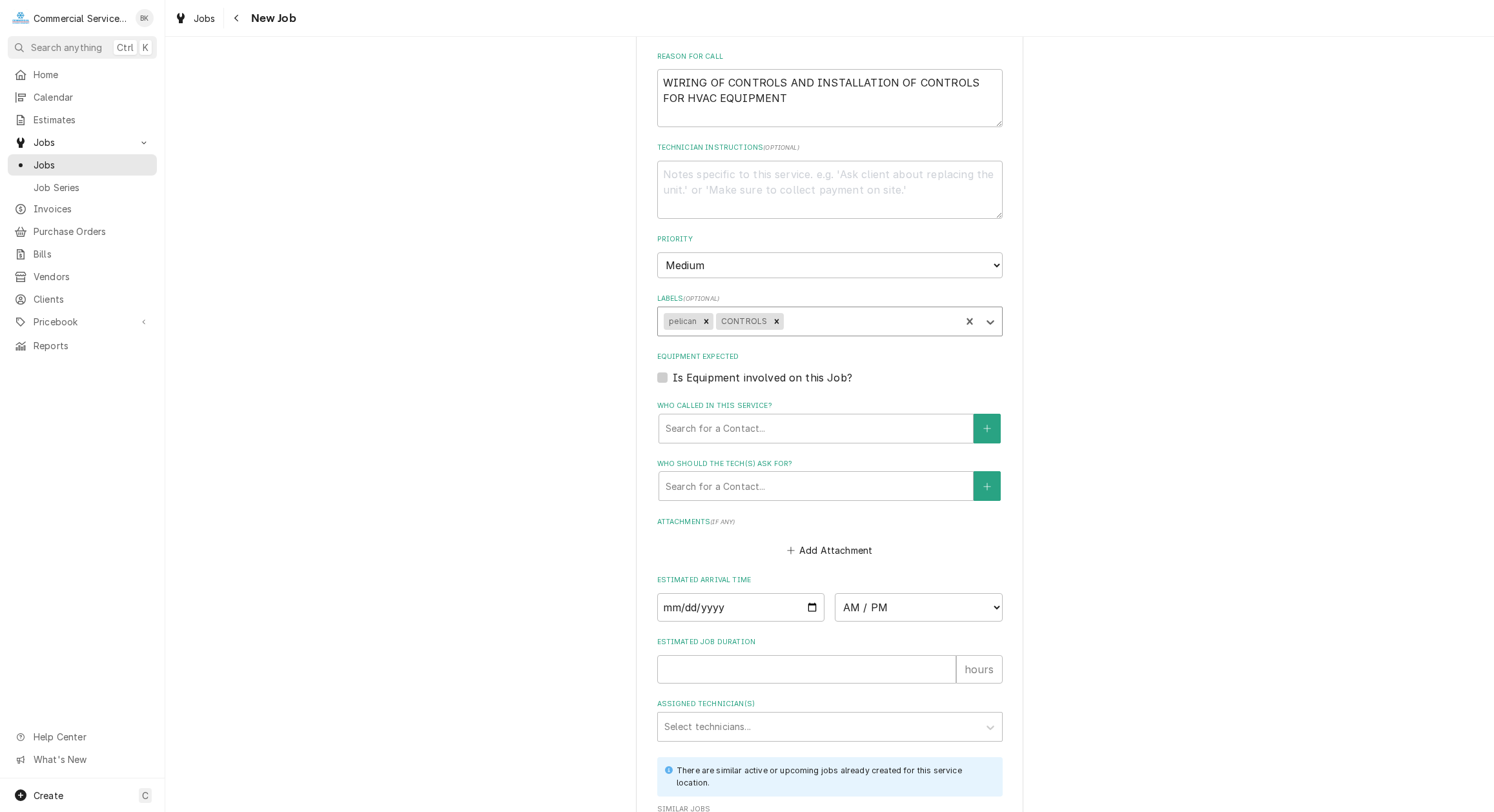
click at [673, 376] on label "Is Equipment involved on this Job?" at bounding box center [763, 377] width 180 height 16
click at [673, 376] on input "Equipment Expected" at bounding box center [846, 383] width 346 height 29
checkbox input "true"
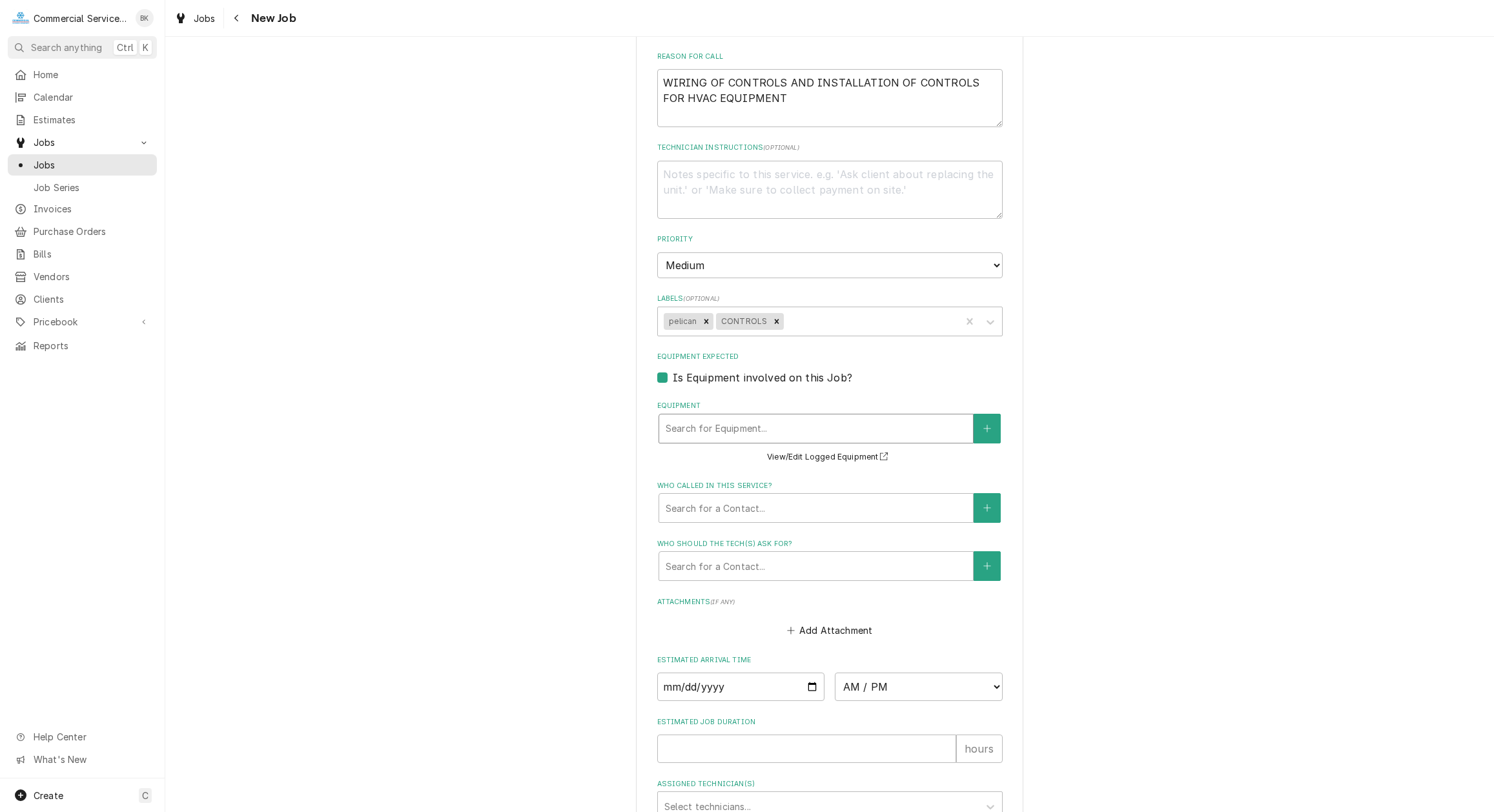
click at [693, 421] on div "Equipment" at bounding box center [816, 428] width 301 height 23
click at [796, 421] on div "Equipment" at bounding box center [816, 428] width 301 height 23
click at [718, 503] on div "Who called in this service?" at bounding box center [816, 507] width 301 height 23
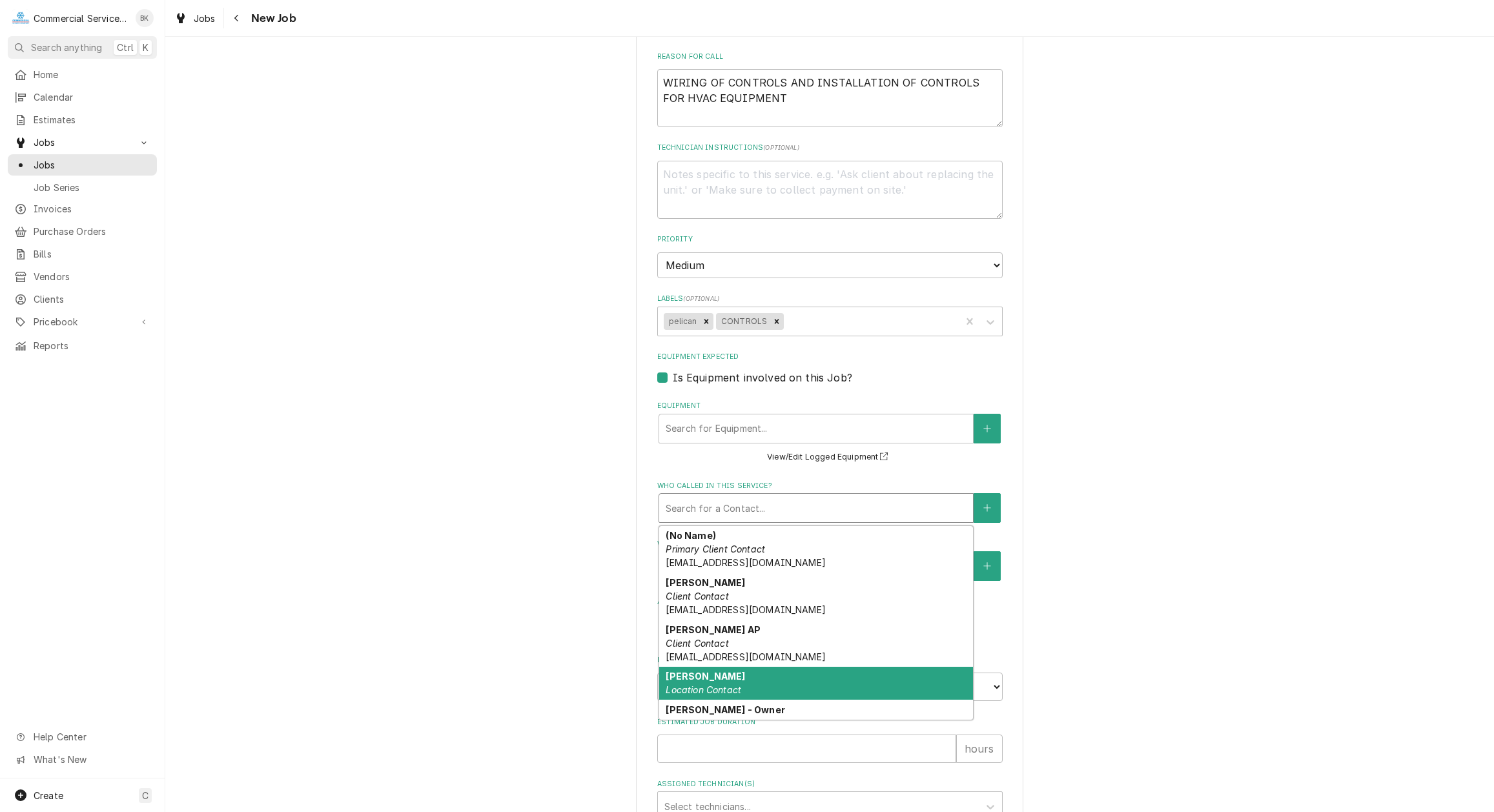
click at [733, 684] on em "Location Contact" at bounding box center [704, 689] width 76 height 11
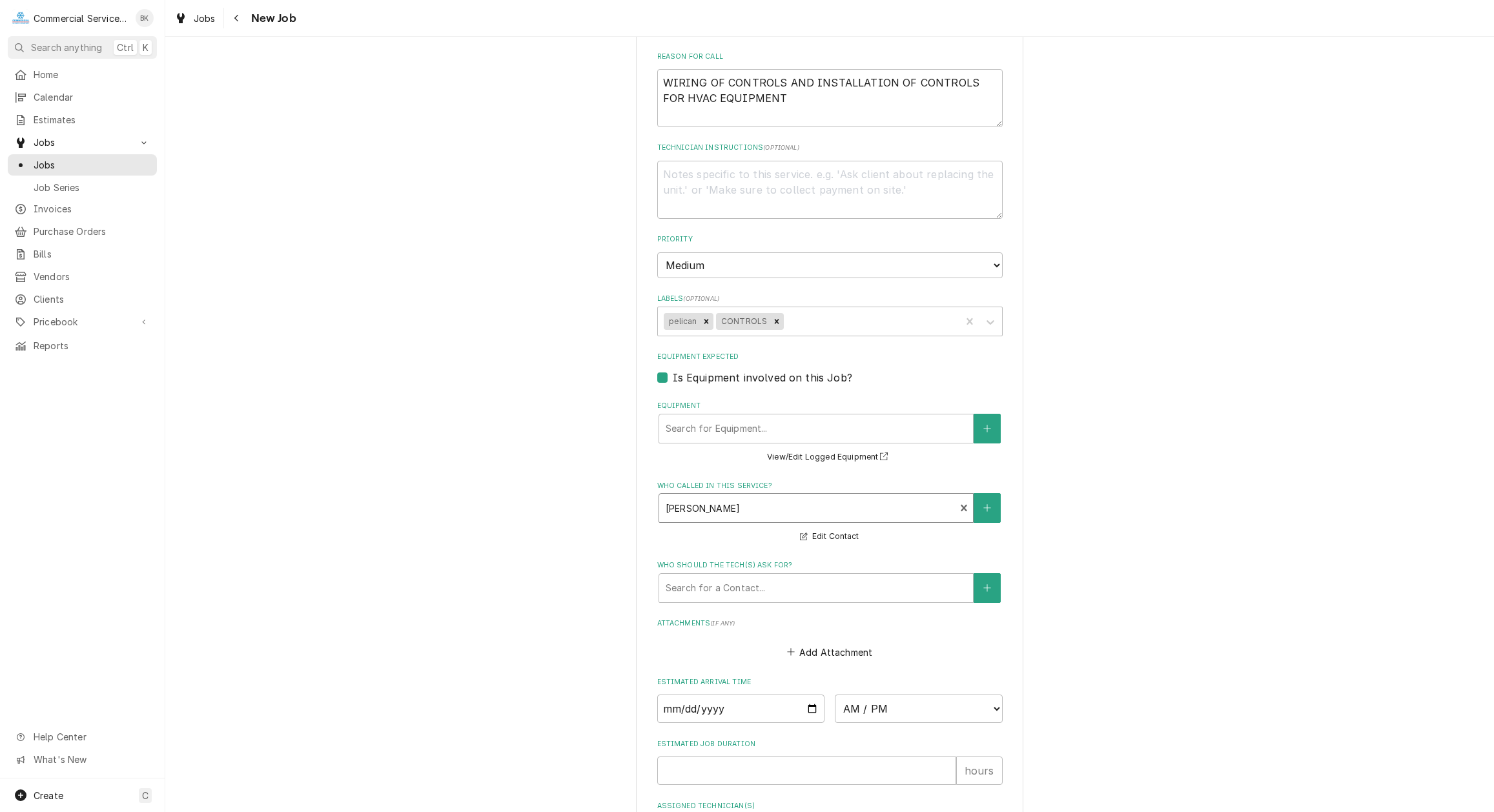
click at [752, 566] on label "Who should the tech(s) ask for?" at bounding box center [830, 565] width 346 height 10
click at [756, 585] on div "Who should the tech(s) ask for?" at bounding box center [816, 587] width 301 height 23
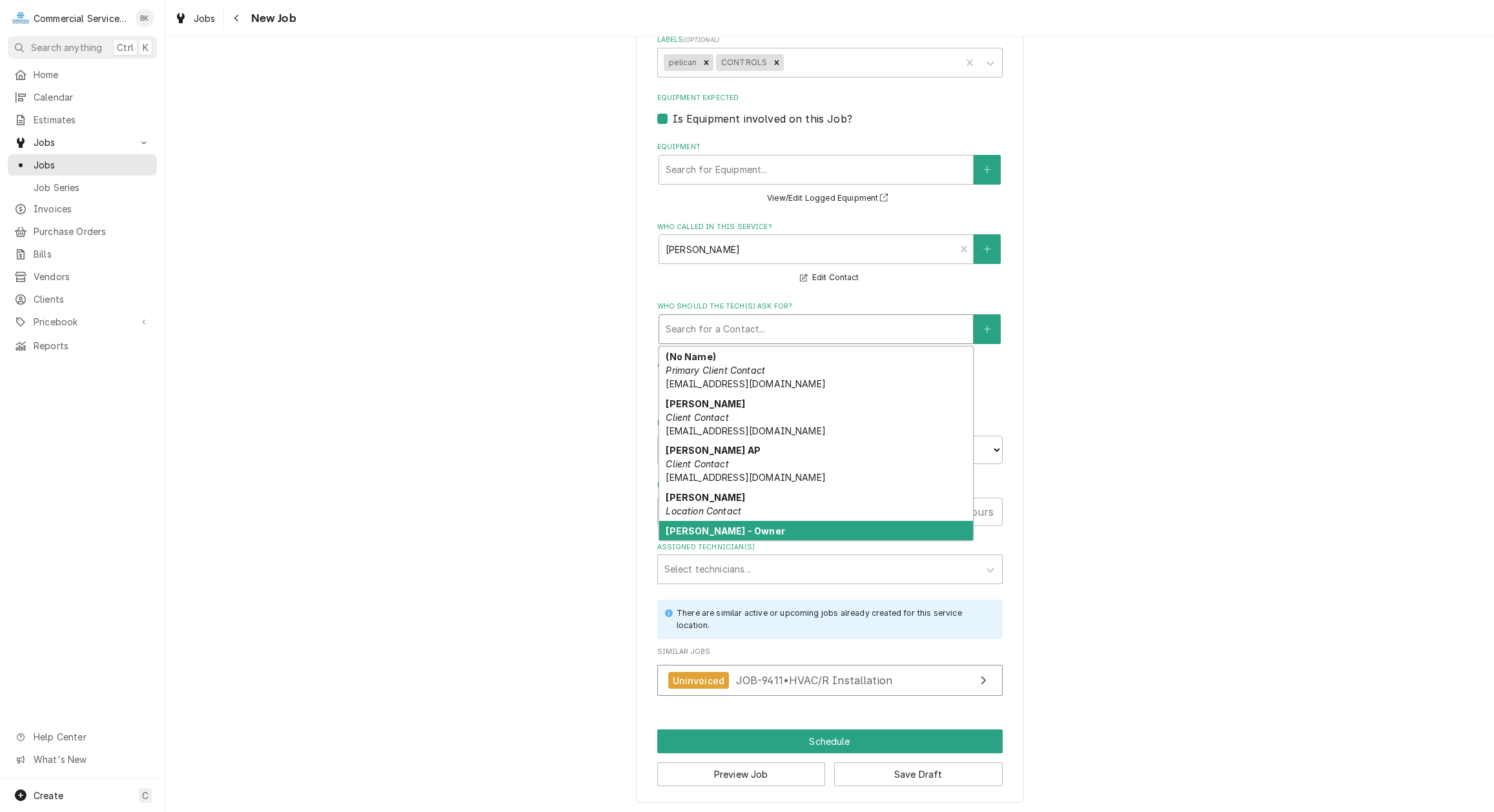
scroll to position [14, 0]
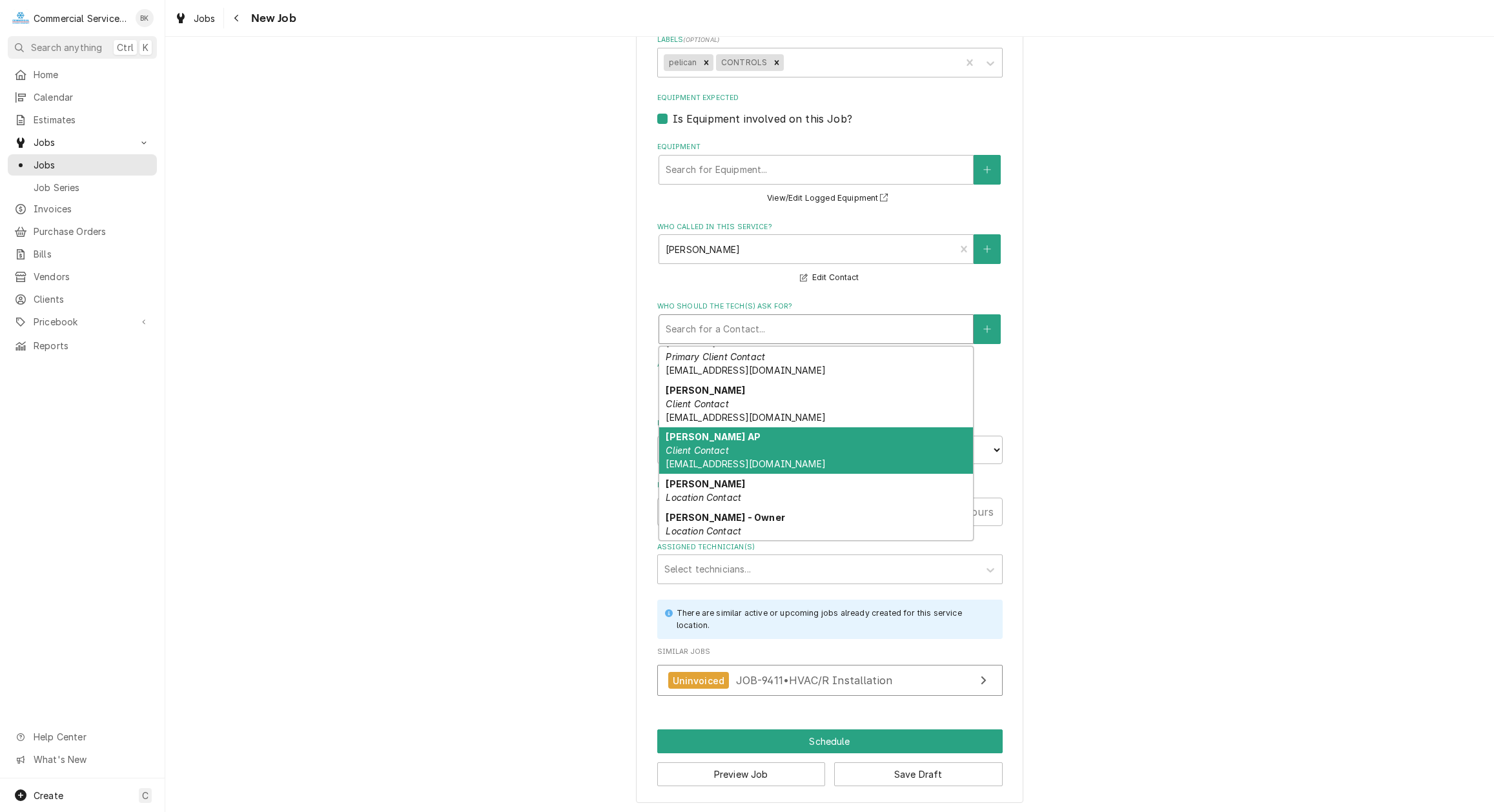
click at [742, 458] on span "pbautista@sanjuanoaks.com" at bounding box center [745, 464] width 160 height 11
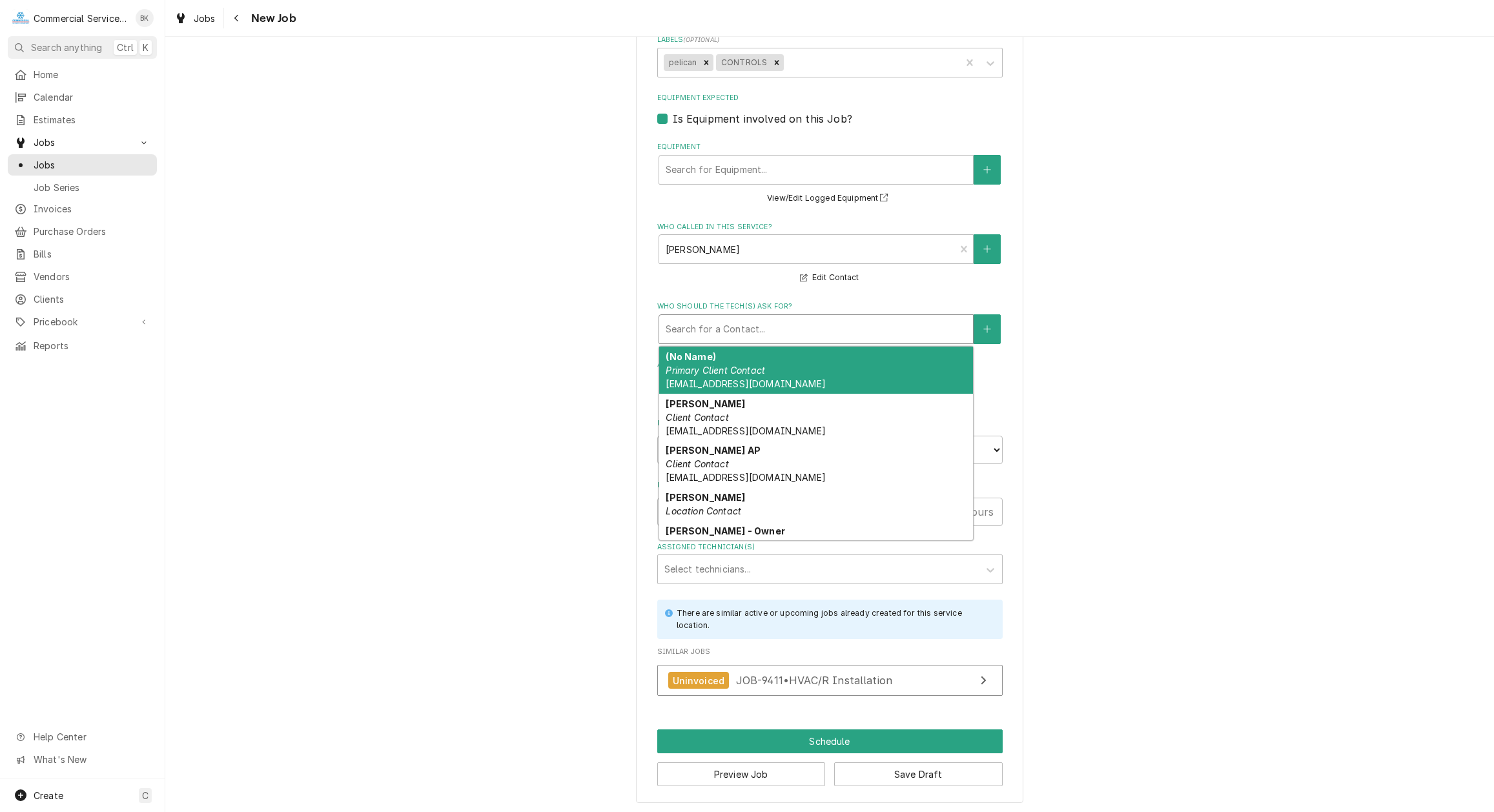
click at [787, 327] on div "Who should the tech(s) ask for?" at bounding box center [816, 328] width 301 height 23
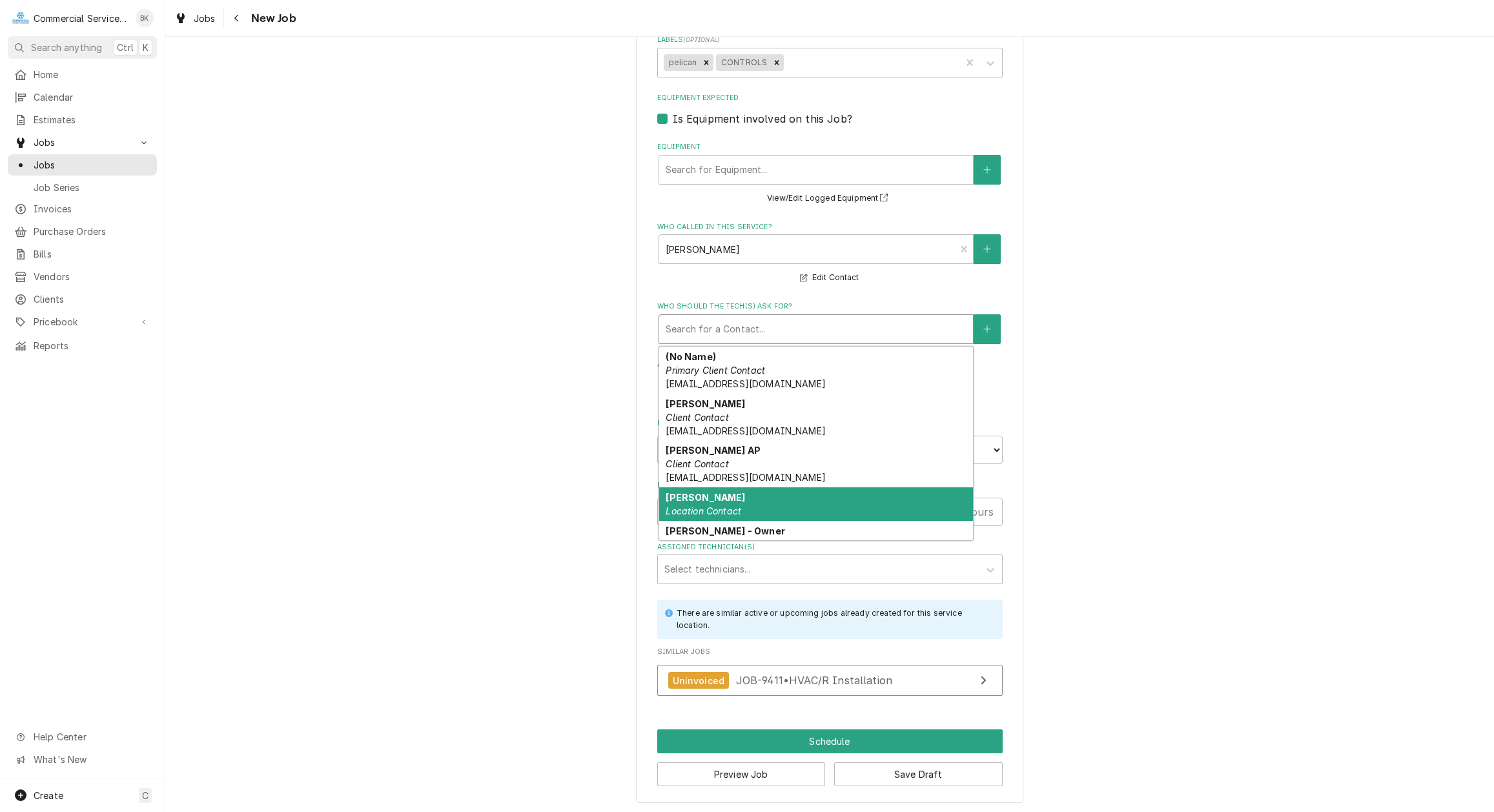
click at [736, 511] on em "Location Contact" at bounding box center [704, 511] width 76 height 11
type textarea "x"
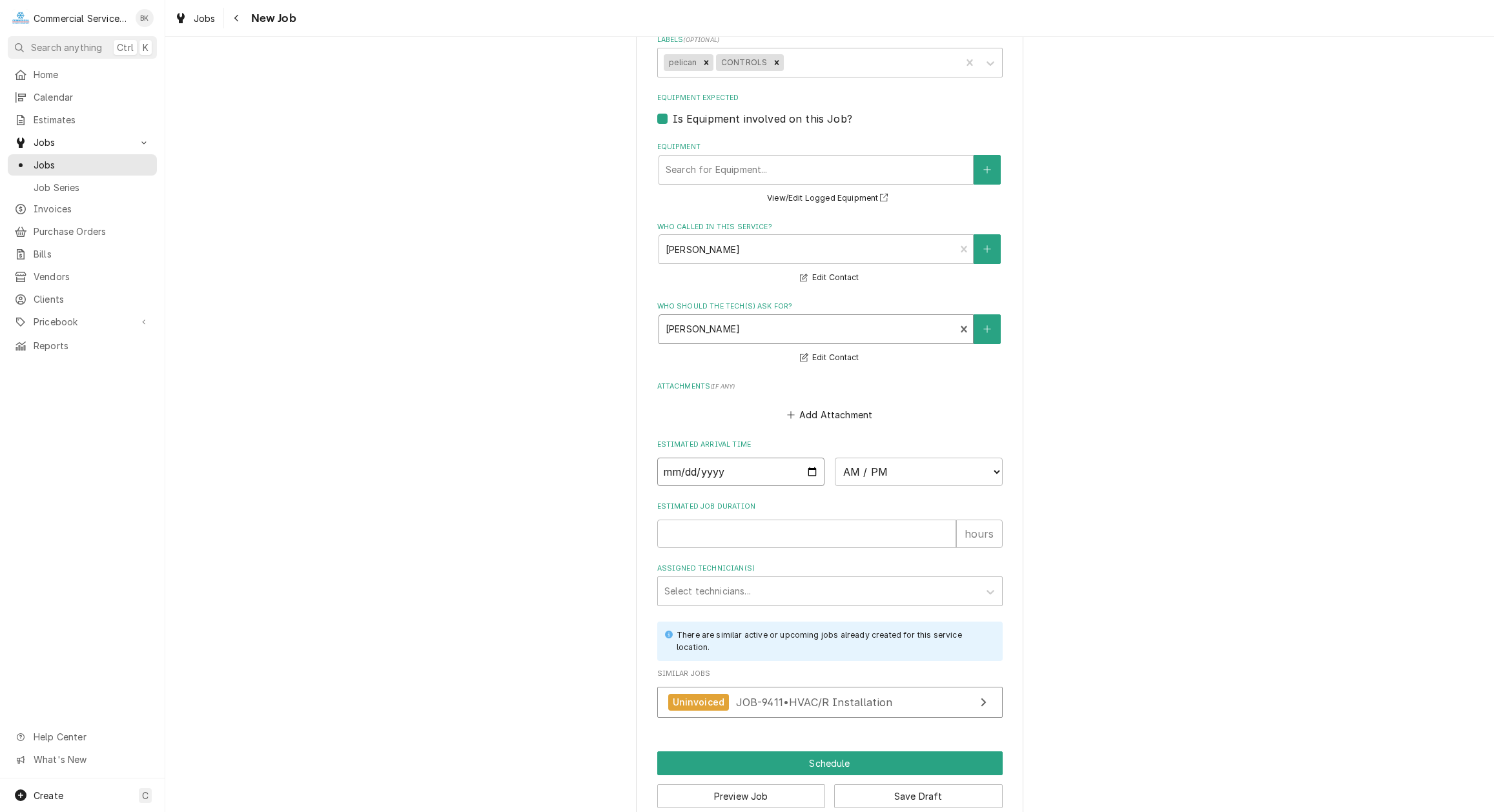
click at [812, 469] on input "Date" at bounding box center [741, 471] width 168 height 29
type input "2025-08-18"
type textarea "x"
click at [835, 457] on select "AM / PM 6:00 AM 6:15 AM 6:30 AM 6:45 AM 7:00 AM 7:15 AM 7:30 AM 7:45 AM 8:00 AM…" at bounding box center [919, 471] width 168 height 29
click at [1173, 403] on div "Please provide the following information to create a job: Client Details Client…" at bounding box center [829, 18] width 1329 height 1637
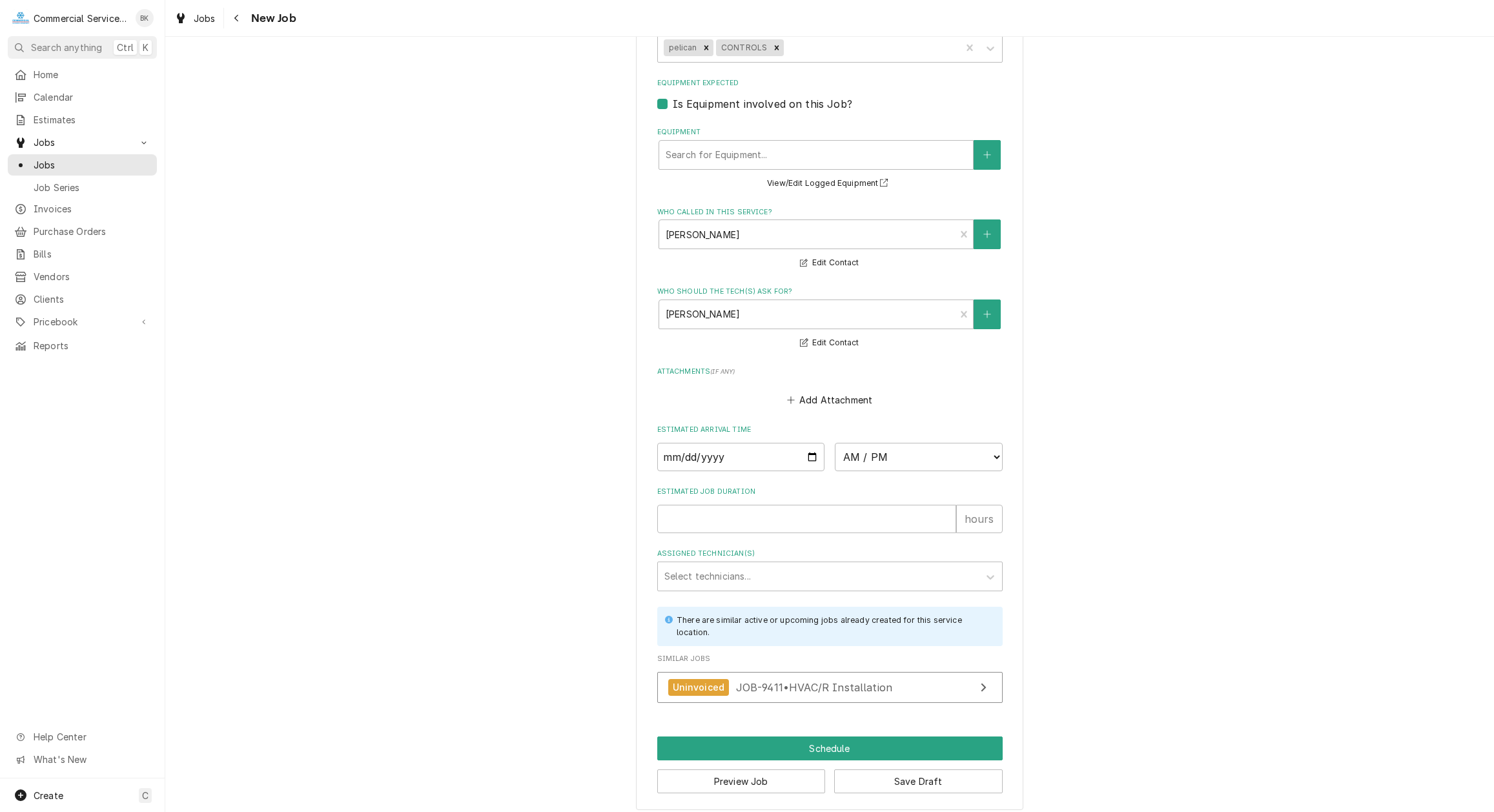
scroll to position [873, 0]
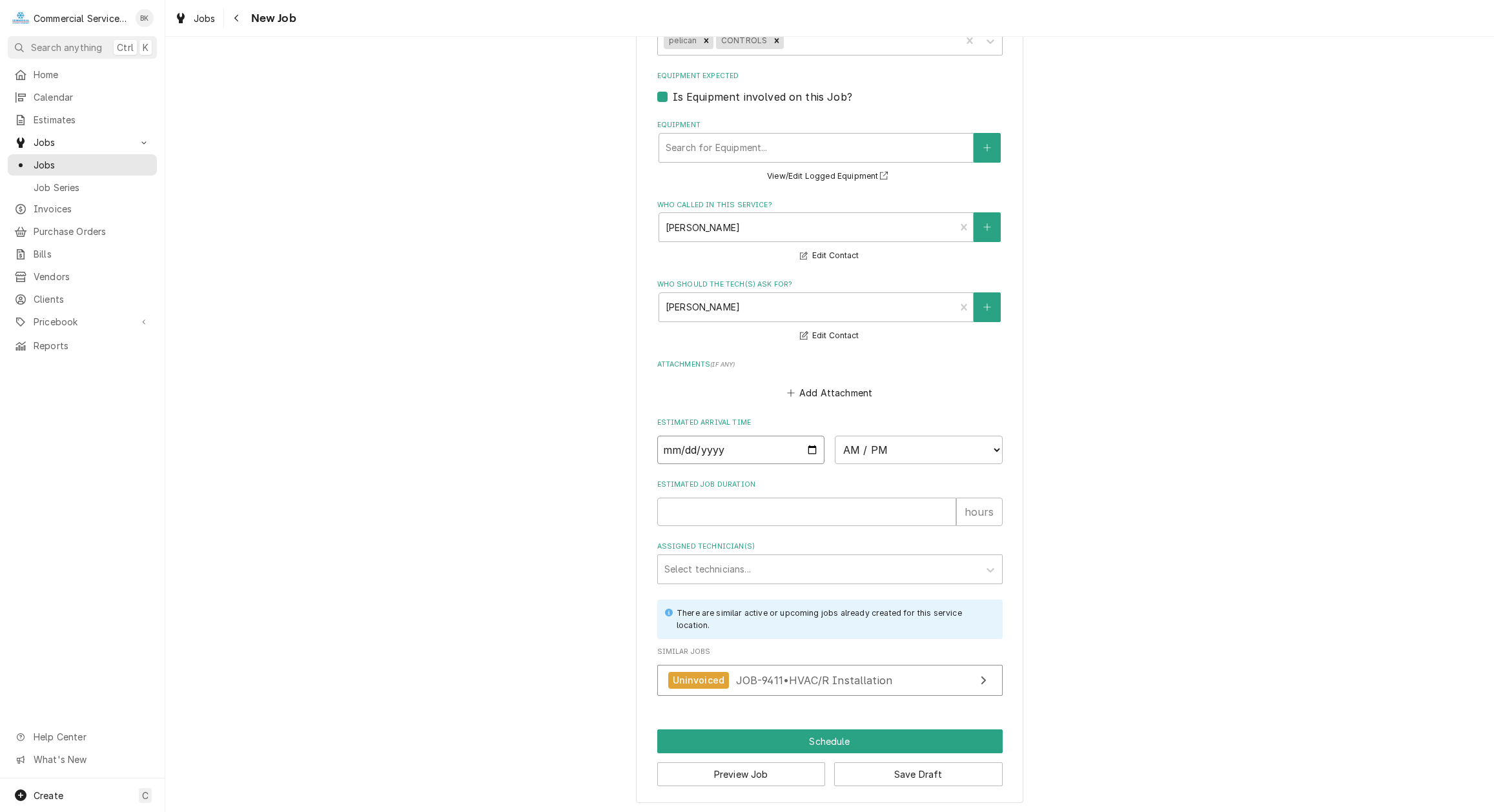
click at [812, 449] on input "2025-08-18" at bounding box center [741, 450] width 168 height 29
type input "2025-09-08"
type textarea "x"
click at [815, 451] on input "2025-09-08" at bounding box center [741, 450] width 168 height 29
type input "2025-08-18"
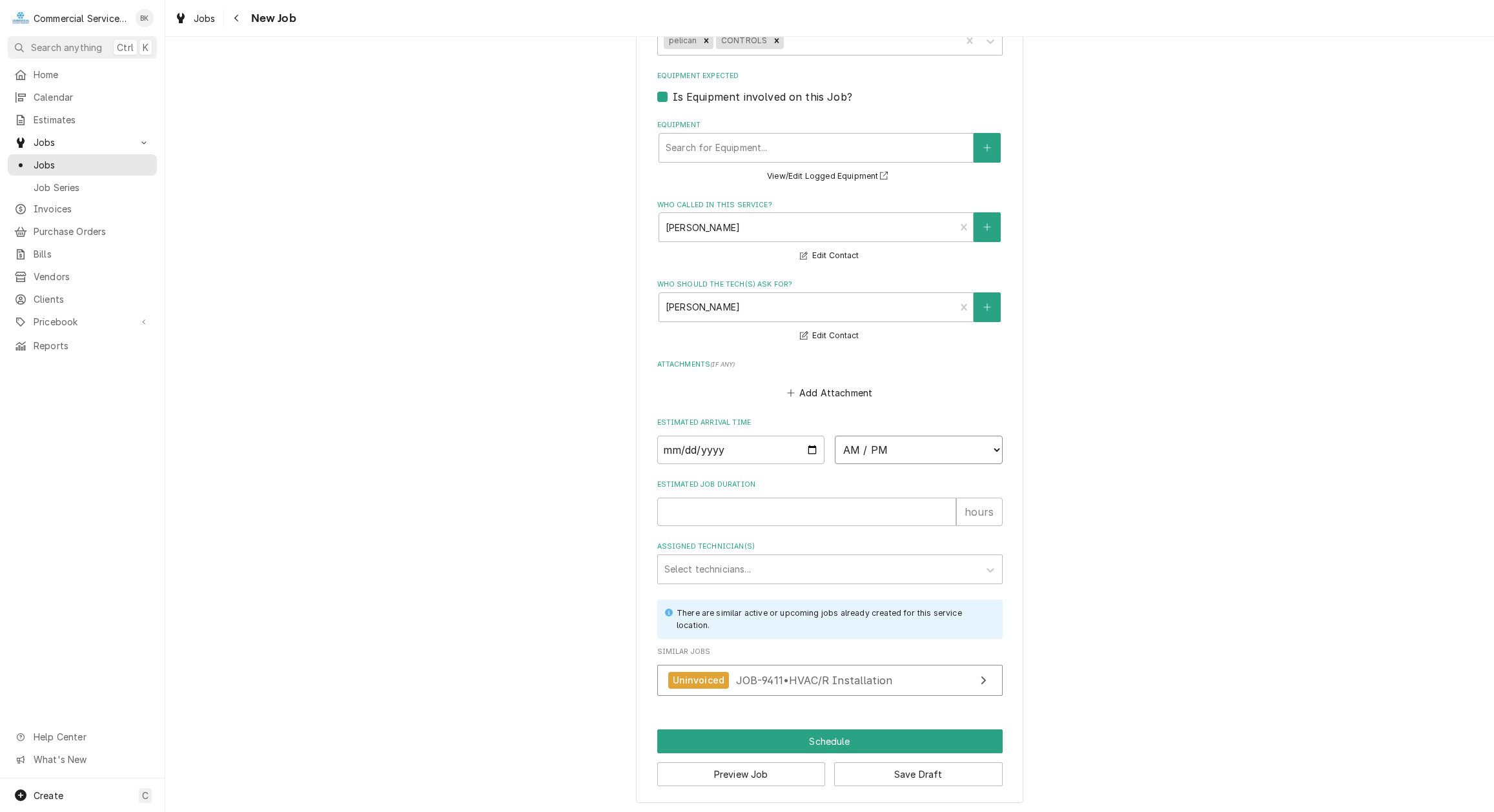
click at [835, 436] on select "AM / PM 6:00 AM 6:15 AM 6:30 AM 6:45 AM 7:00 AM 7:15 AM 7:30 AM 7:45 AM 8:00 AM…" at bounding box center [919, 450] width 168 height 29
drag, startPoint x: 886, startPoint y: 447, endPoint x: 813, endPoint y: 446, distance: 73.0
click at [813, 446] on input "2025-08-18" at bounding box center [741, 450] width 168 height 29
click at [813, 449] on input "2025-08-18" at bounding box center [741, 450] width 168 height 29
click at [742, 507] on input "Estimated Job Duration" at bounding box center [807, 512] width 299 height 29
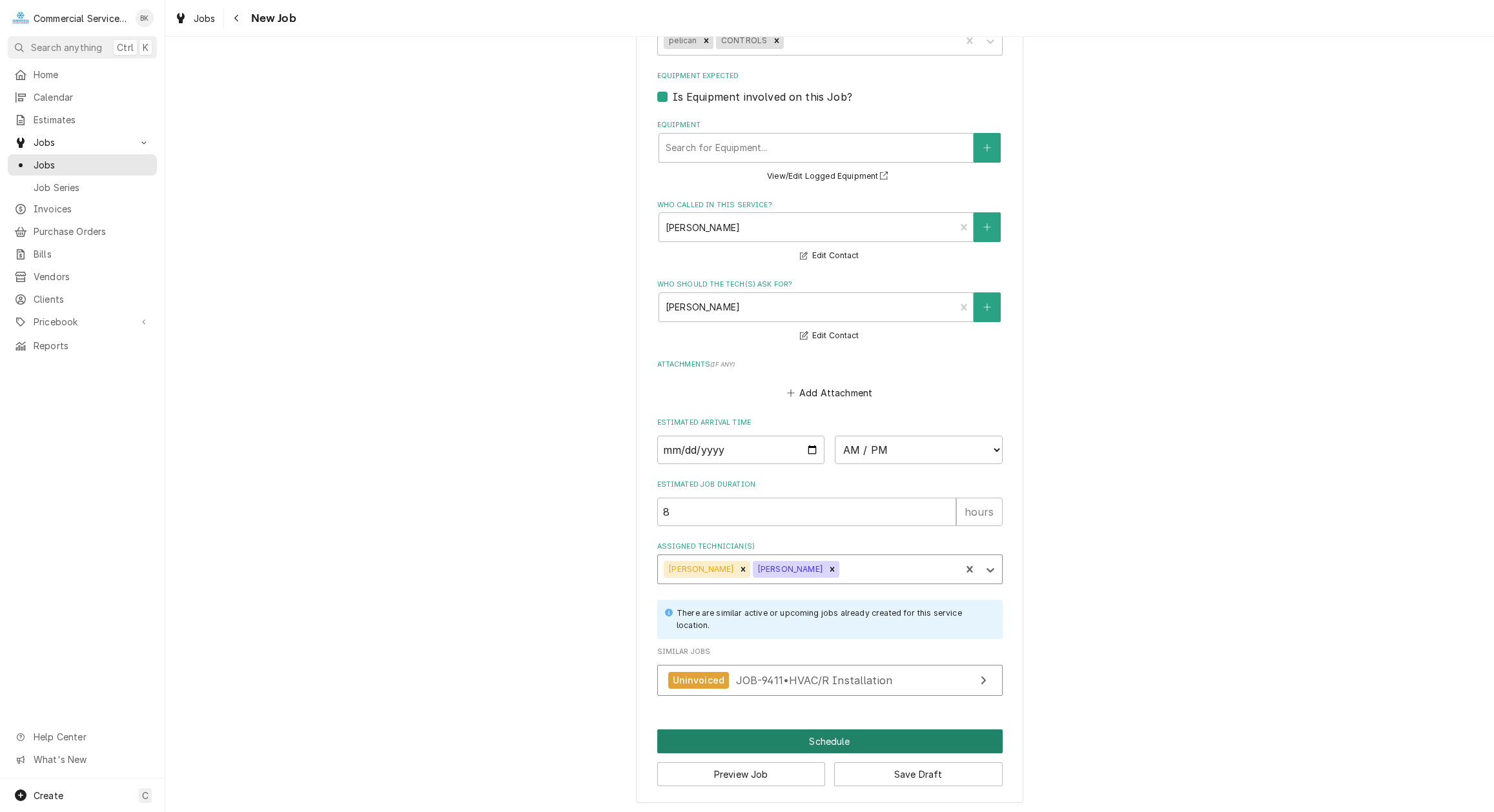
click at [833, 736] on button "Schedule" at bounding box center [830, 741] width 346 height 24
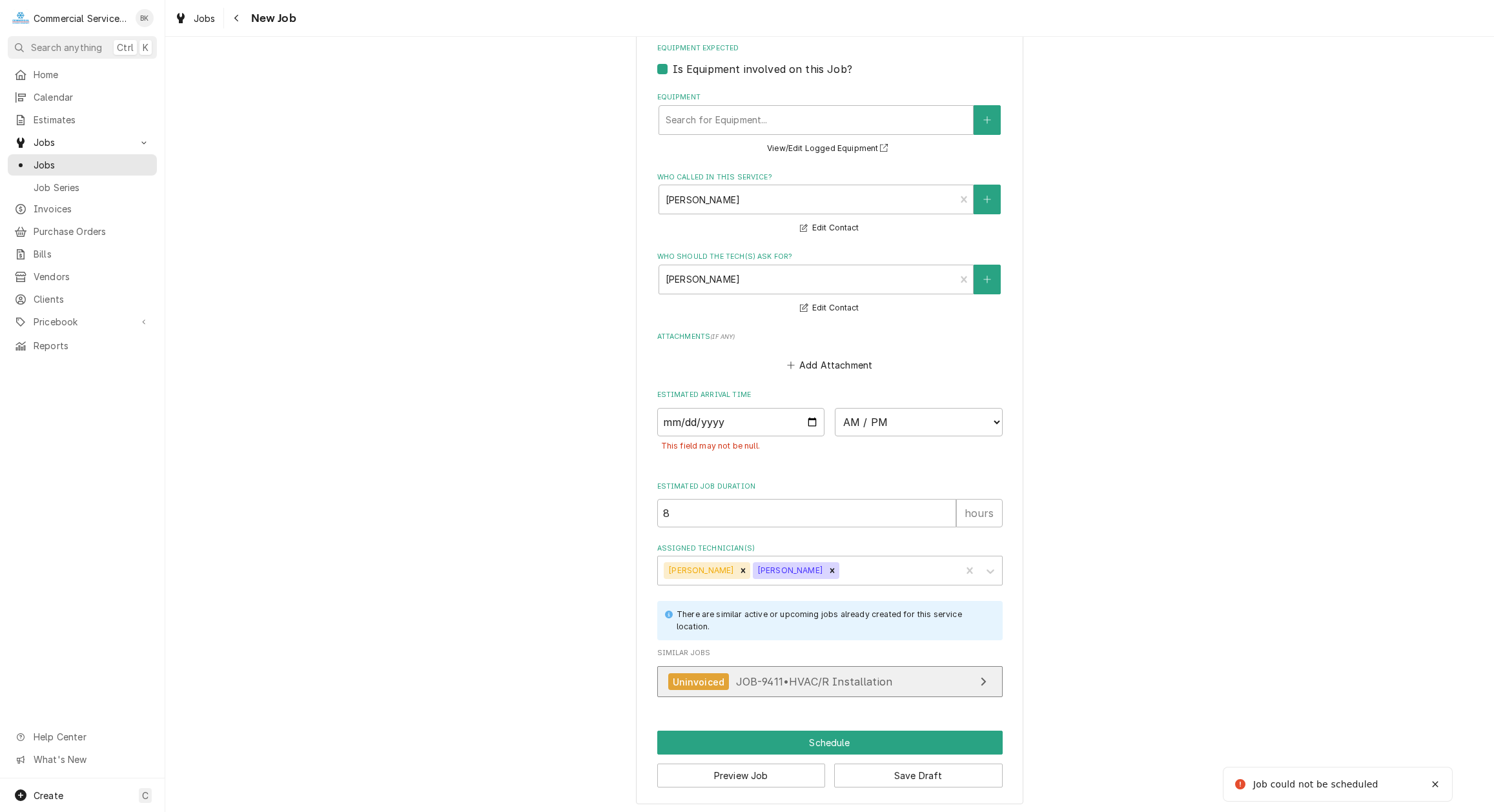
scroll to position [902, 0]
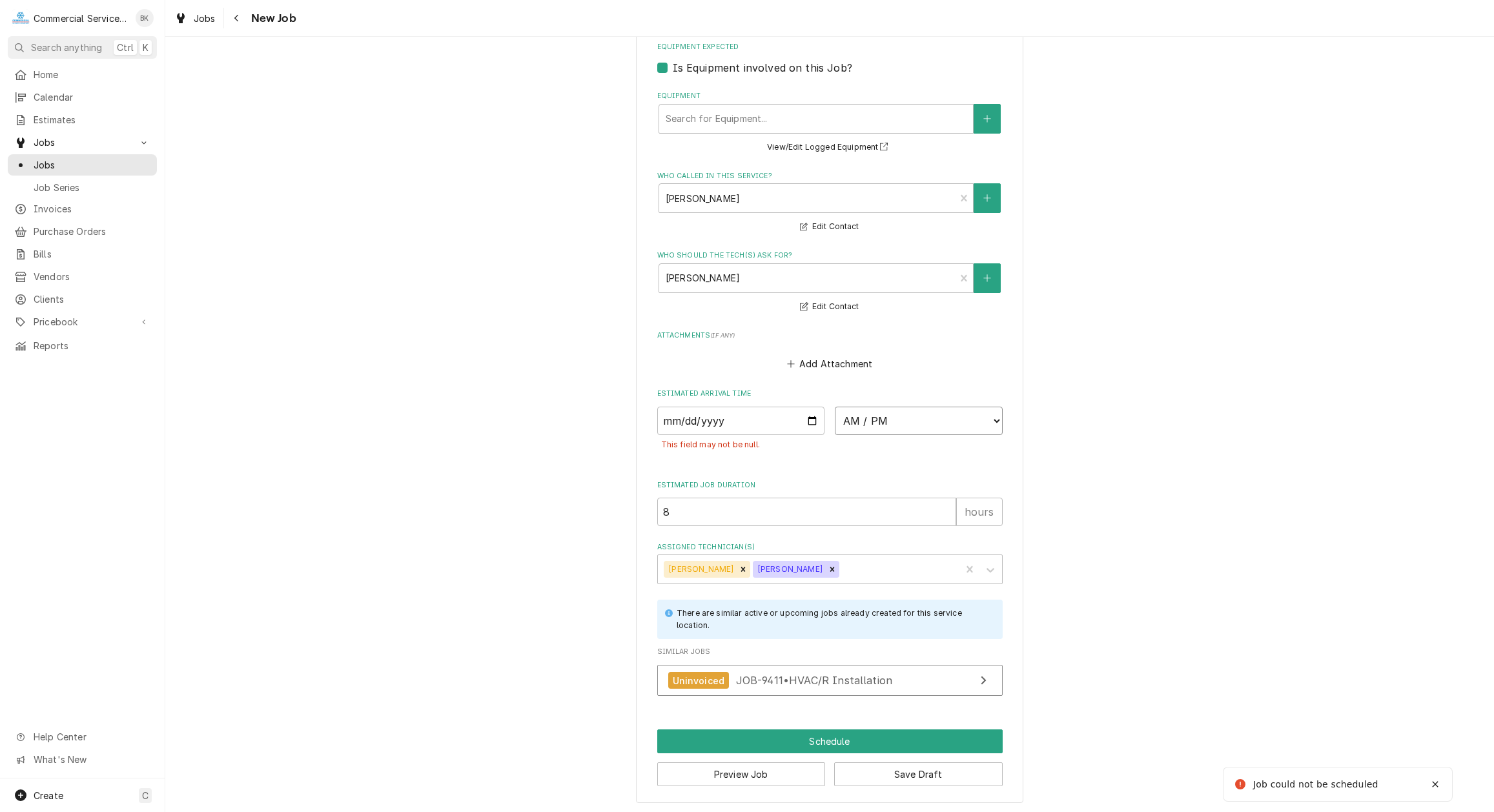
click at [835, 406] on select "AM / PM 6:00 AM 6:15 AM 6:30 AM 6:45 AM 7:00 AM 7:15 AM 7:30 AM 7:45 AM 8:00 AM…" at bounding box center [919, 420] width 168 height 29
click option "8:30 AM" at bounding box center [0, 0] width 0 height 0
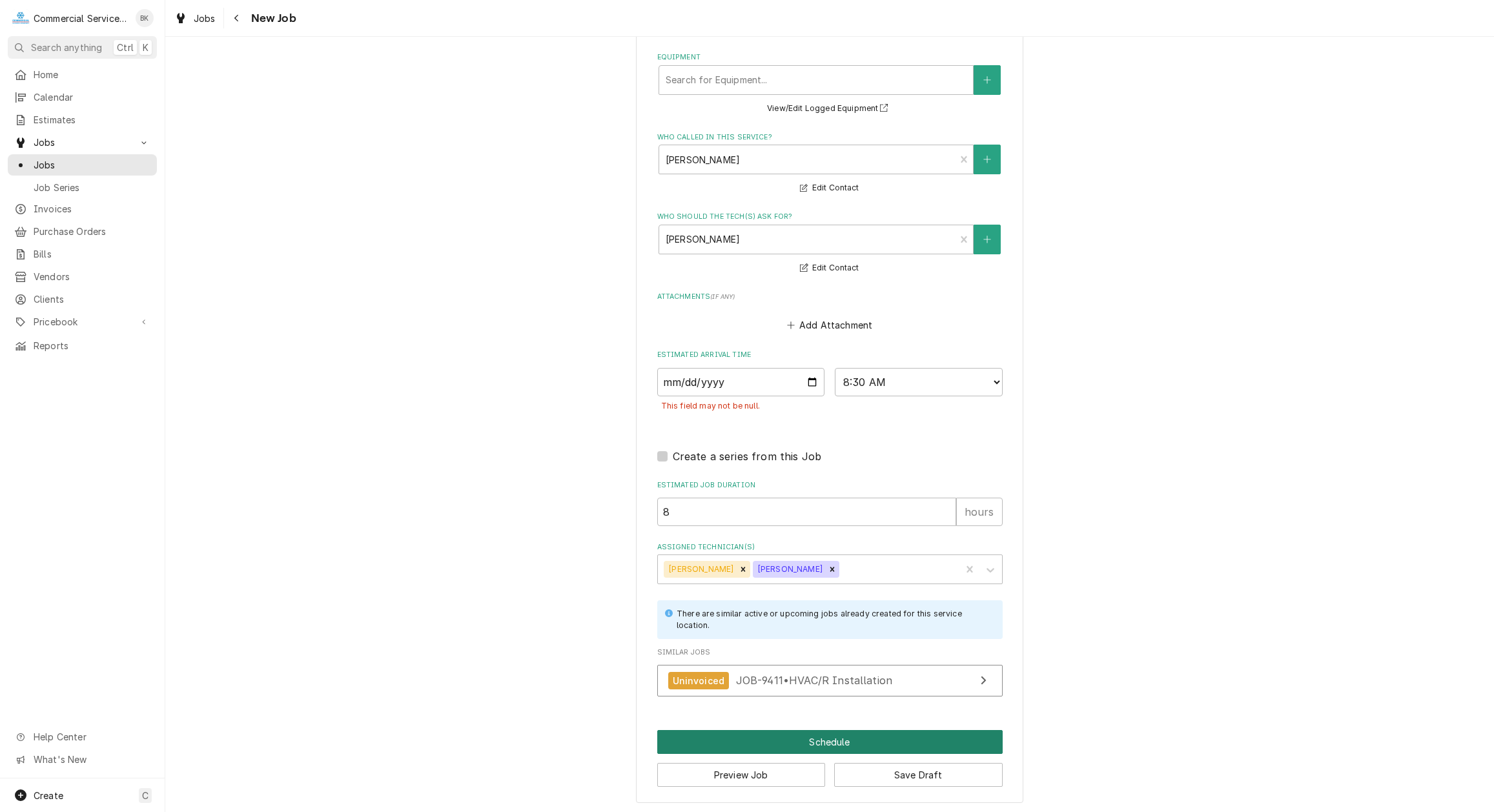
click at [842, 736] on button "Schedule" at bounding box center [830, 742] width 346 height 24
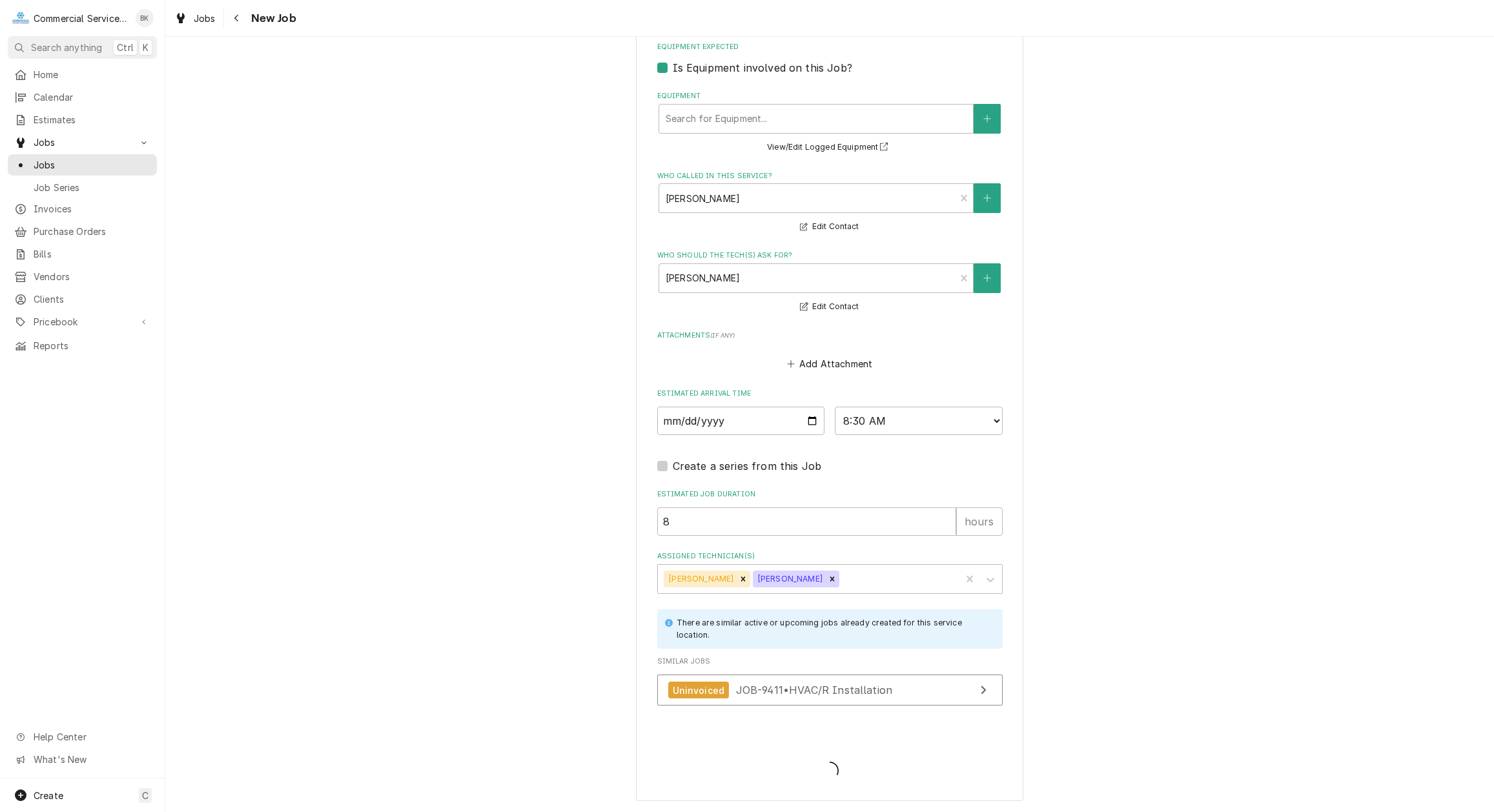
scroll to position [900, 0]
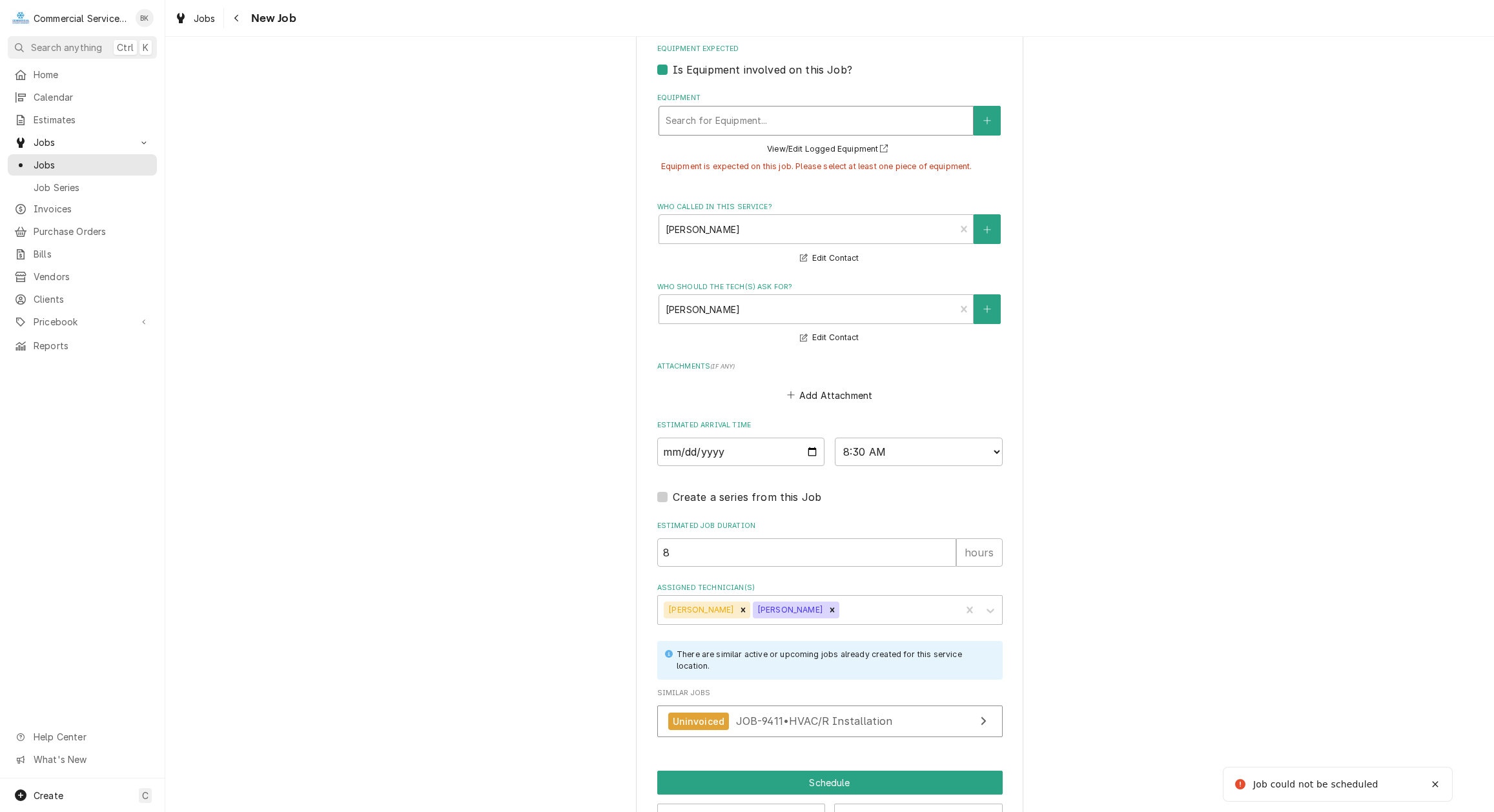
click at [729, 118] on div "Equipment" at bounding box center [816, 120] width 301 height 23
click at [673, 65] on label "Is Equipment involved on this Job?" at bounding box center [763, 69] width 180 height 16
click at [673, 65] on input "Equipment Expected" at bounding box center [846, 76] width 346 height 29
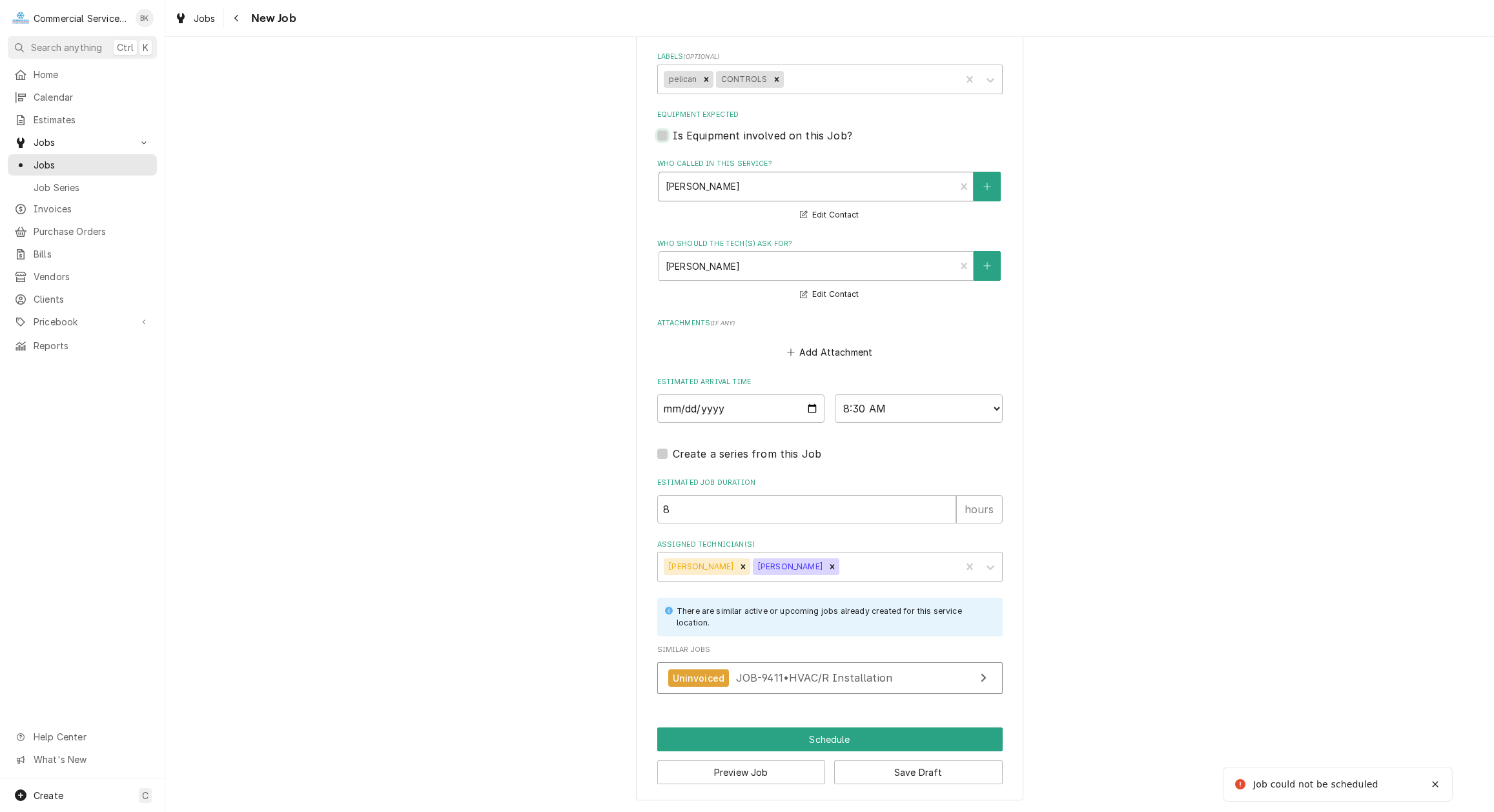
scroll to position [832, 0]
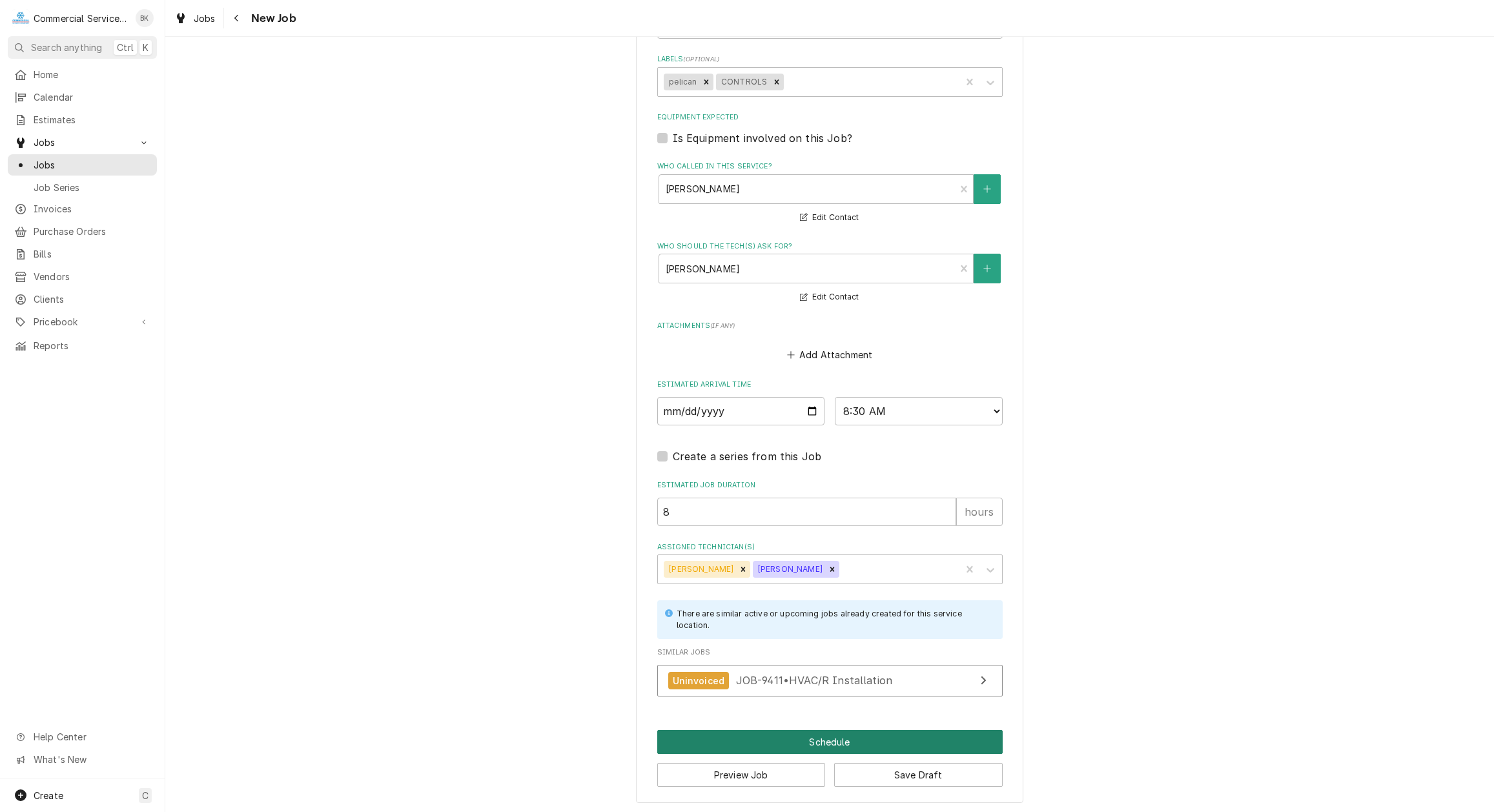
click at [860, 739] on button "Schedule" at bounding box center [830, 742] width 346 height 24
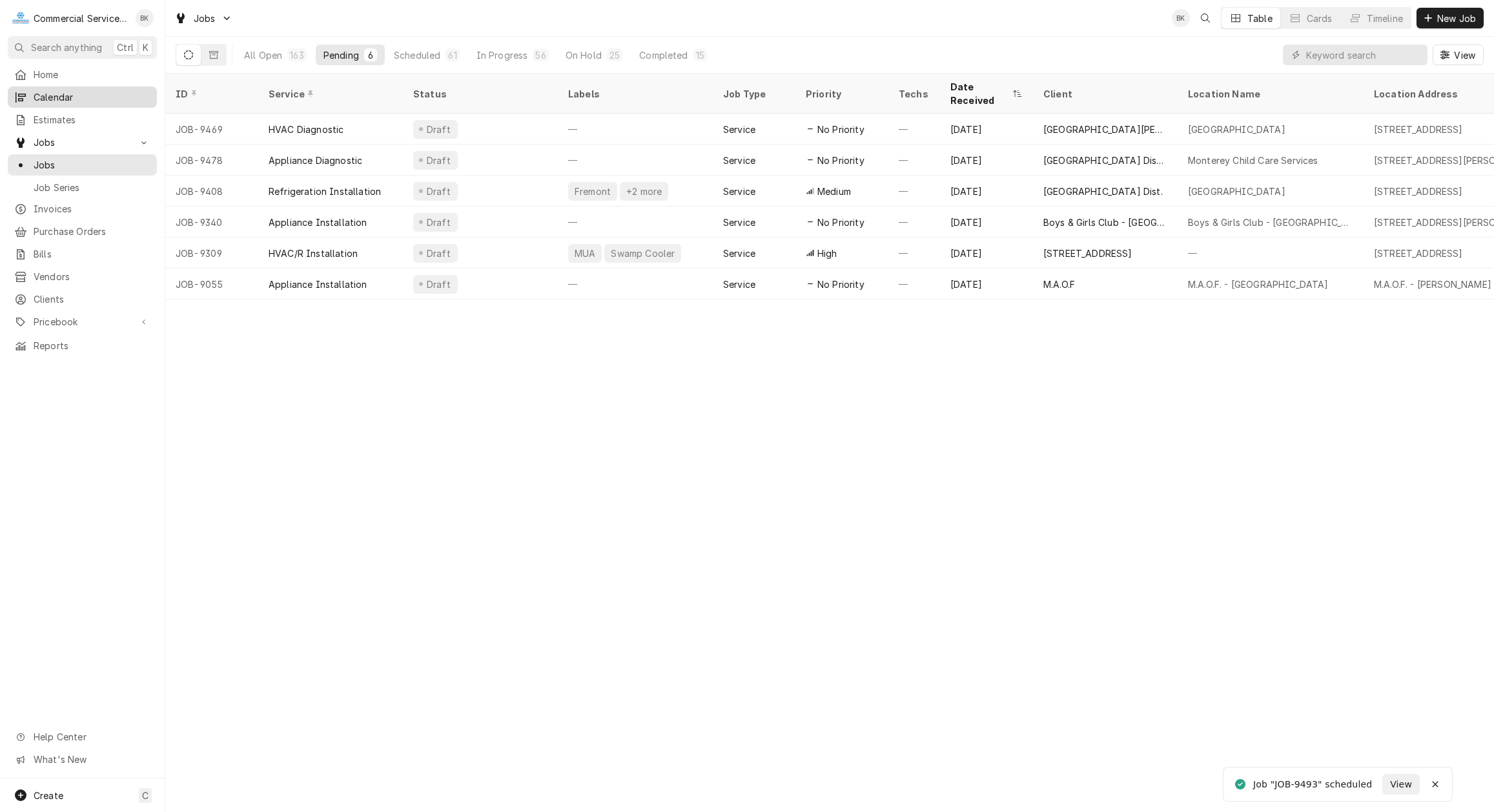
click at [63, 89] on div "Calendar" at bounding box center [82, 98] width 144 height 17
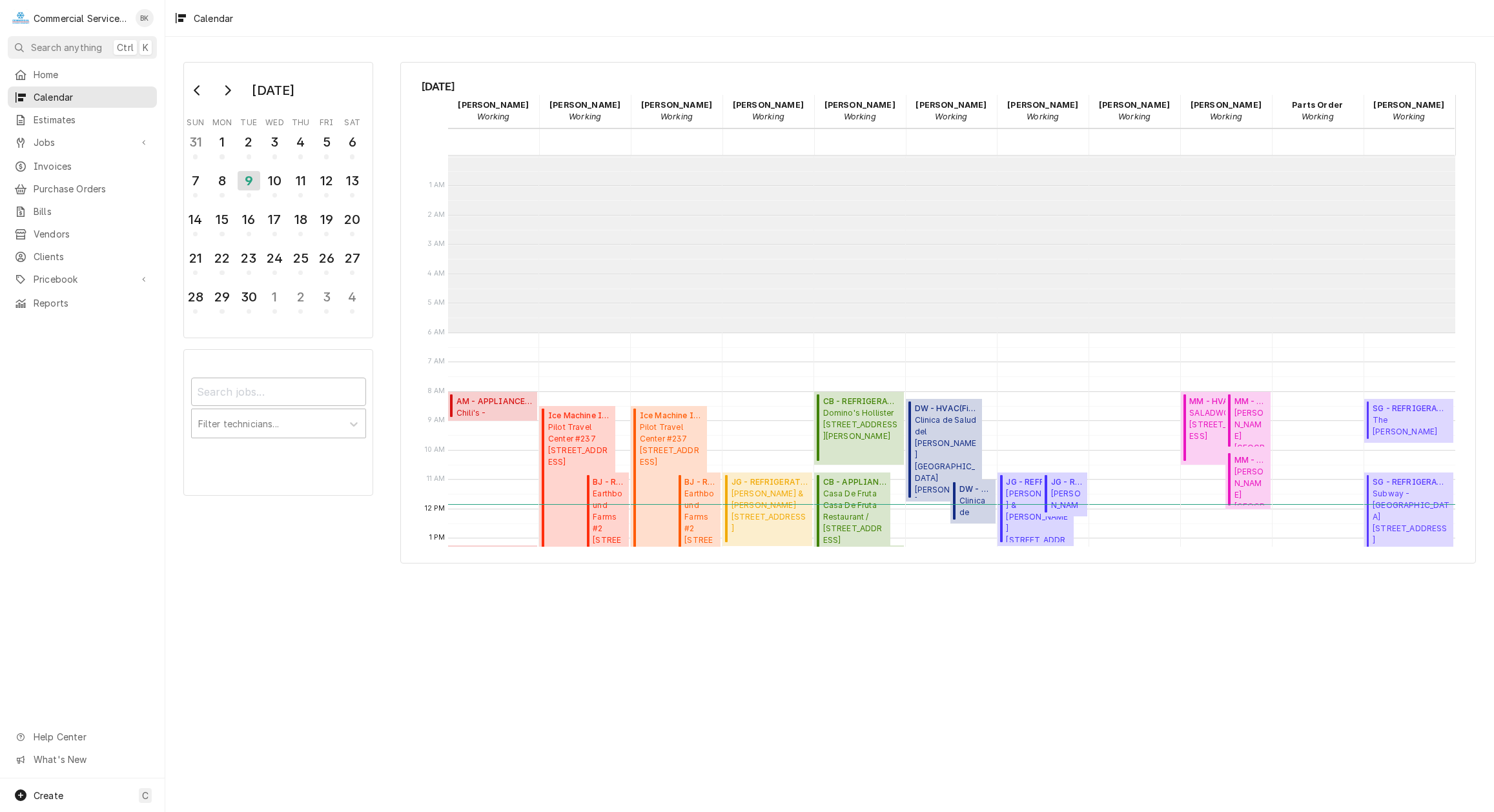
scroll to position [177, 0]
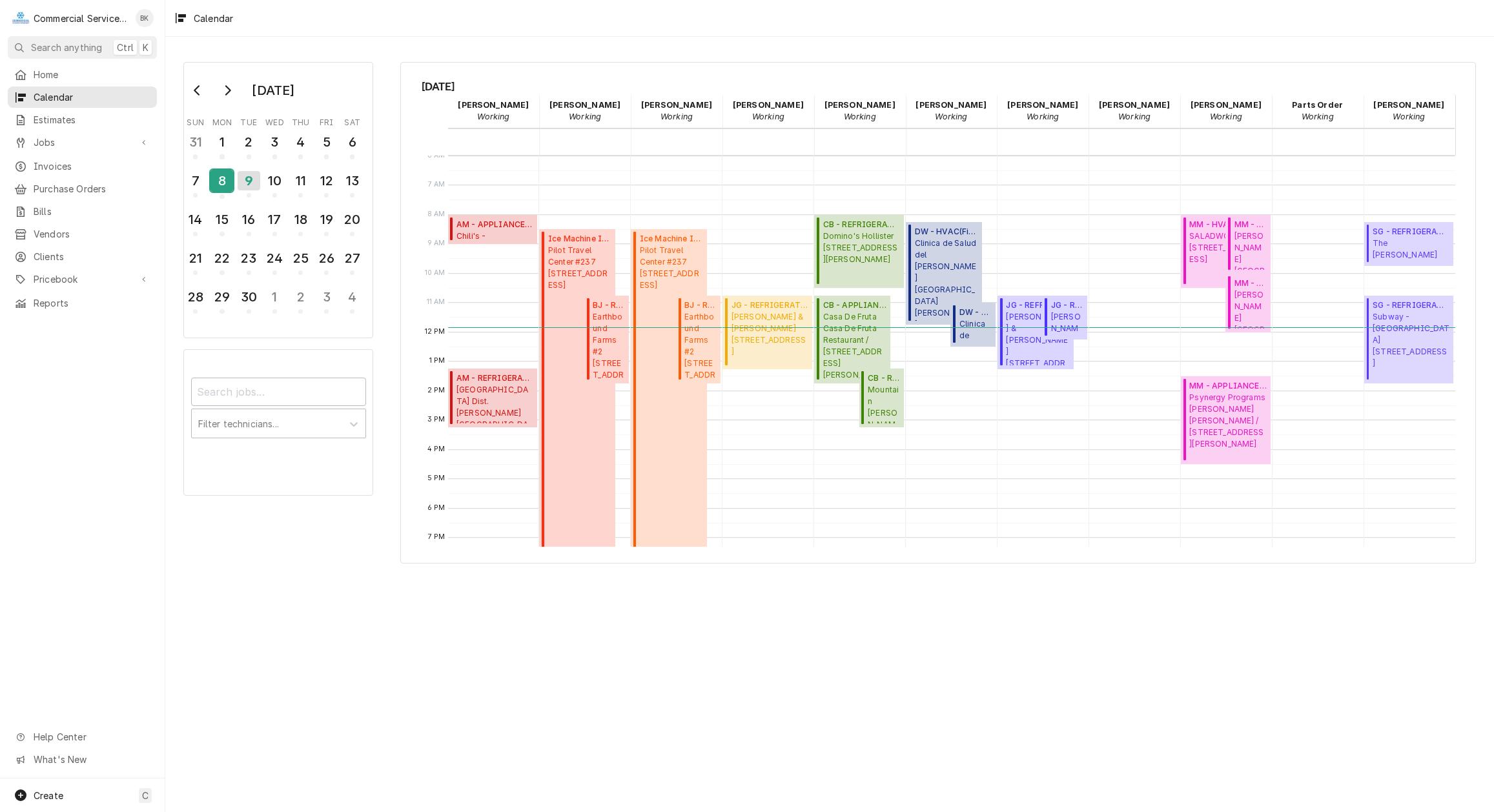
click at [219, 177] on div "8" at bounding box center [221, 181] width 23 height 22
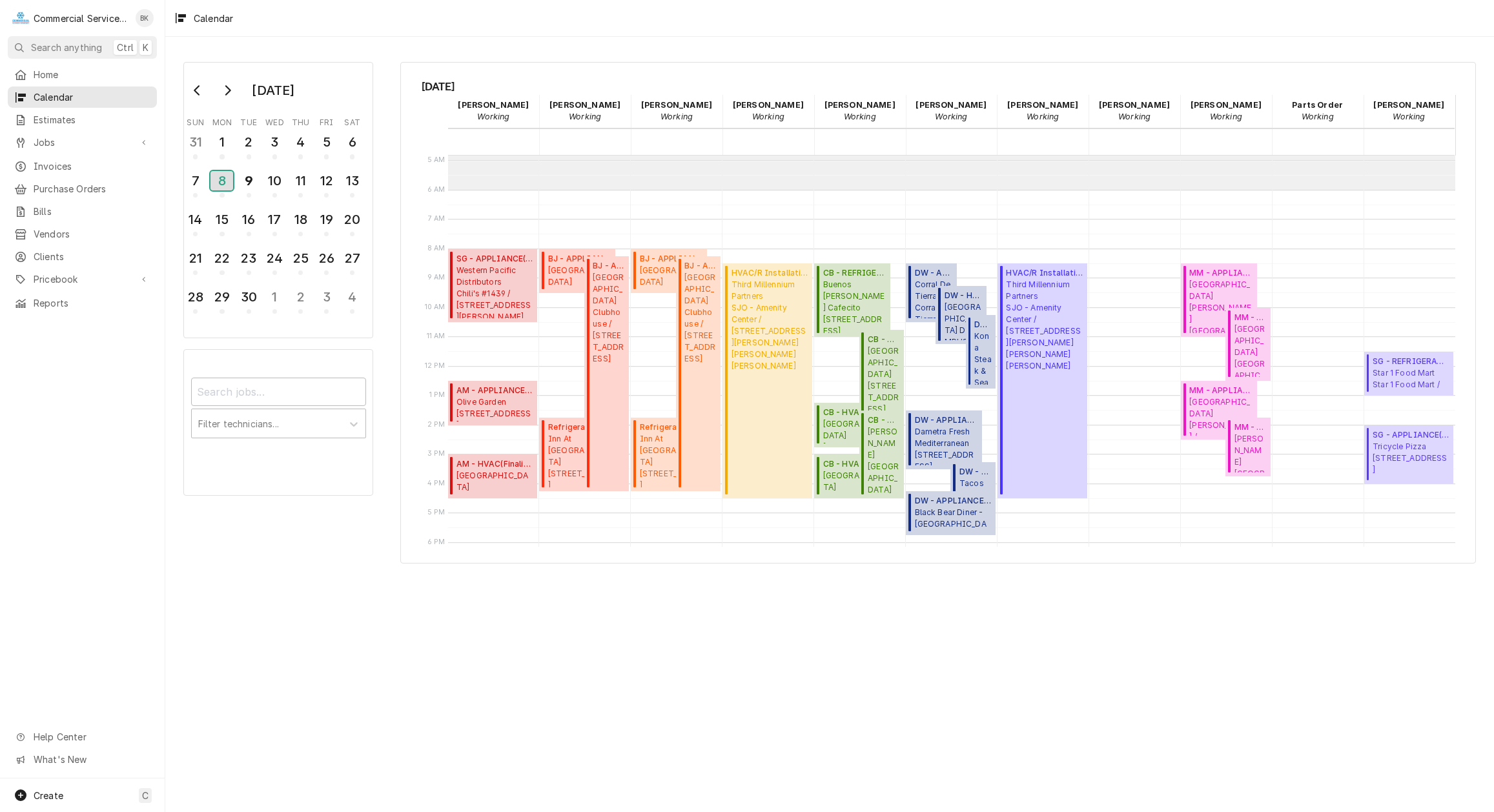
scroll to position [111, 0]
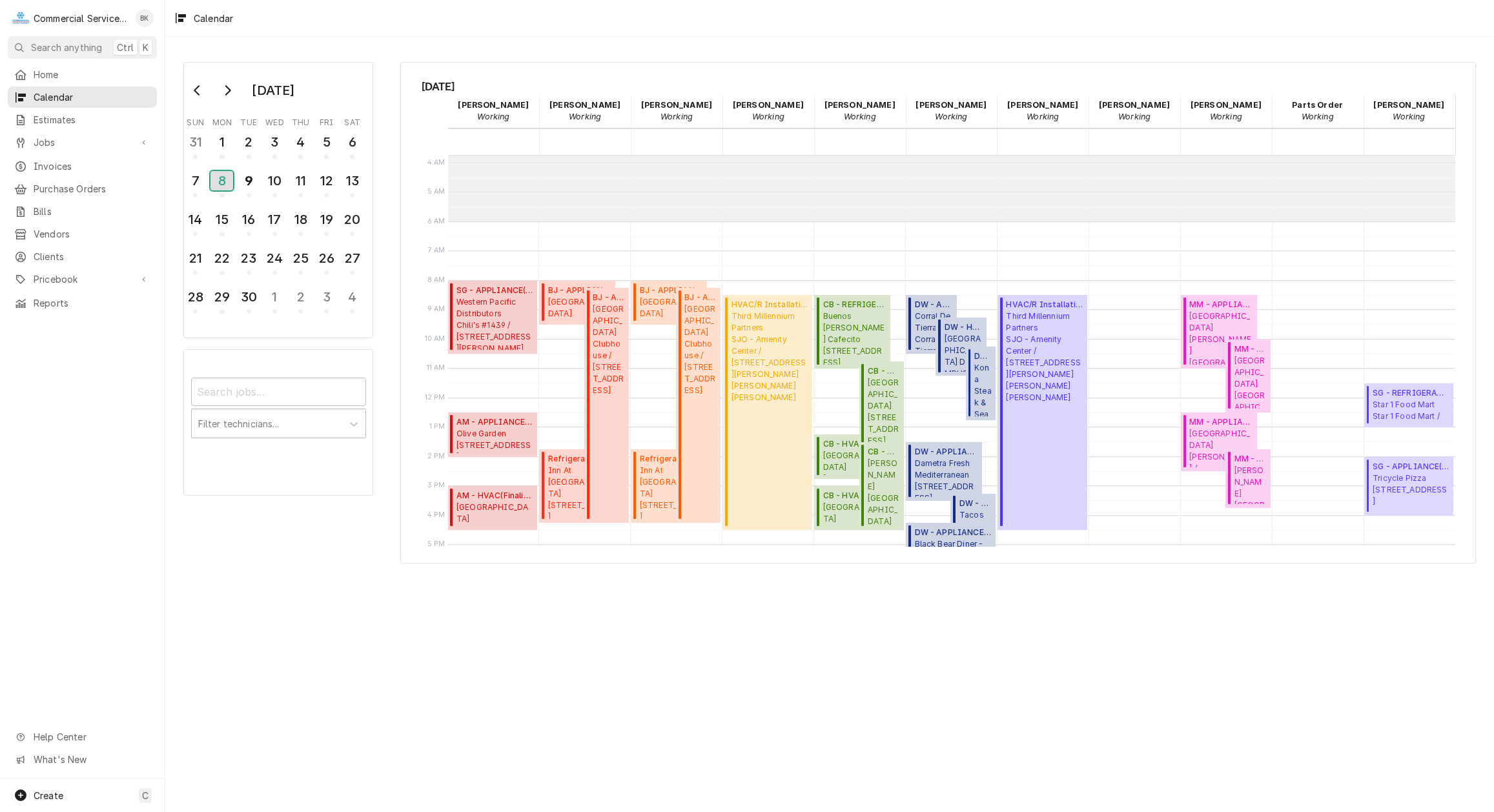
click at [227, 181] on div "8" at bounding box center [221, 181] width 23 height 19
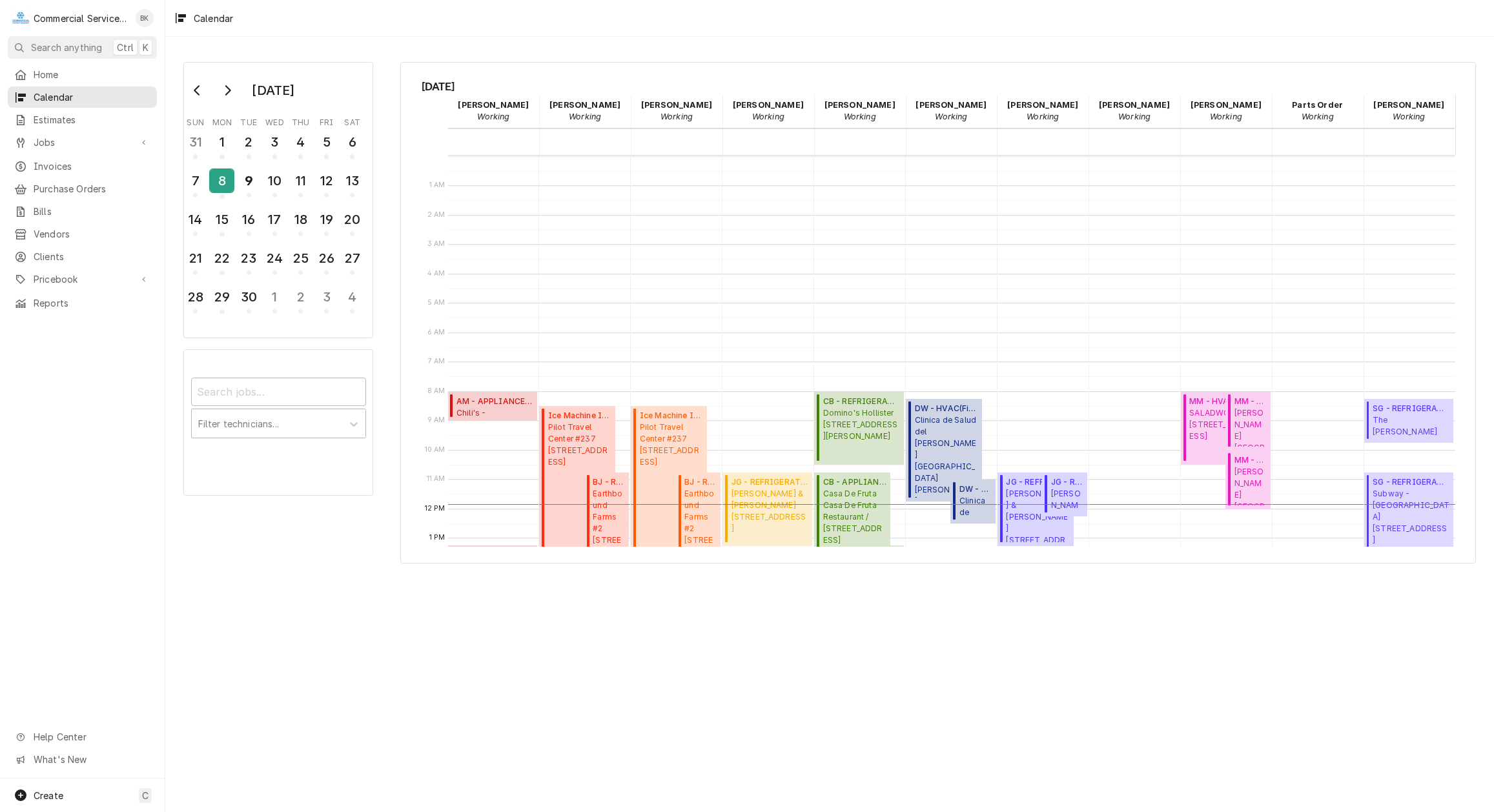
scroll to position [132, 0]
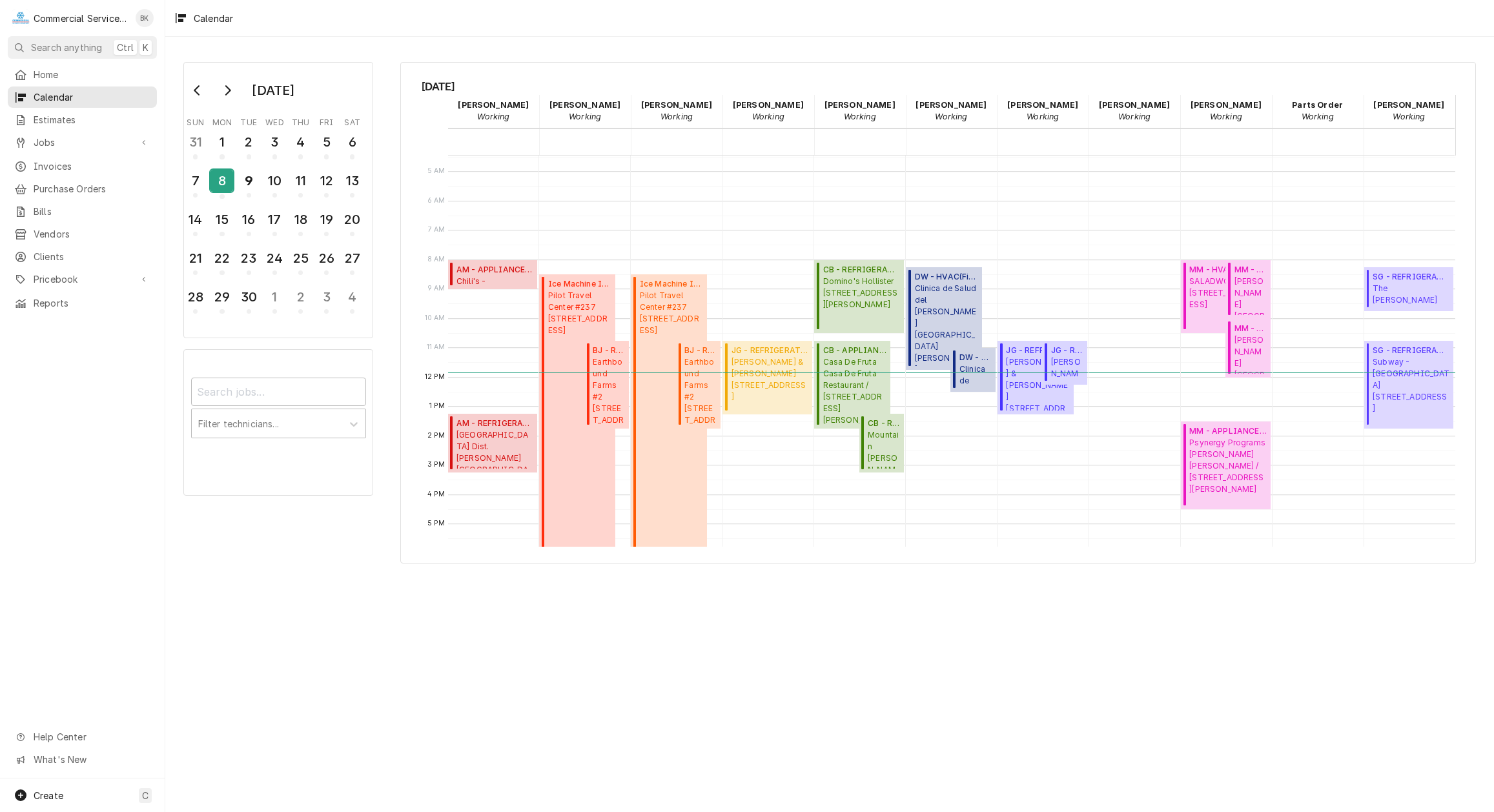
click at [222, 176] on div "8" at bounding box center [221, 181] width 23 height 22
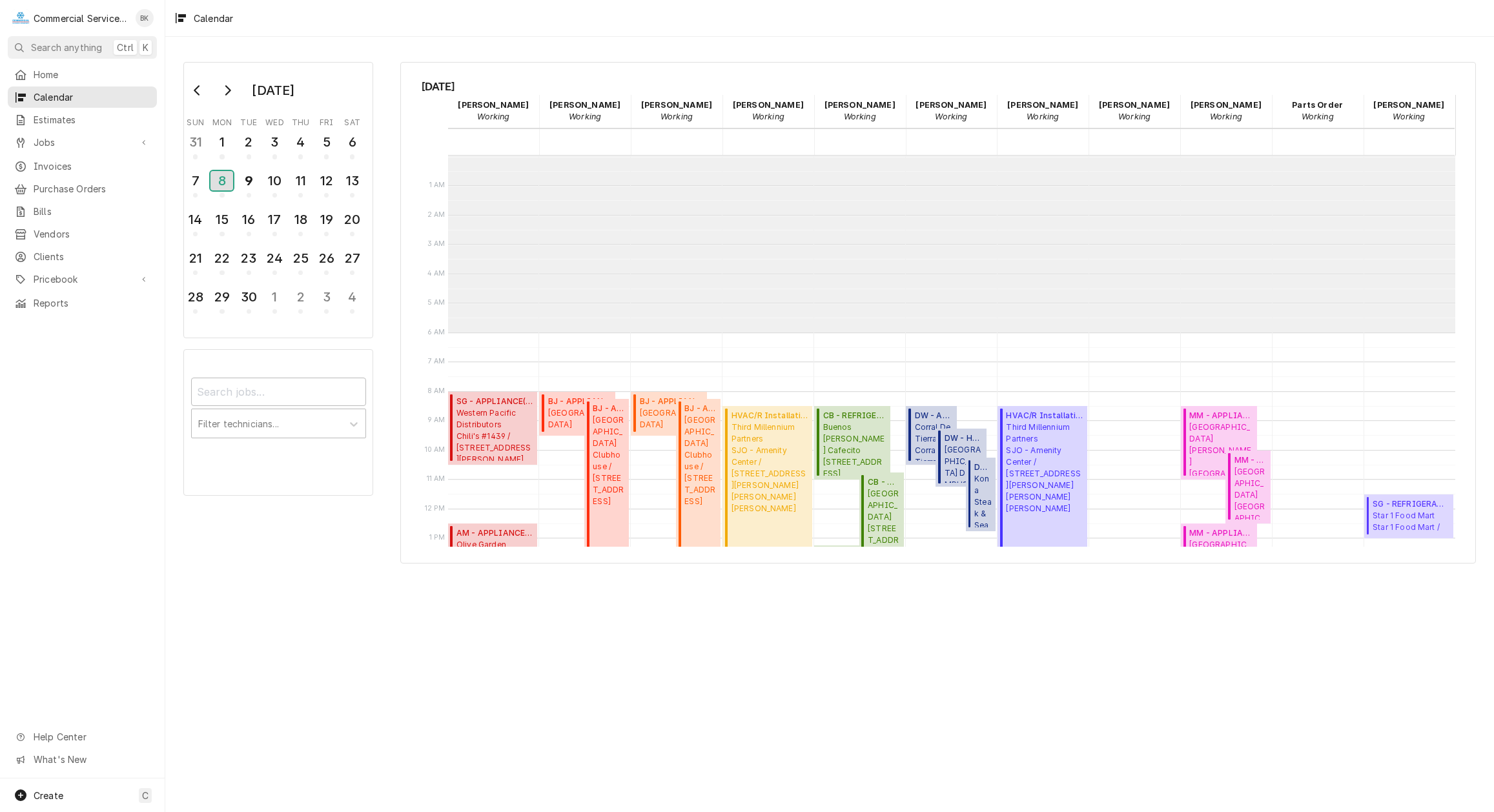
scroll to position [177, 0]
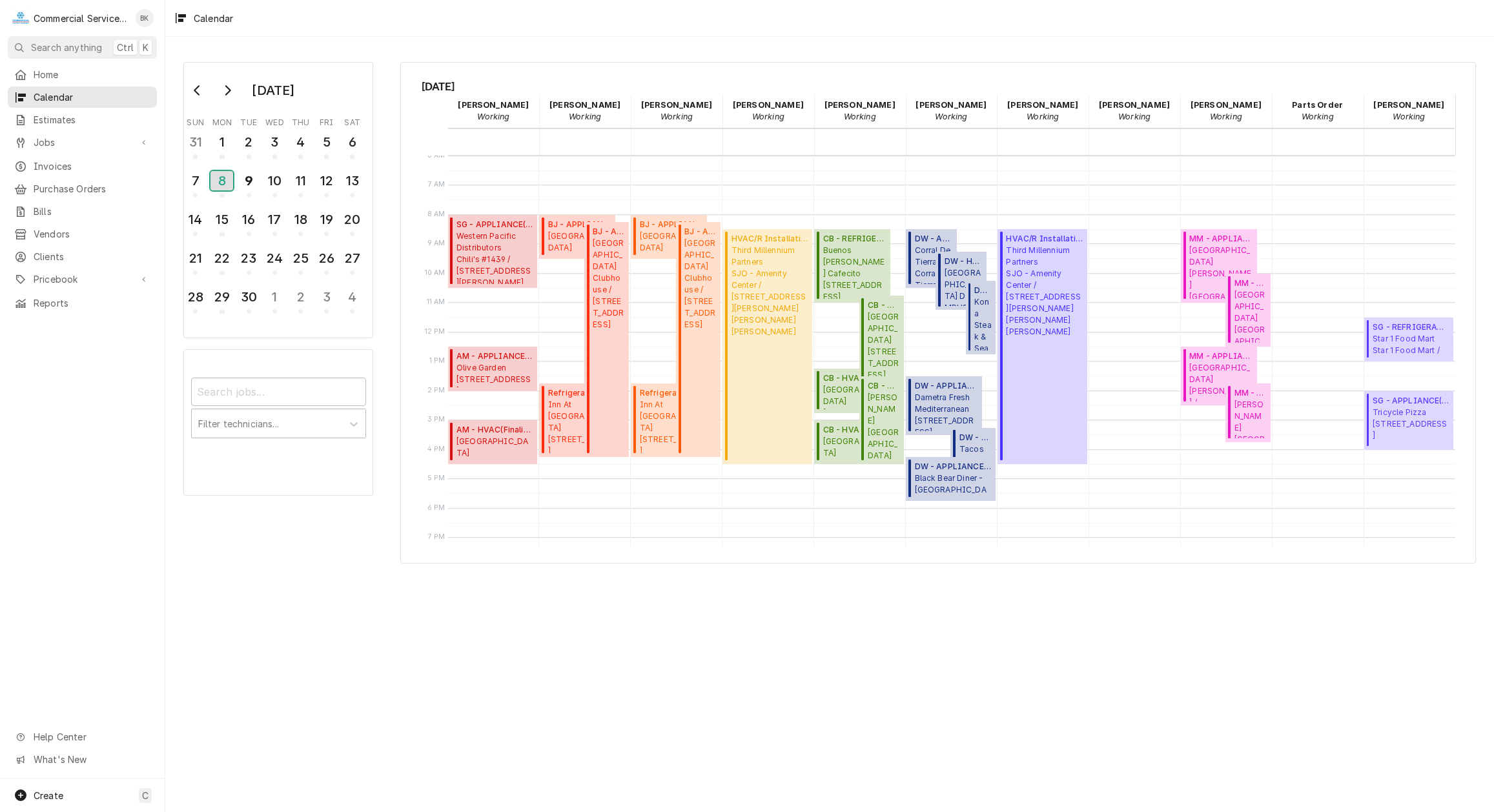
click at [221, 185] on div "8" at bounding box center [221, 181] width 23 height 19
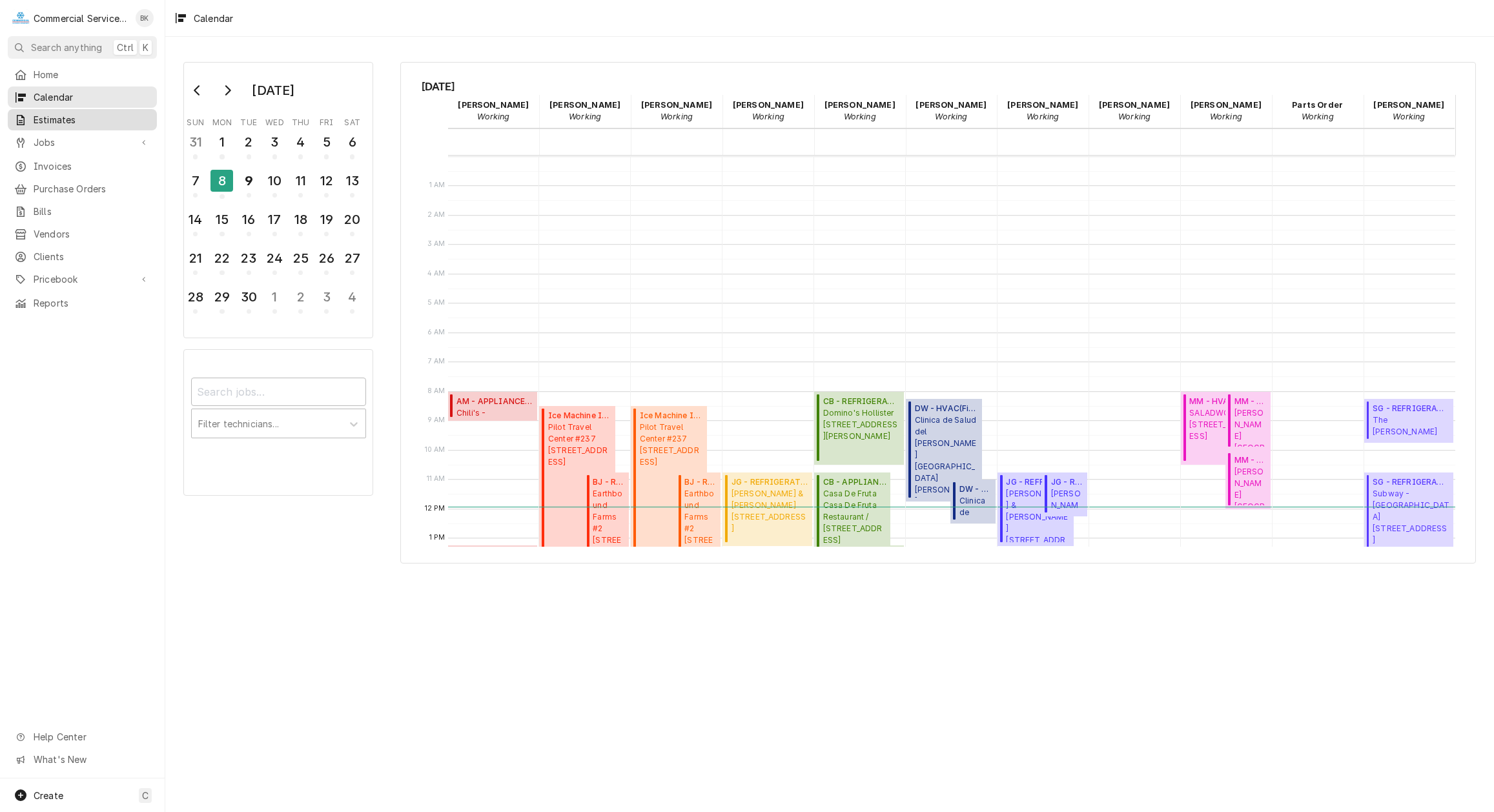
click at [44, 119] on span "Estimates" at bounding box center [91, 120] width 117 height 14
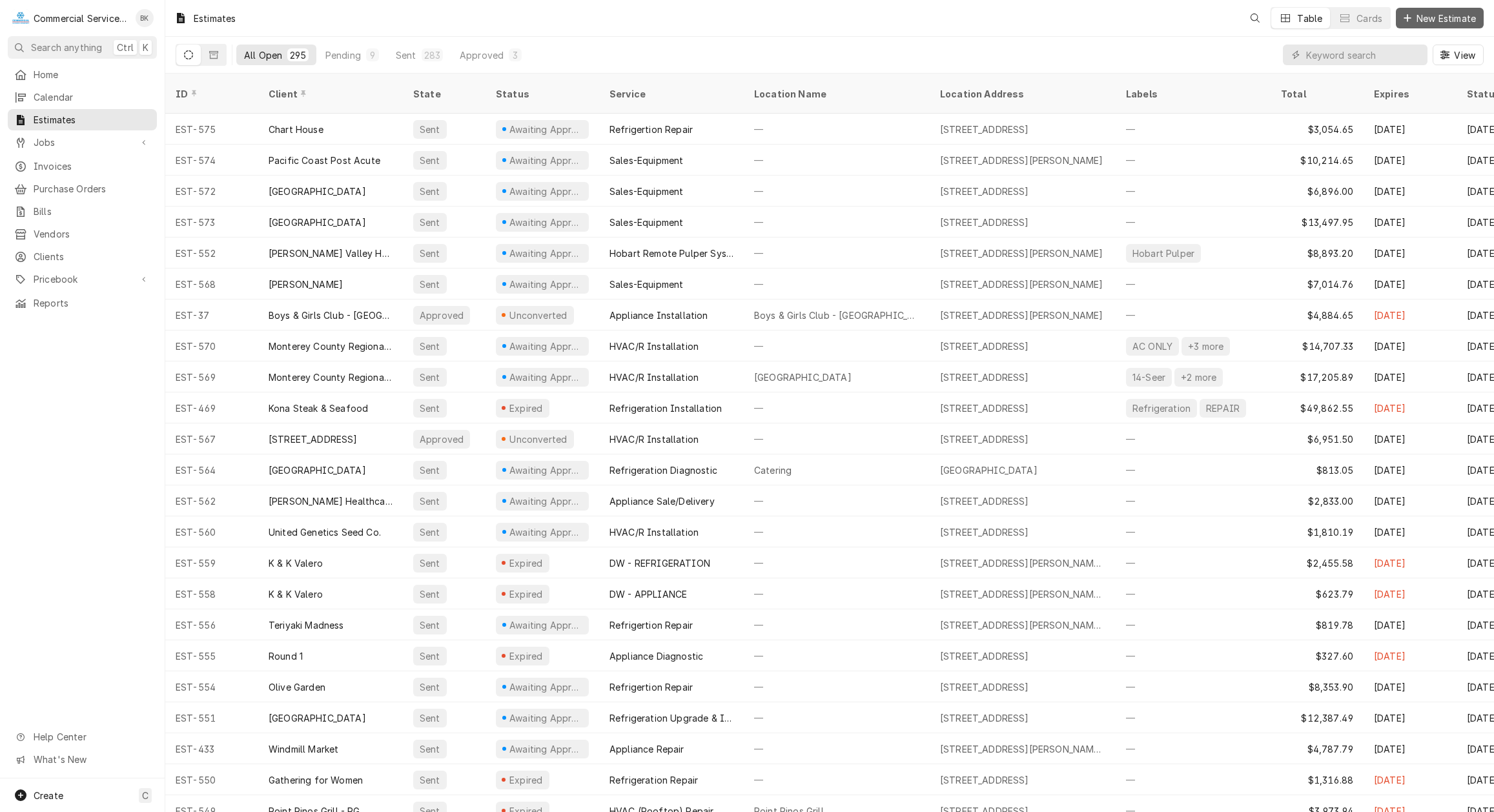
click at [1438, 17] on span "New Estimate" at bounding box center [1446, 18] width 65 height 14
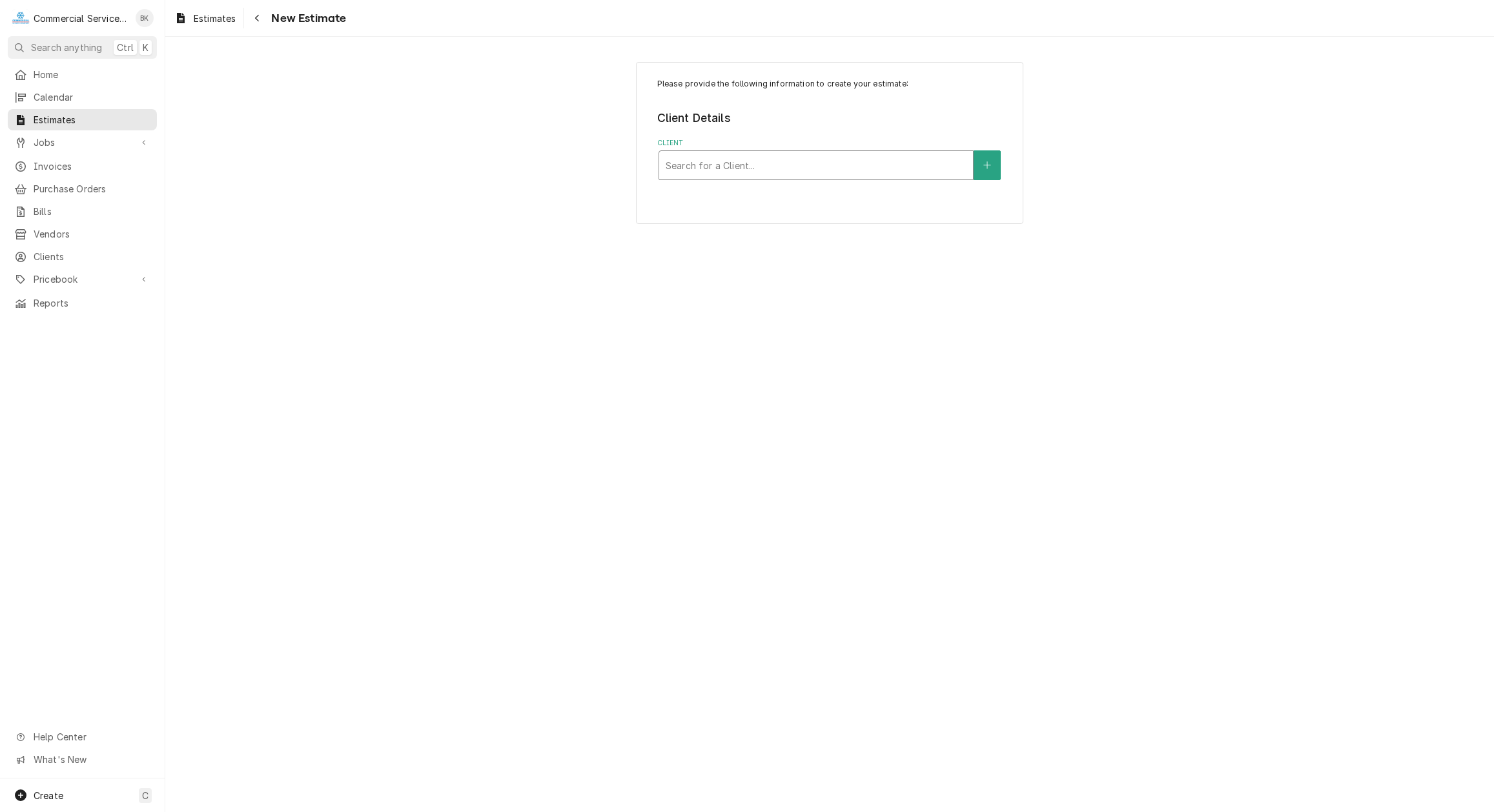
click at [742, 174] on div "Client" at bounding box center [816, 165] width 301 height 23
type input "THIR"
